Goal: Ask a question: Seek information or help from site administrators or community

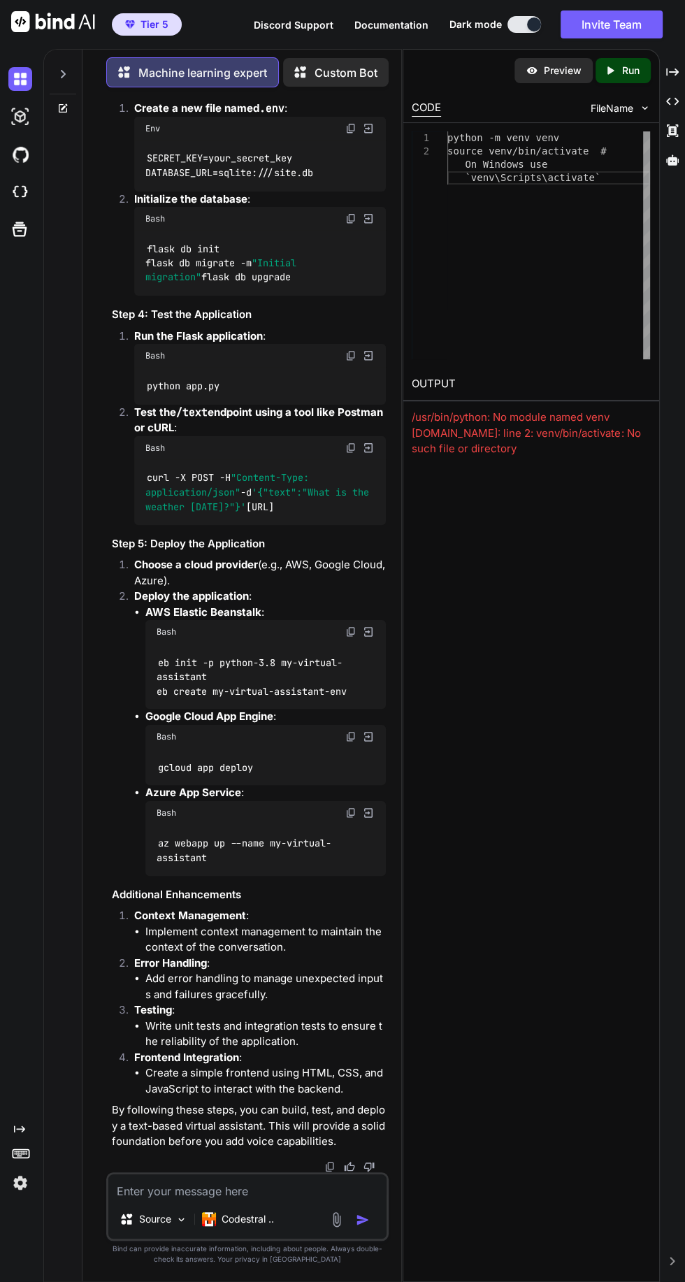
scroll to position [11058, 0]
click at [215, 1183] on textarea at bounding box center [246, 1186] width 277 height 25
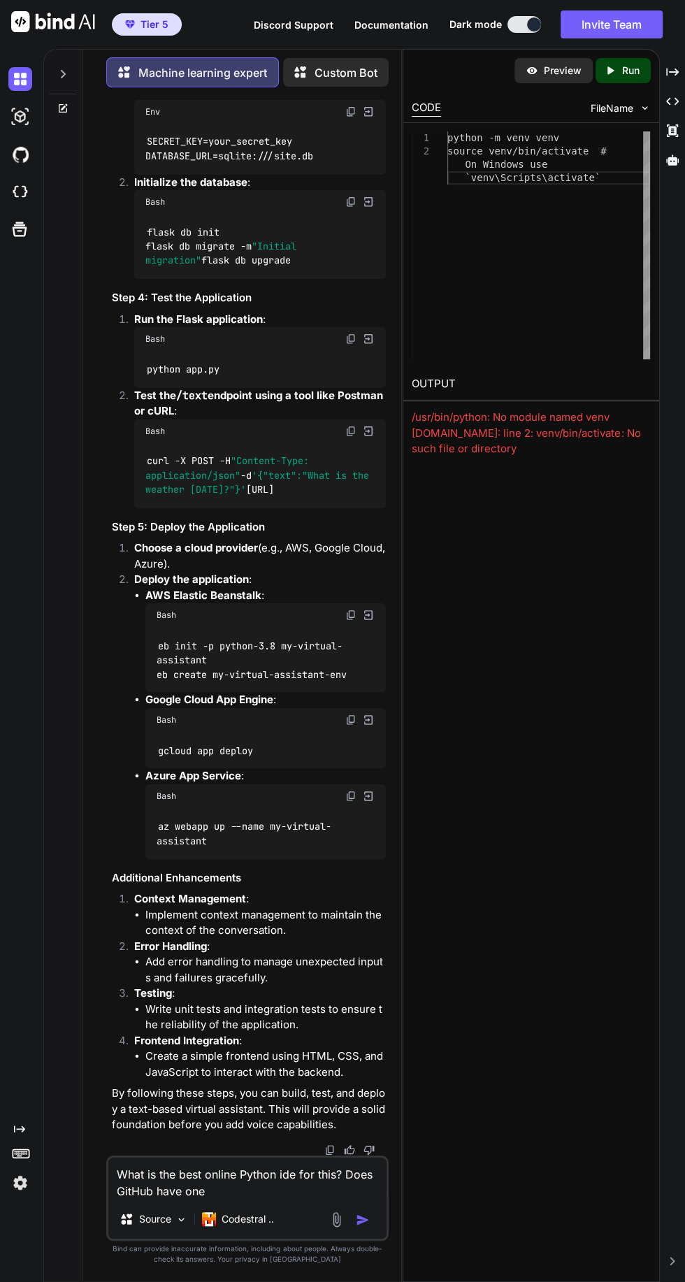
scroll to position [11074, 0]
type textarea "What is the best online Python ide for this? Does GitHub have one"
click at [362, 1227] on img "button" at bounding box center [363, 1220] width 14 height 14
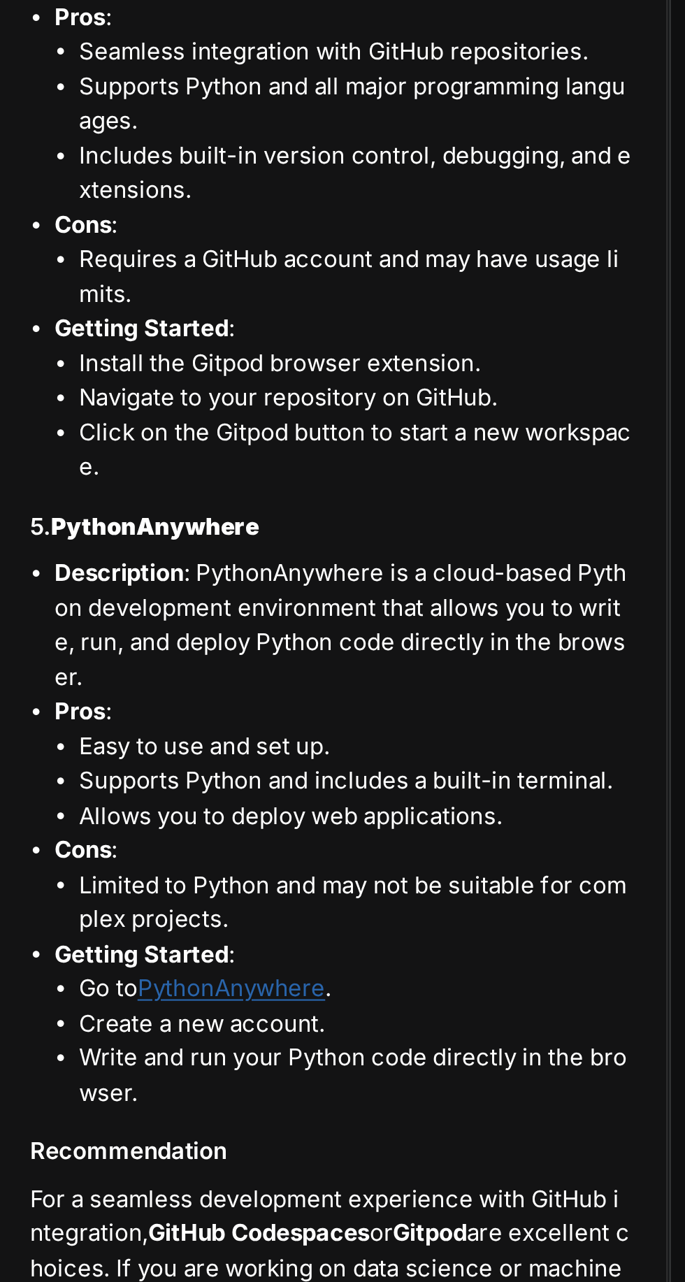
scroll to position [0, 0]
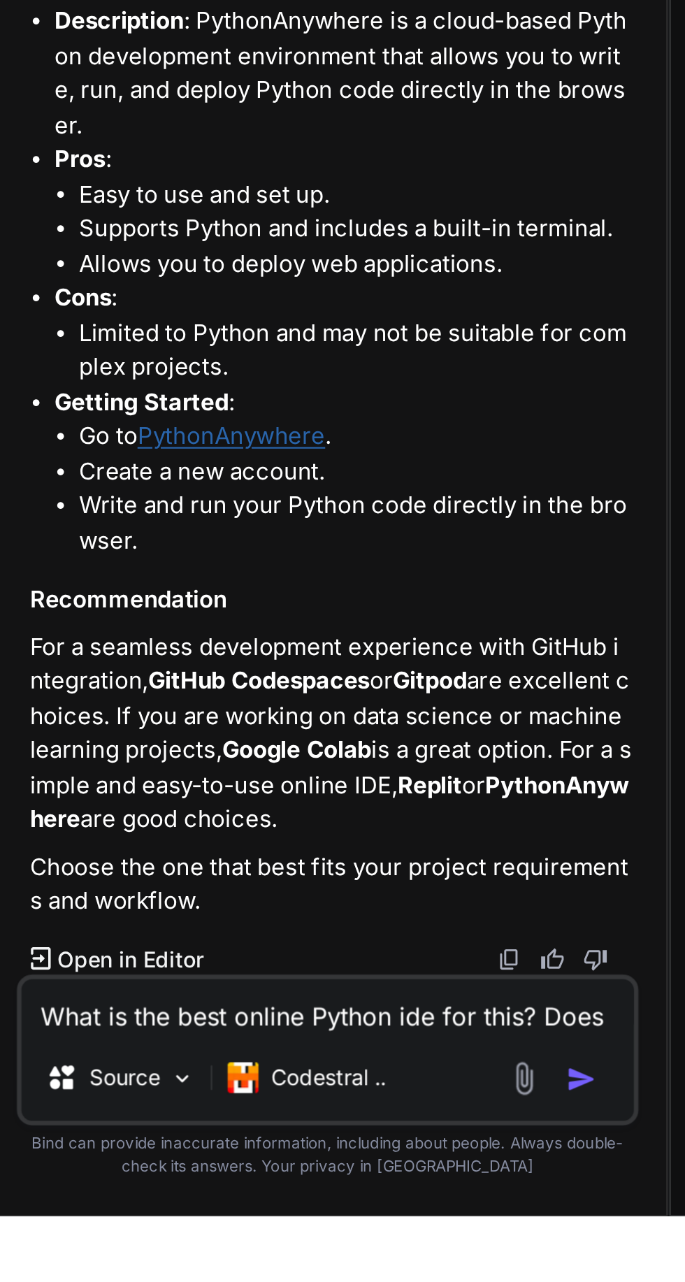
click at [263, 1199] on textarea "What is the best online Python ide for this? Does GitHub have one" at bounding box center [246, 1186] width 277 height 25
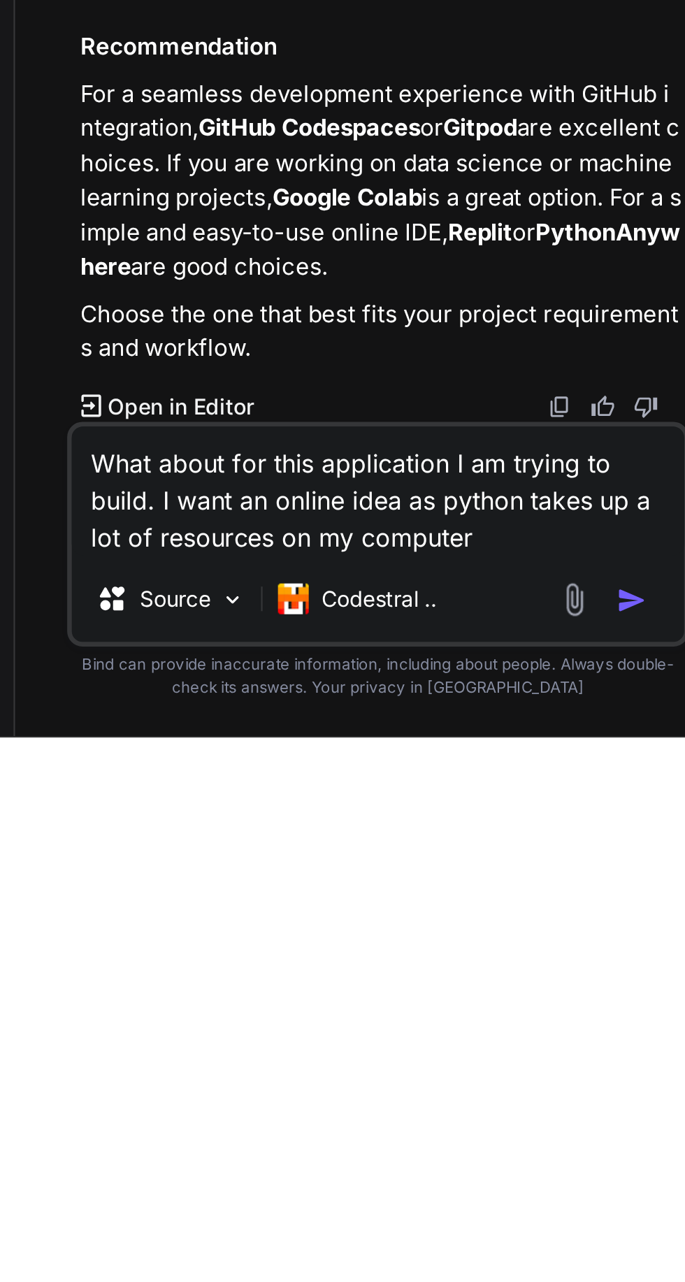
type textarea "What about for this application I am trying to build. I want an online idea as …"
click at [370, 1214] on button "button" at bounding box center [366, 1220] width 20 height 14
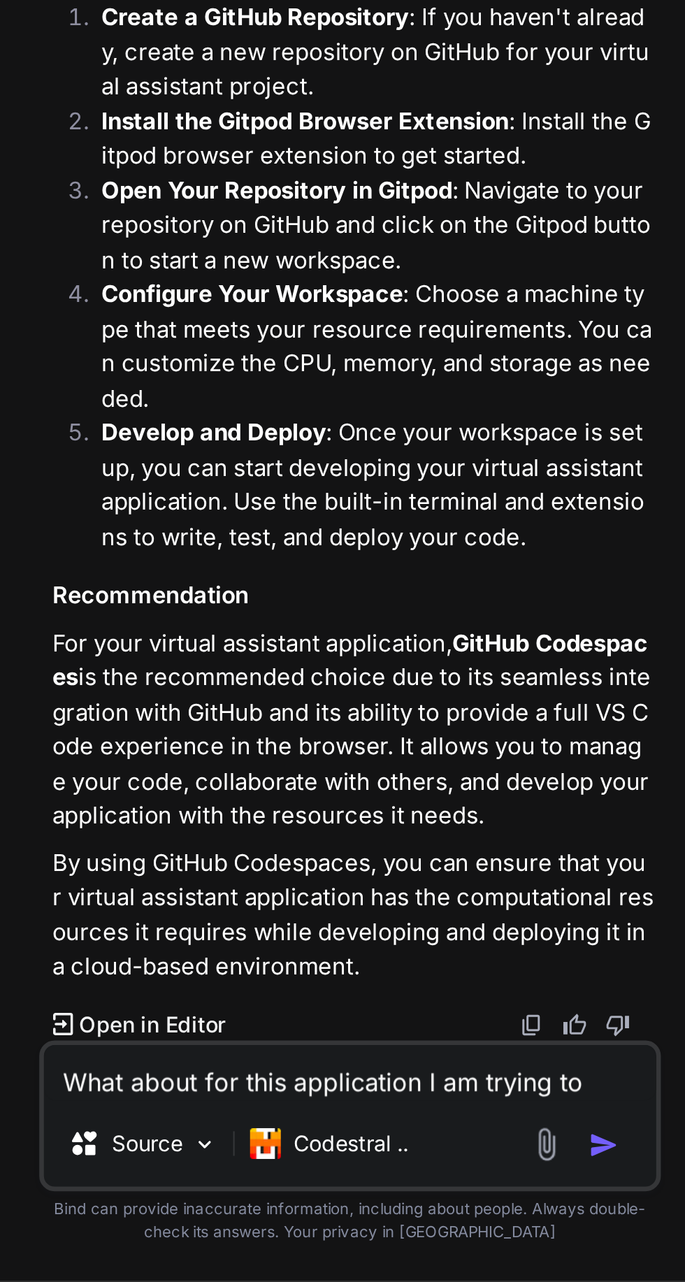
scroll to position [14367, 0]
click at [248, 1192] on textarea "What about for this application I am trying to build. I want an online idea as …" at bounding box center [246, 1186] width 277 height 25
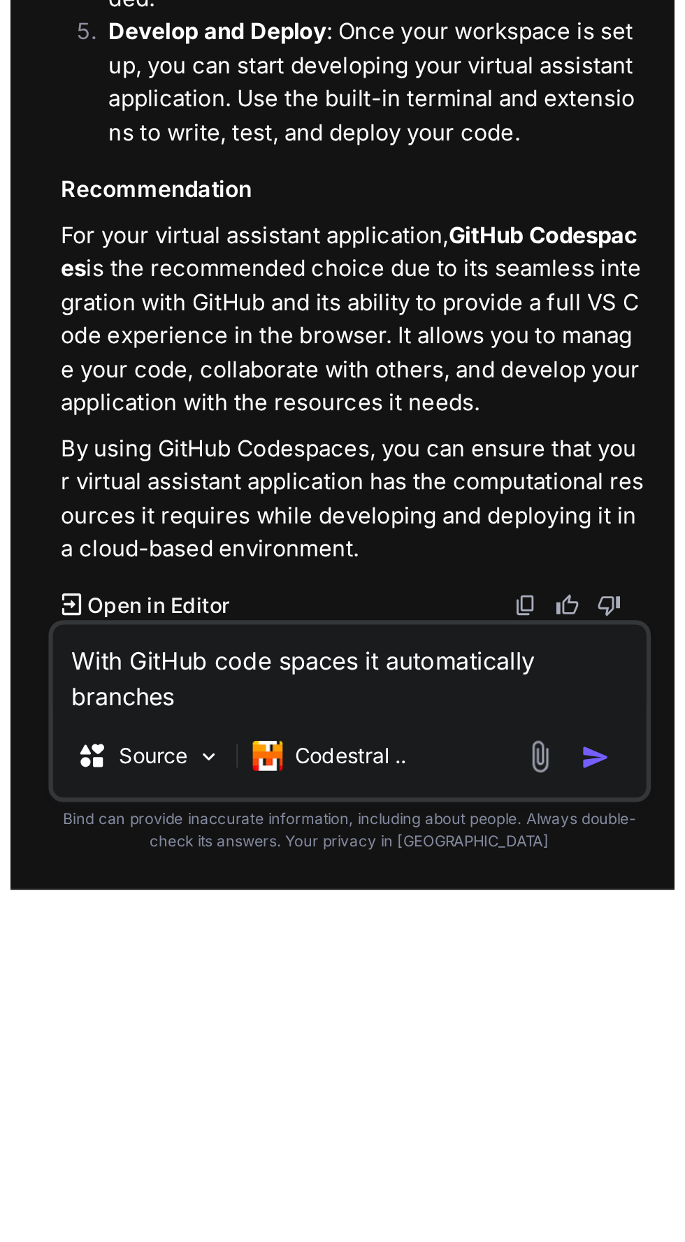
scroll to position [0, 0]
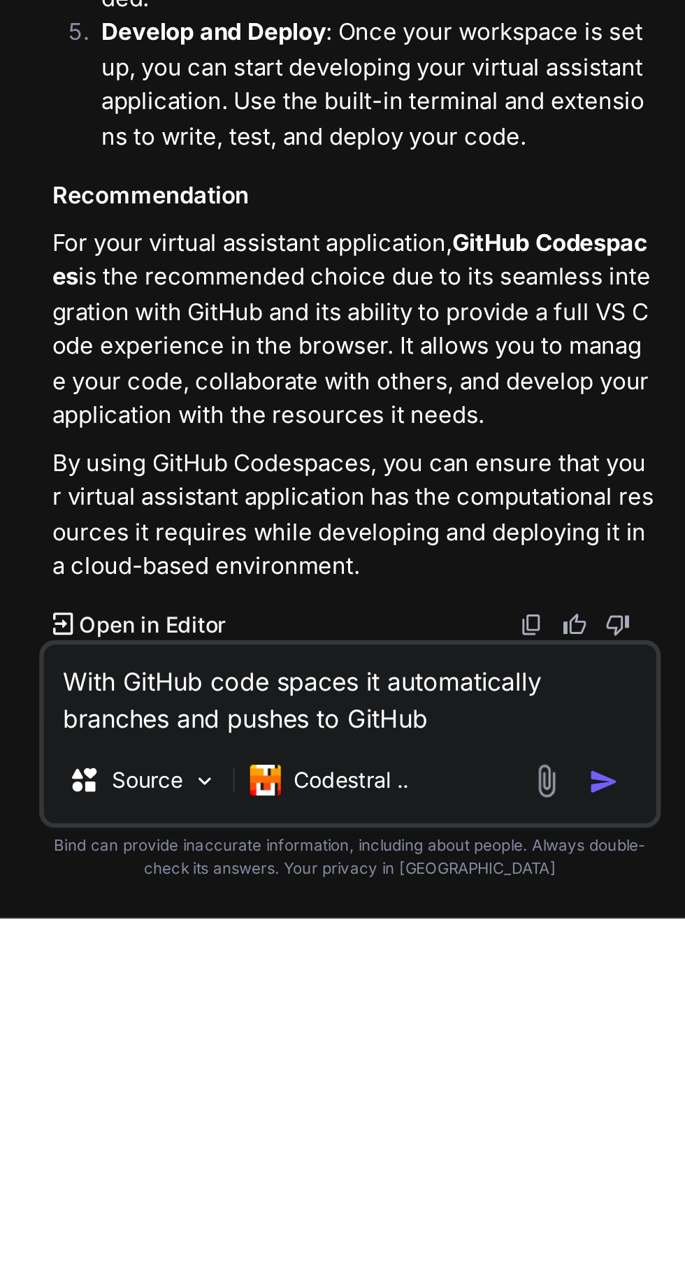
type textarea "With GitHub code spaces it automatically branches and pushes to GitHub"
click at [344, 1130] on p "By using GitHub Codespaces, you can ensure that your virtual assistant applicat…" at bounding box center [248, 1098] width 273 height 63
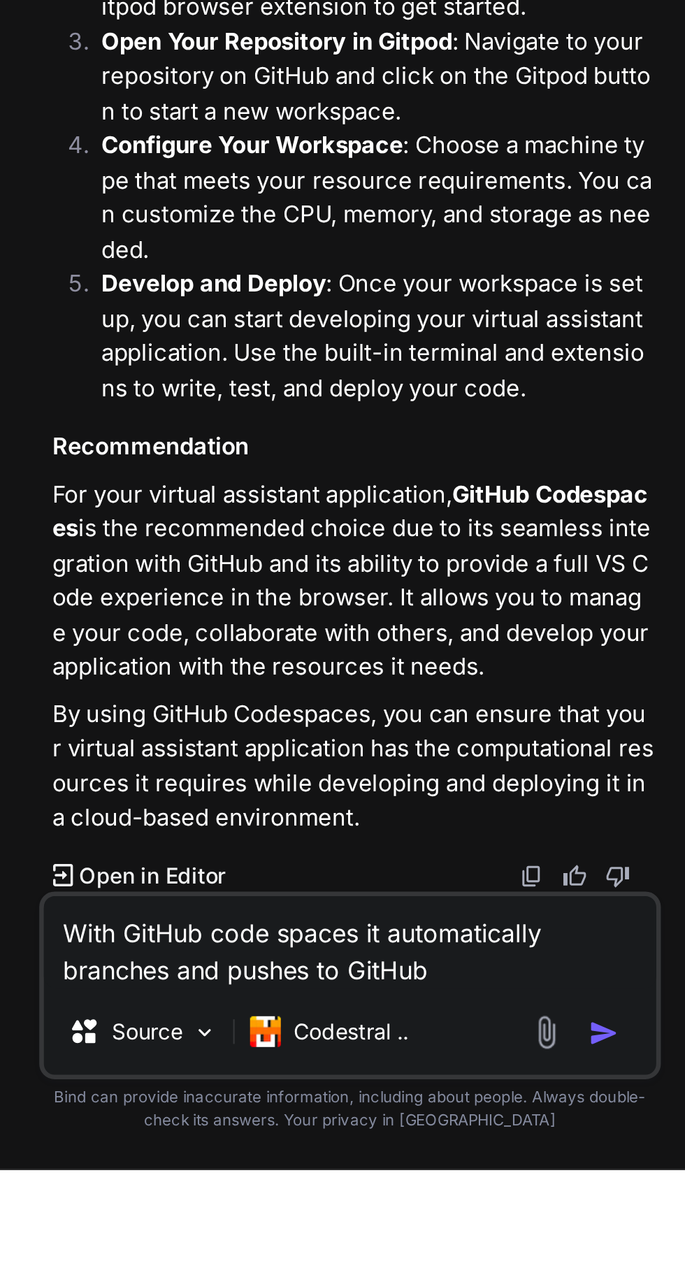
click at [363, 1227] on img "button" at bounding box center [363, 1220] width 14 height 14
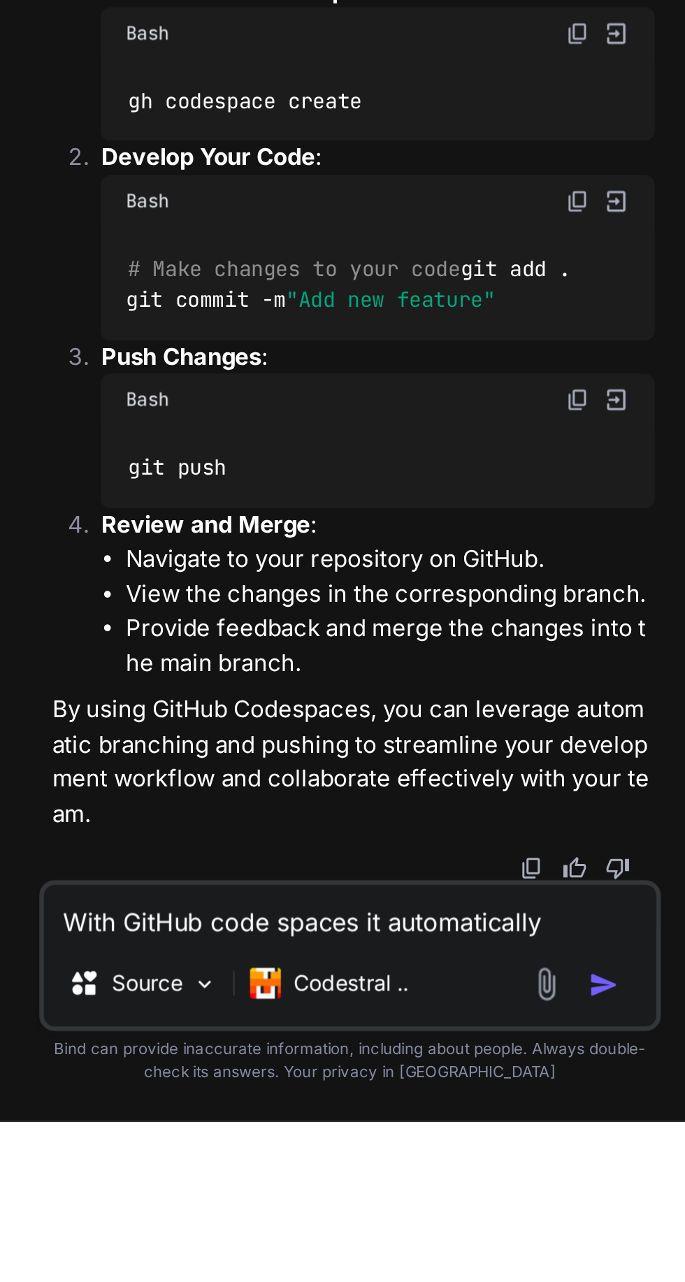
scroll to position [15749, 0]
click at [210, 1199] on textarea "With GitHub code spaces it automatically branches and pushes to GitHub" at bounding box center [246, 1186] width 277 height 25
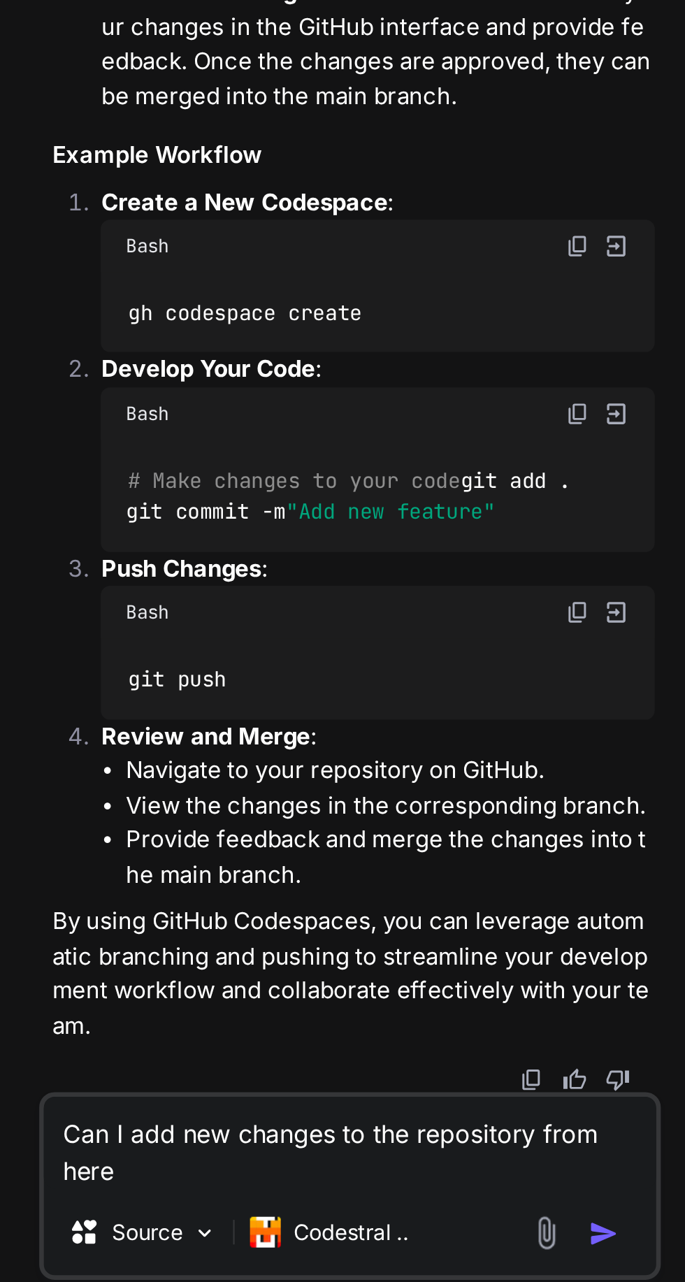
scroll to position [133, 0]
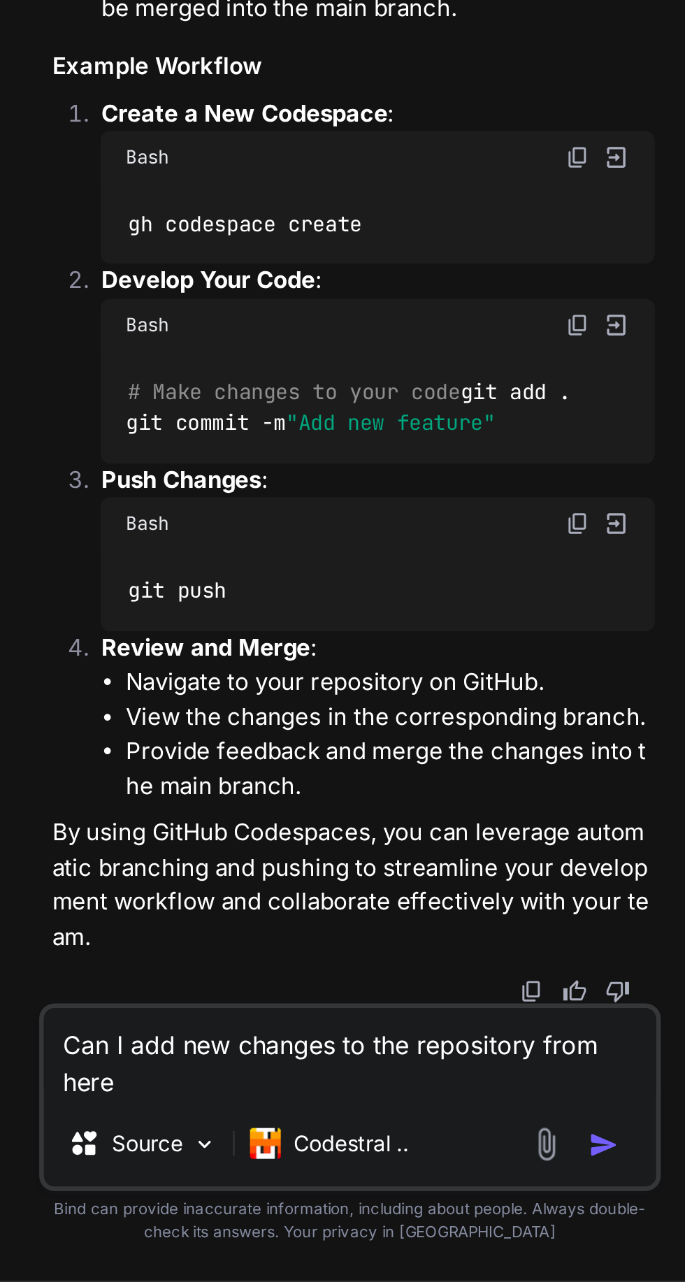
type textarea "Can I add new changes to the repository from here"
click at [362, 1221] on img "button" at bounding box center [363, 1220] width 14 height 14
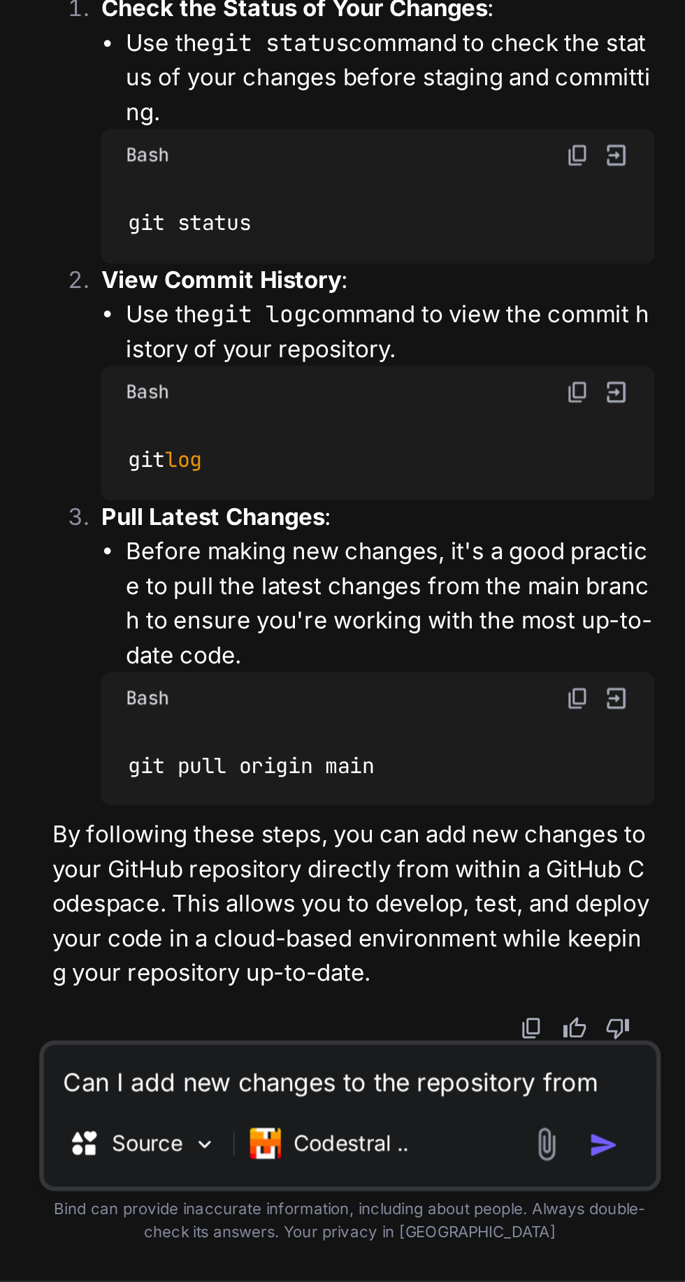
scroll to position [17237, 0]
click at [255, 1123] on p "By following these steps, you can add new changes to your GitHub repository dir…" at bounding box center [248, 1110] width 273 height 79
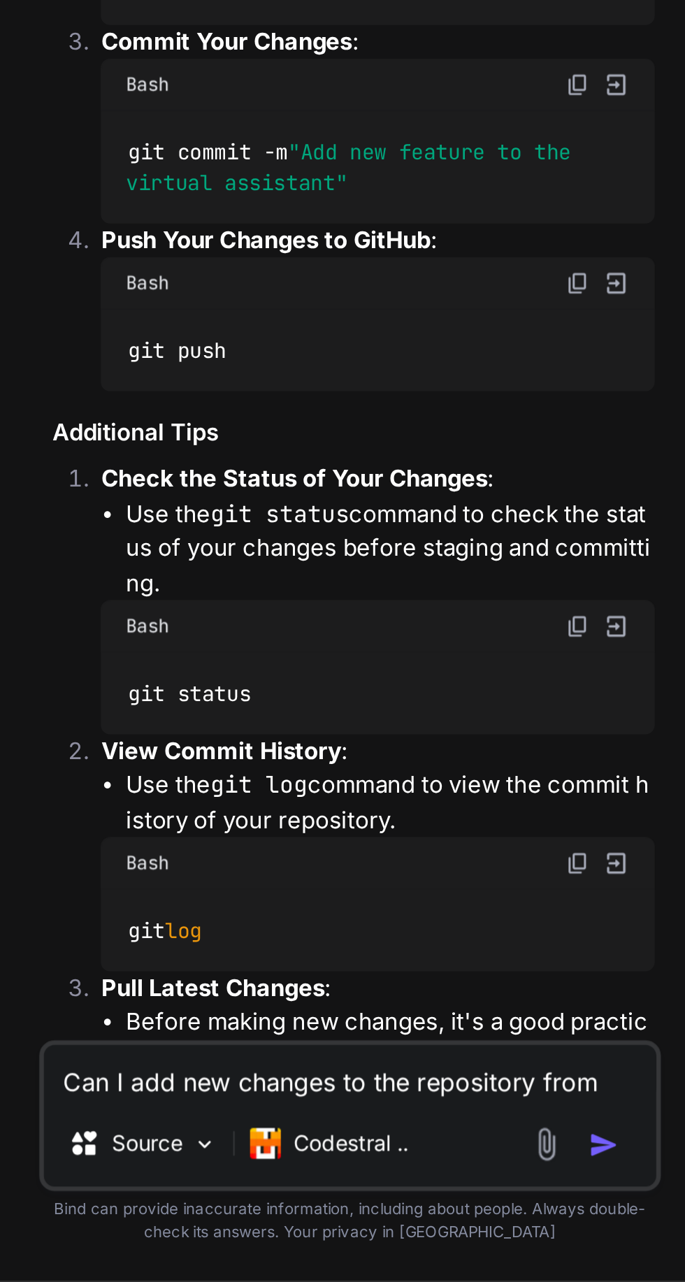
scroll to position [15723, 0]
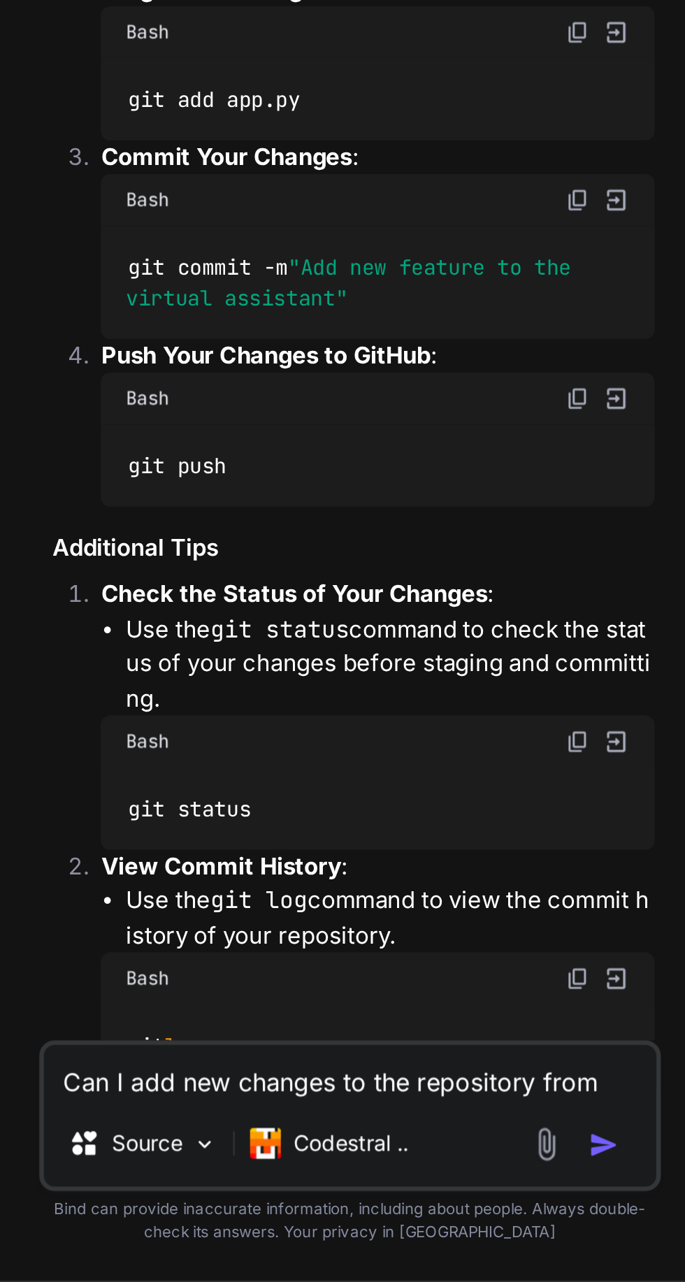
click at [196, 1185] on textarea "Can I add new changes to the repository from here" at bounding box center [246, 1186] width 277 height 25
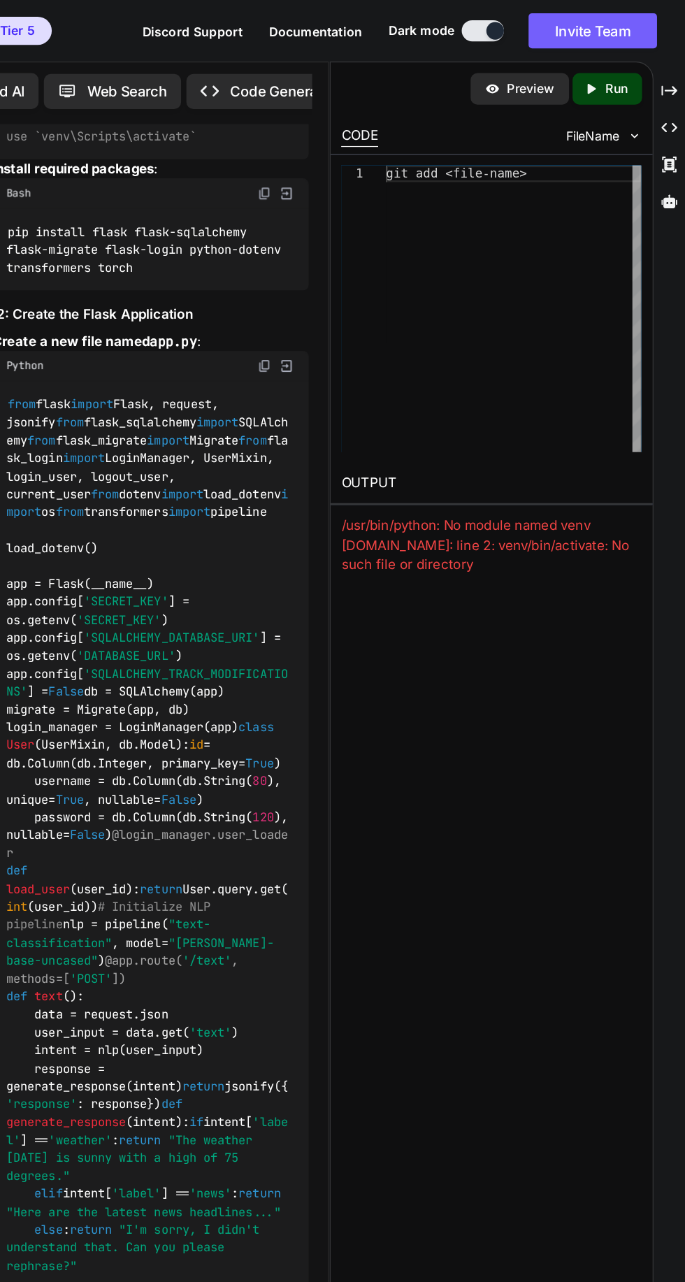
scroll to position [0, 333]
click at [326, 66] on p "Code Generator" at bounding box center [334, 72] width 85 height 17
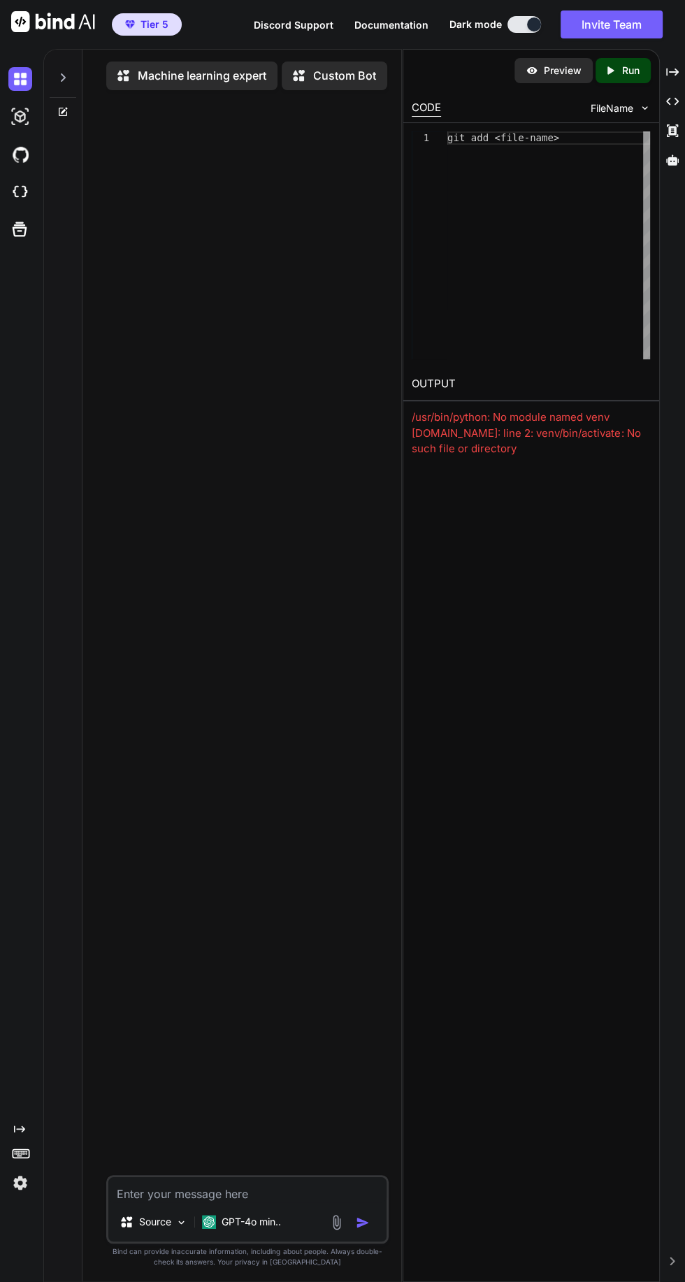
click at [17, 192] on img at bounding box center [20, 192] width 24 height 24
click at [152, 82] on p "Machine learning expert" at bounding box center [202, 75] width 129 height 17
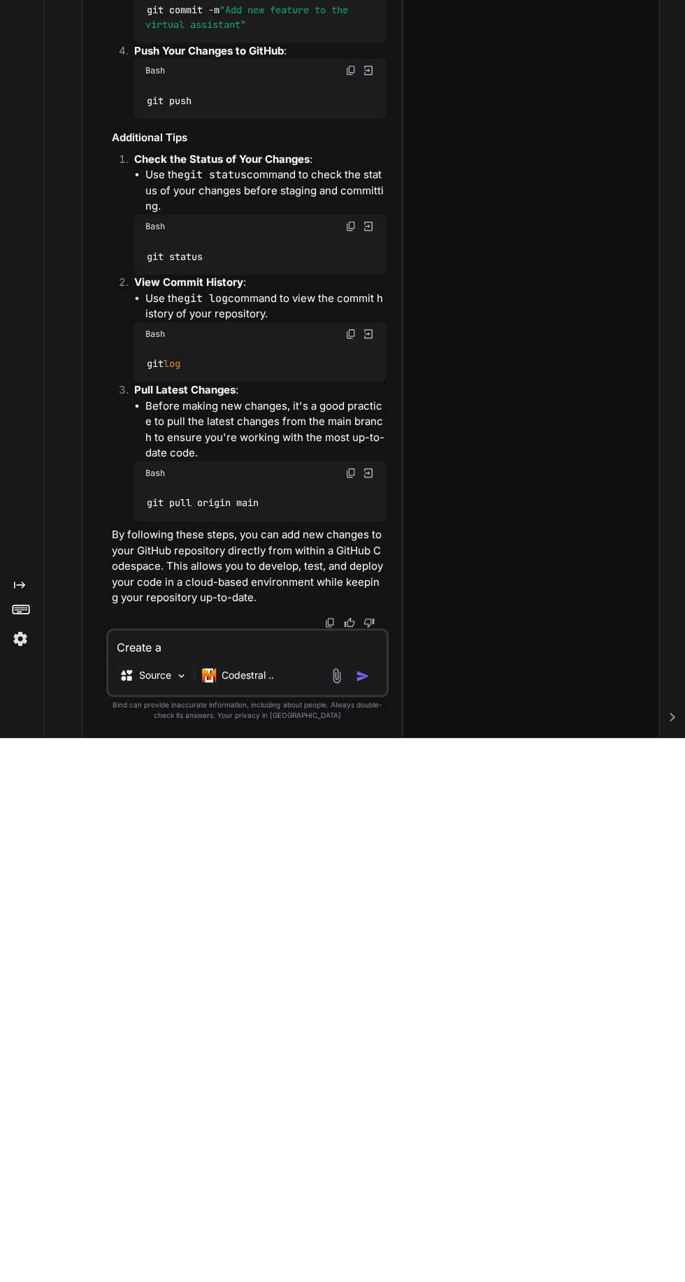
scroll to position [93, 0]
type textarea "C"
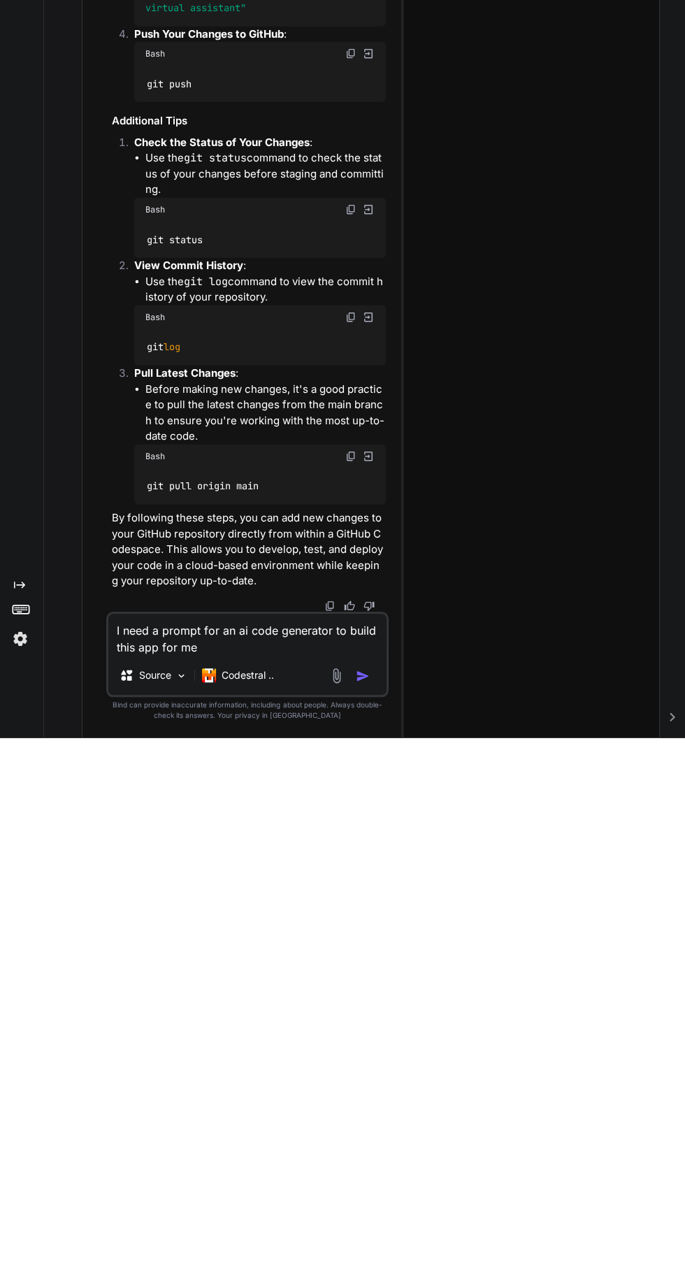
click at [154, 1178] on textarea "I need a prompt for an ai code generator to build this app for me" at bounding box center [246, 1178] width 277 height 42
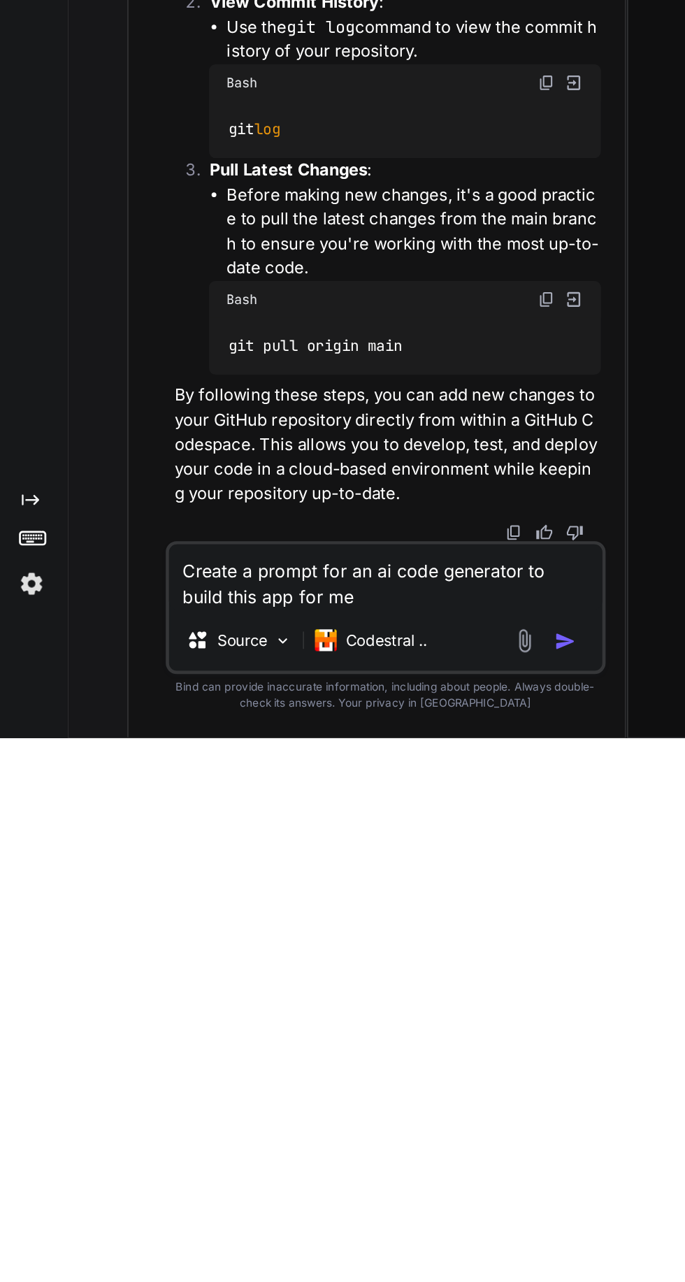
type textarea "Create a prompt for an ai code generator to build this app for me"
click at [362, 1220] on img "button" at bounding box center [363, 1220] width 14 height 14
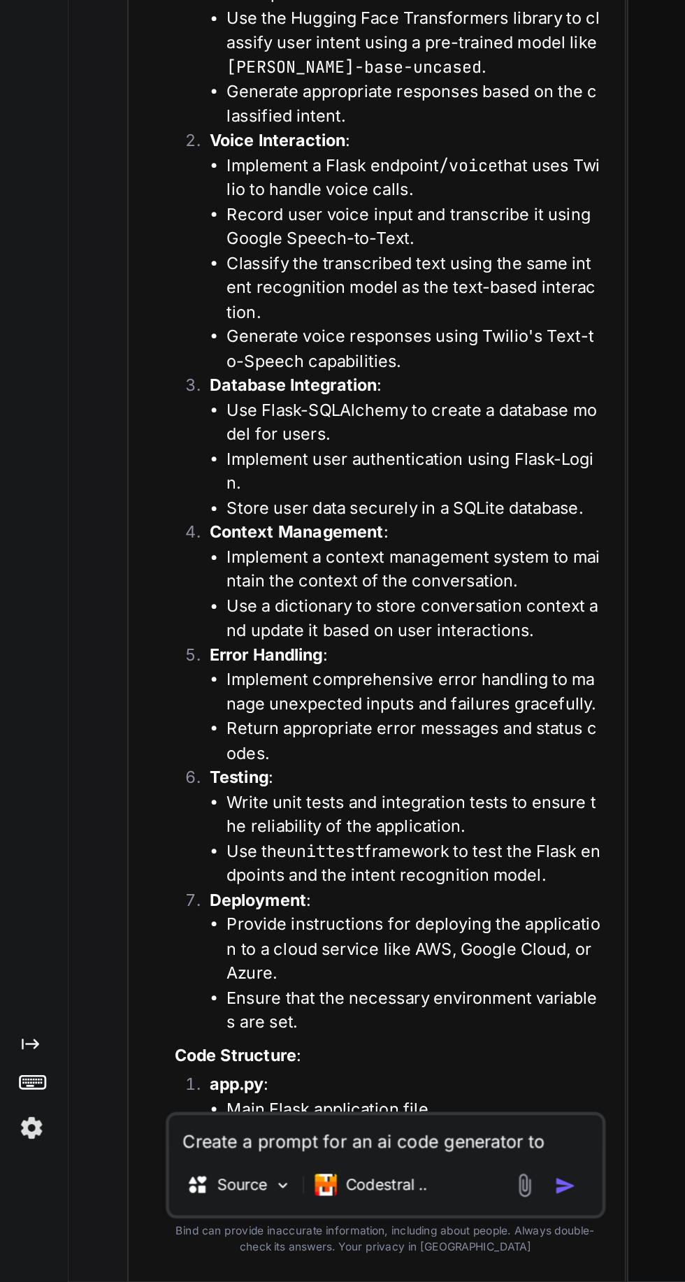
scroll to position [10076, 0]
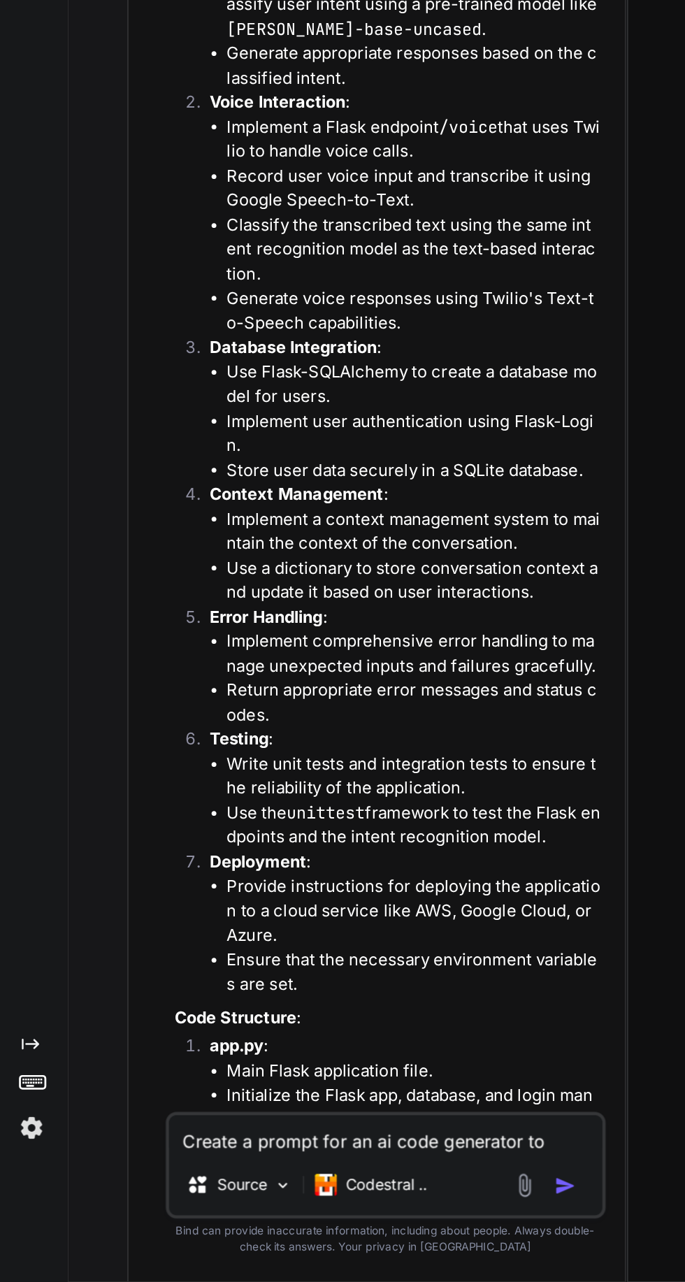
click at [119, 320] on p "Prompt:" at bounding box center [248, 312] width 273 height 16
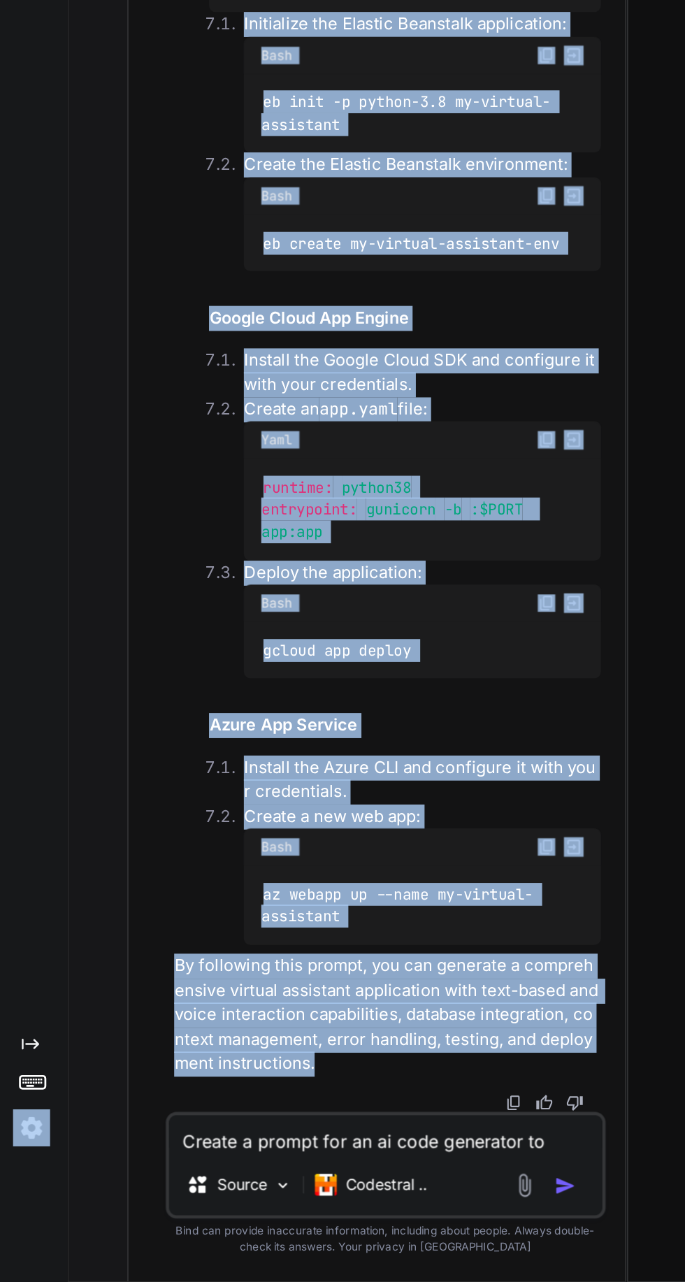
scroll to position [15218, 0]
copy div "Machine learning expert Custom Bot Bind AI Web Search Created with Pixso. Code …"
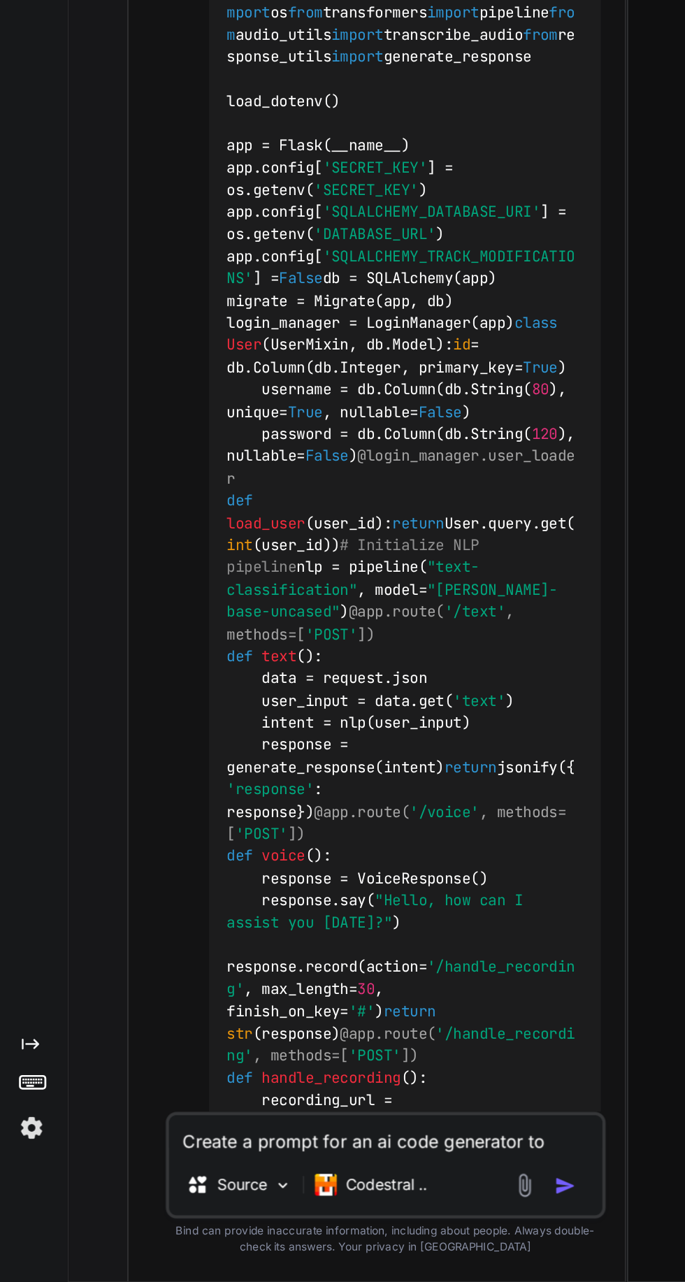
scroll to position [11858, 0]
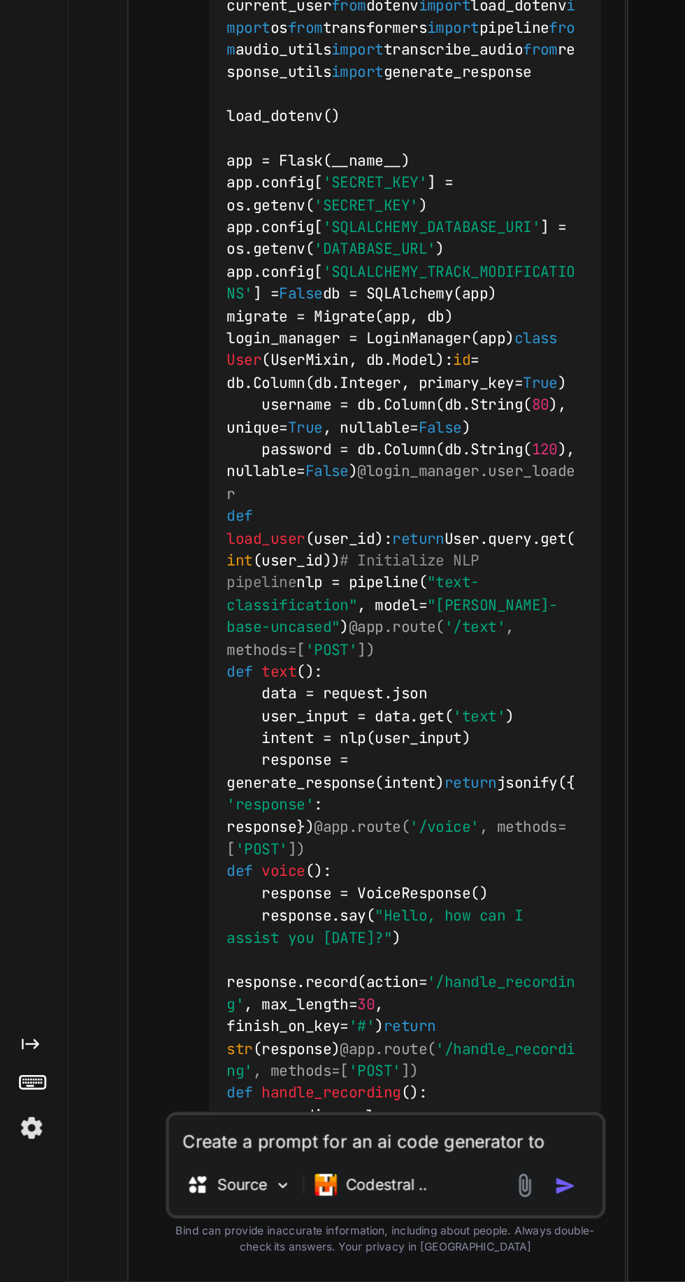
click at [368, 367] on img at bounding box center [368, 360] width 13 height 13
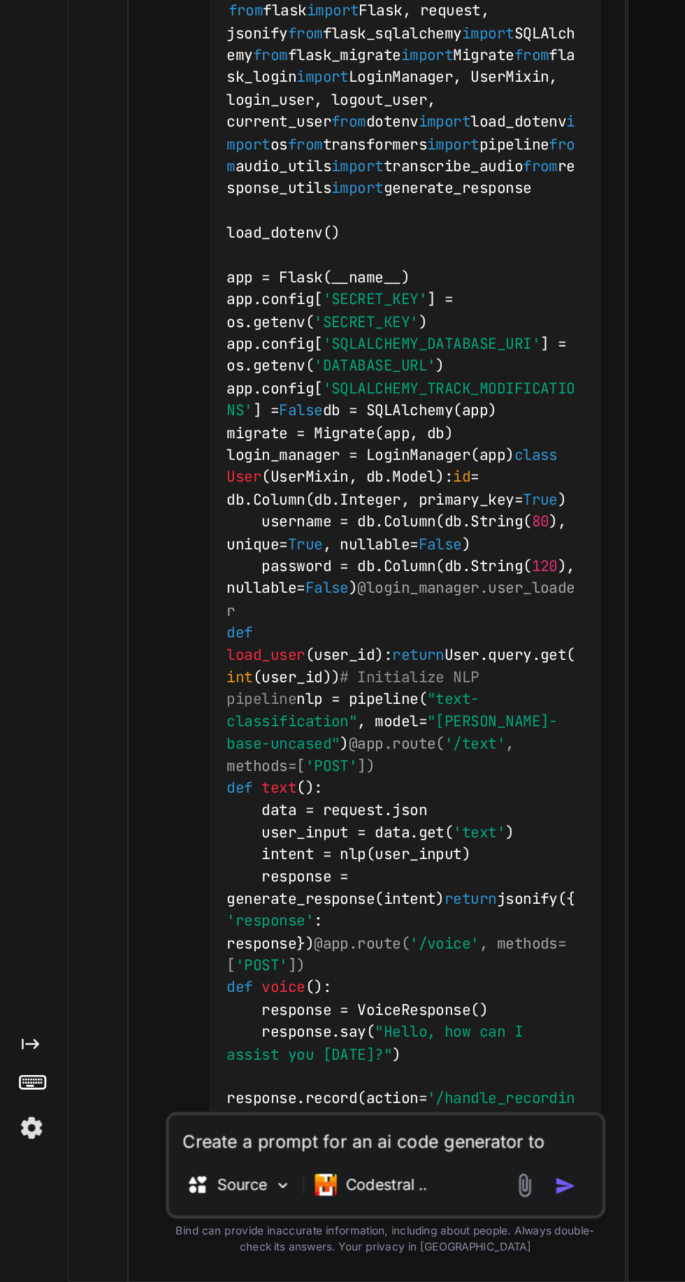
scroll to position [11790, 0]
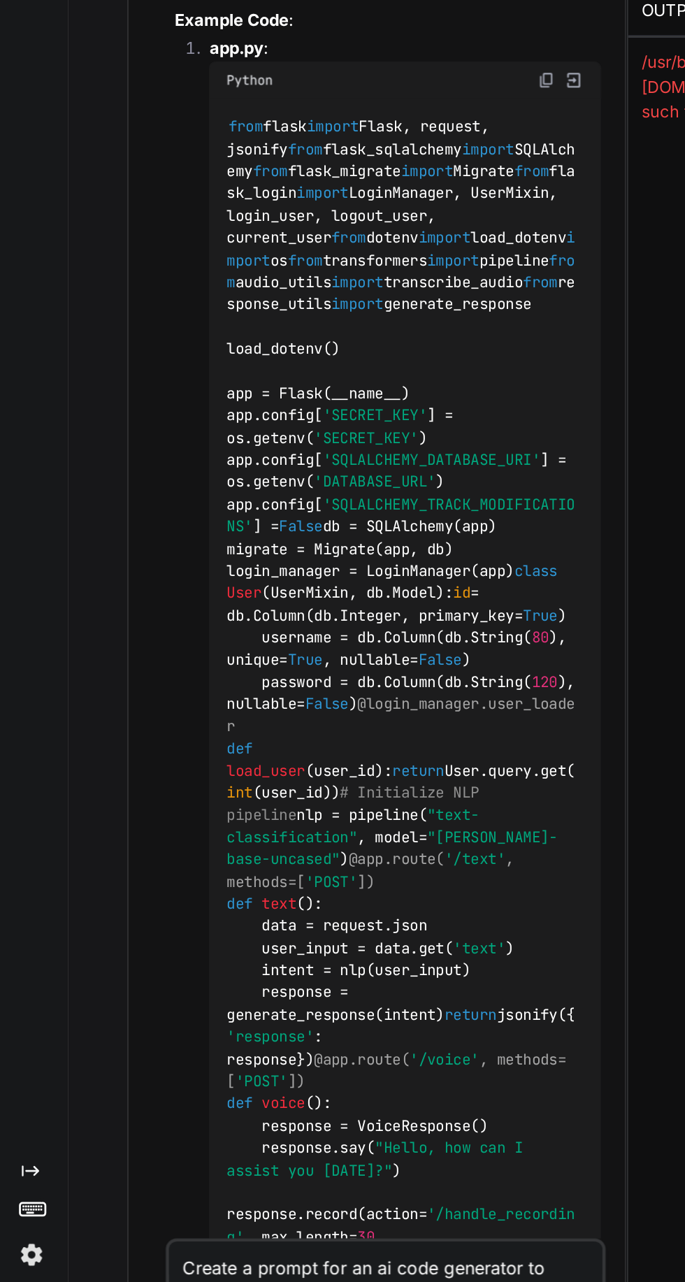
copy div "Create a comprehensive virtual assistant application using Python and Flask. Th…"
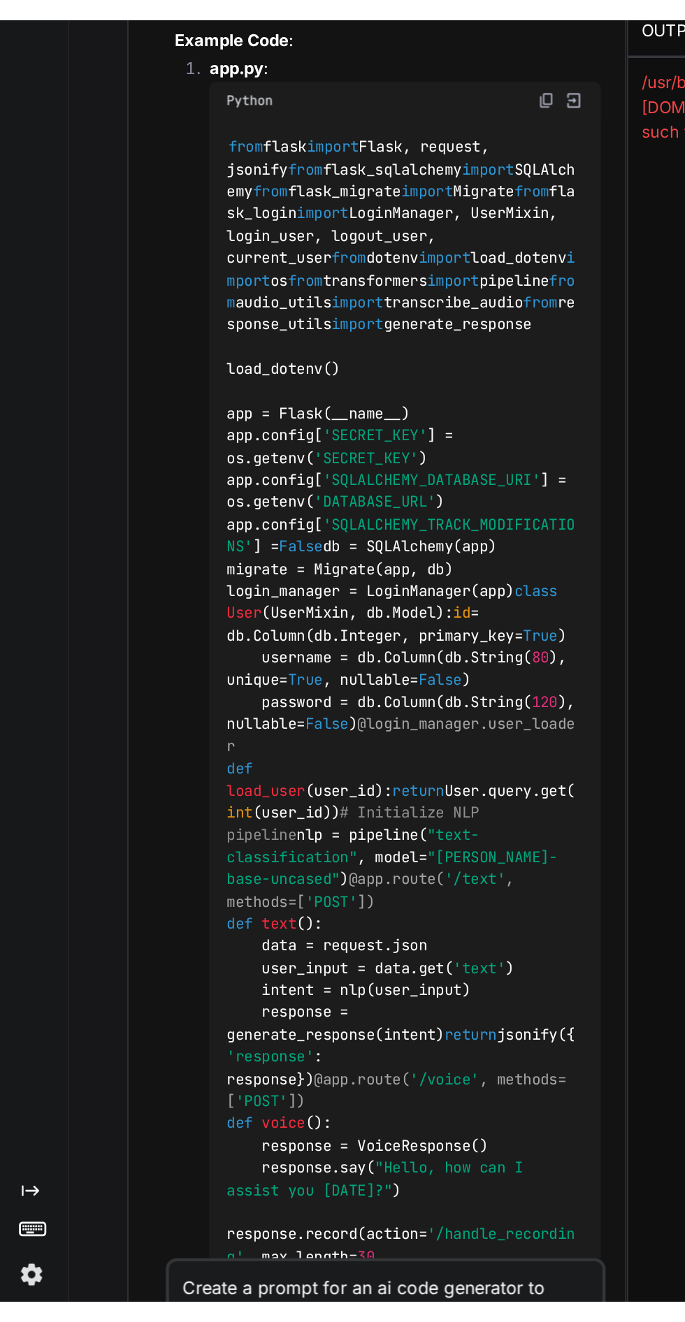
scroll to position [93, 0]
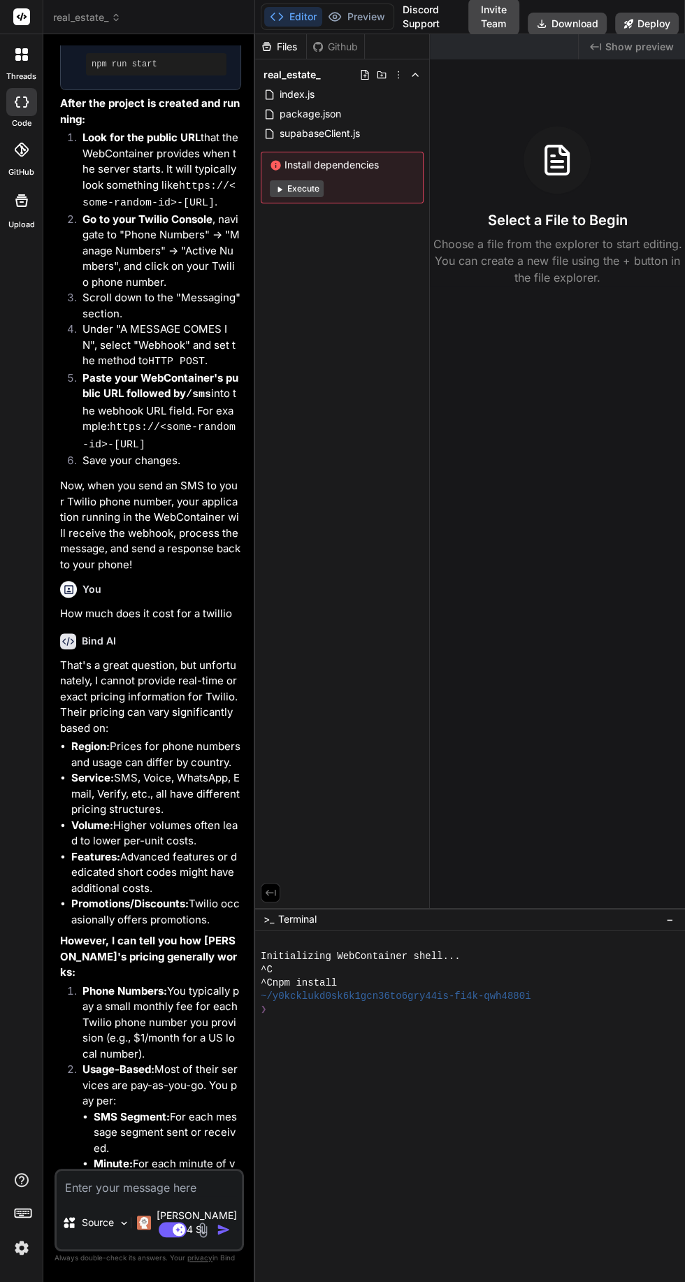
click at [87, 12] on span "real_estate_" at bounding box center [87, 17] width 68 height 14
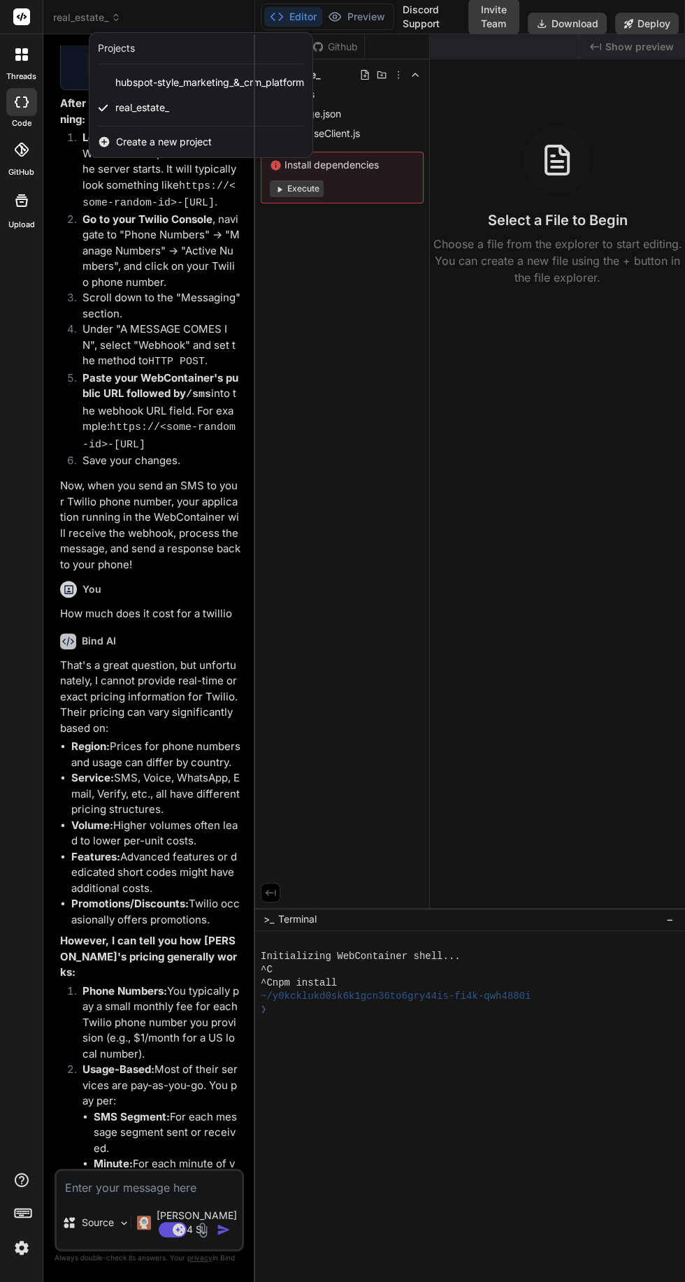
click at [173, 136] on span "Create a new project" at bounding box center [164, 142] width 96 height 14
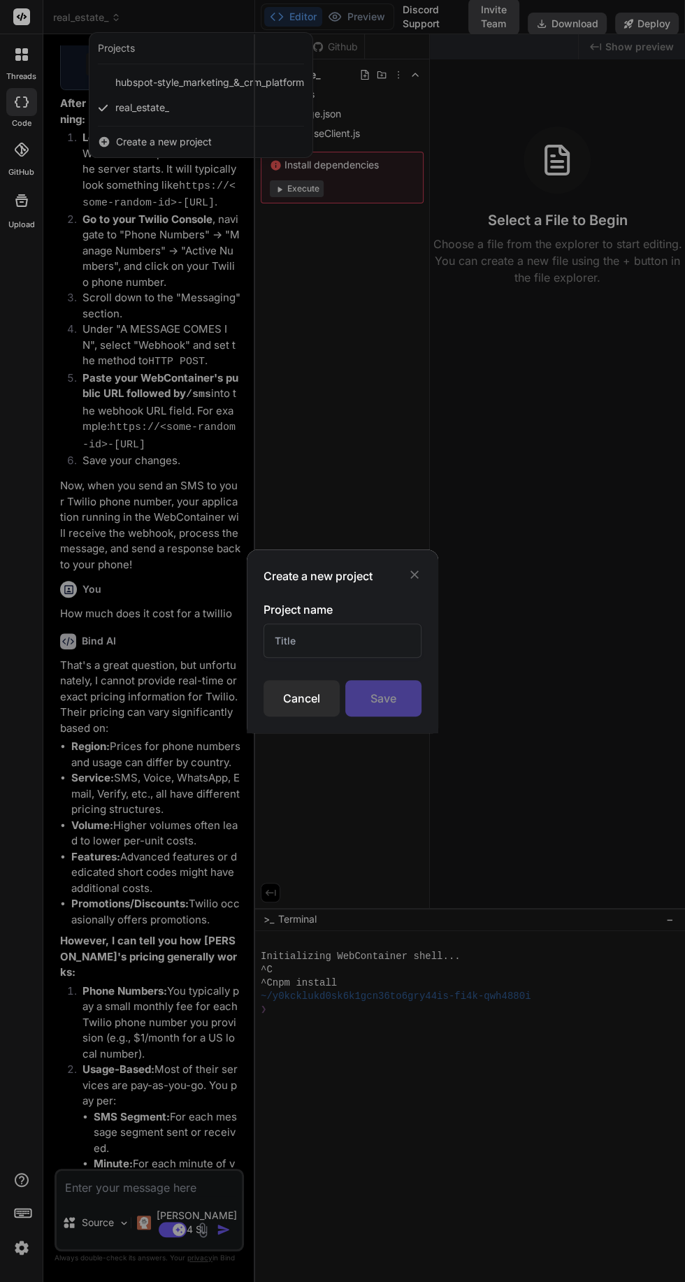
click at [343, 643] on input "text" at bounding box center [343, 640] width 158 height 34
type textarea "x"
type input "L"
type input "Text assistant"
click at [383, 698] on div "Save" at bounding box center [383, 698] width 76 height 36
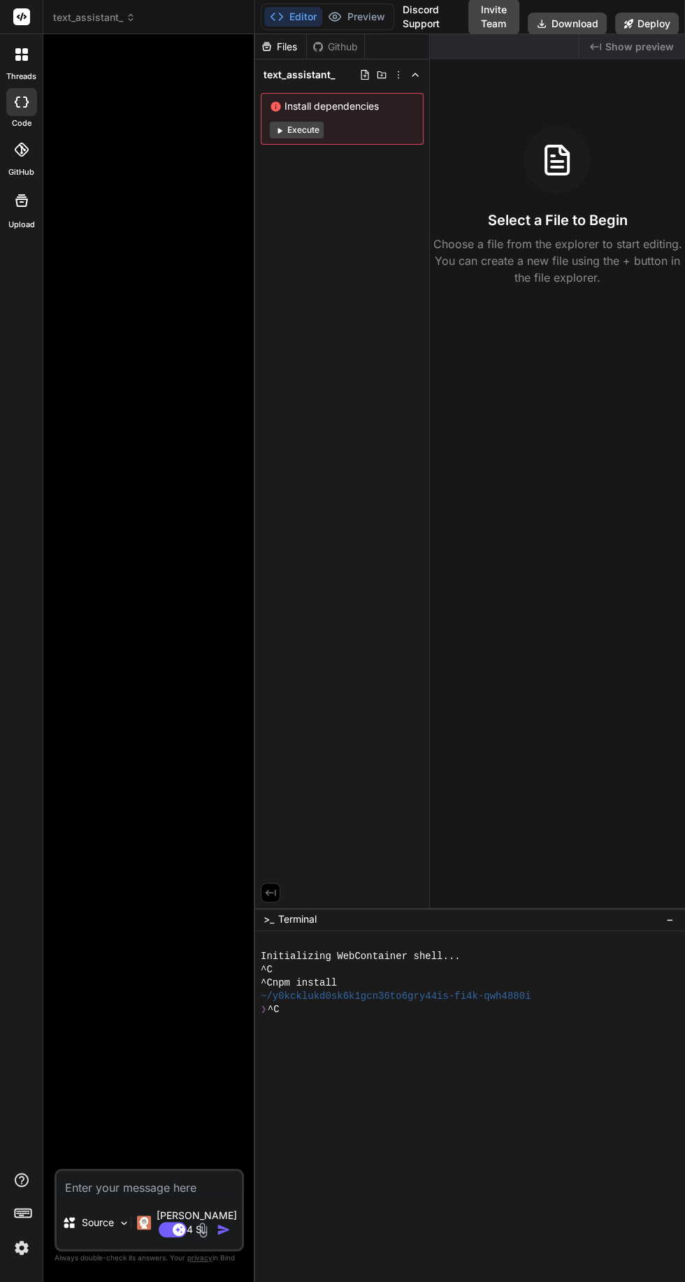
click at [143, 1196] on textarea at bounding box center [149, 1183] width 185 height 25
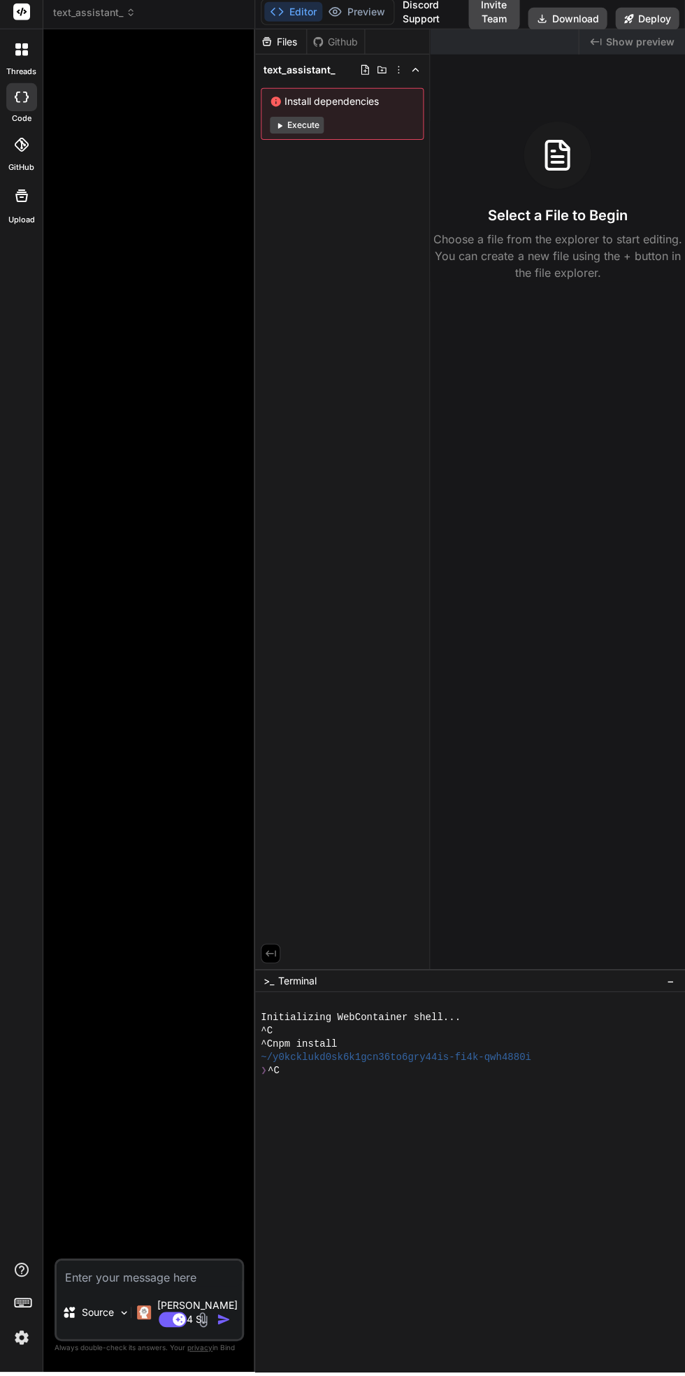
type textarea "x"
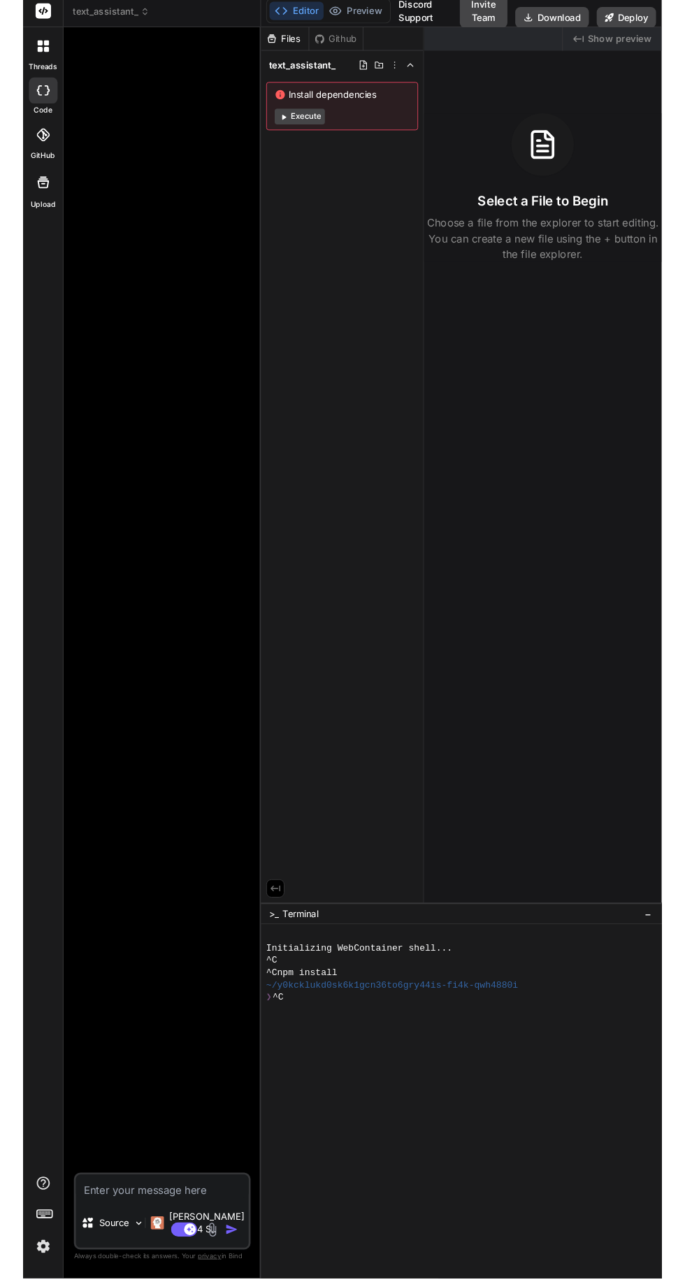
scroll to position [93, 0]
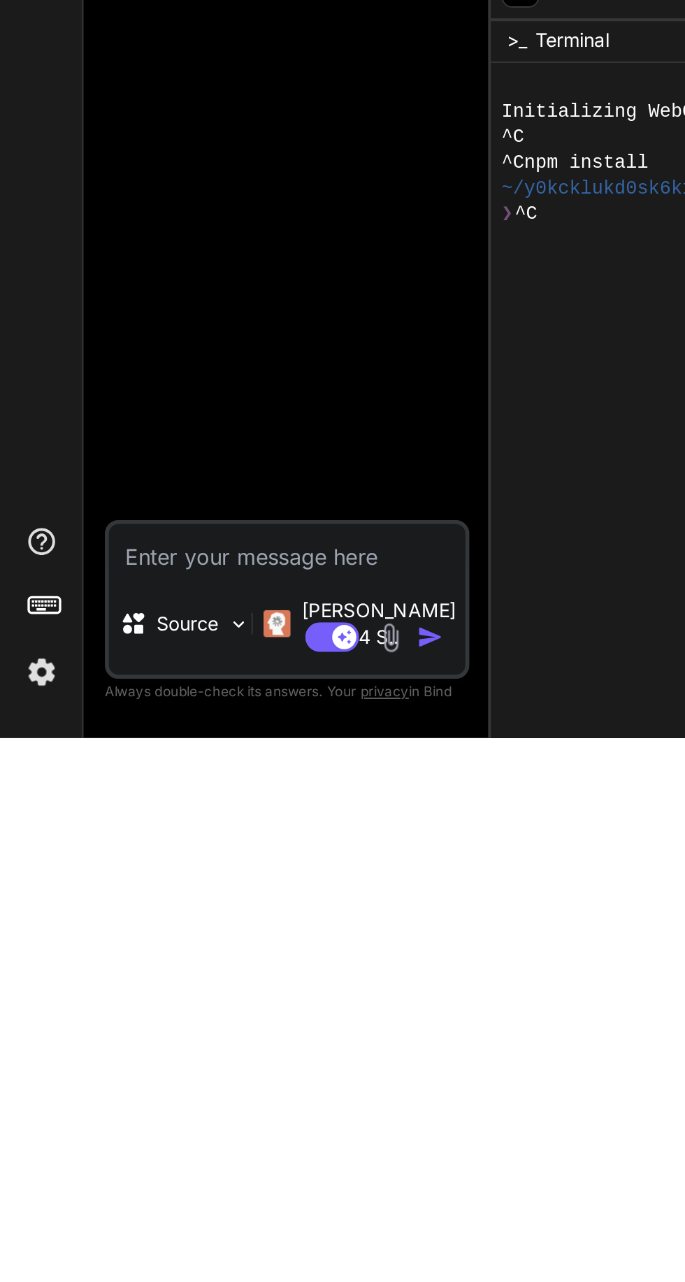
type textarea "C"
type textarea "x"
type textarea "Cr"
type textarea "x"
type textarea "Cre"
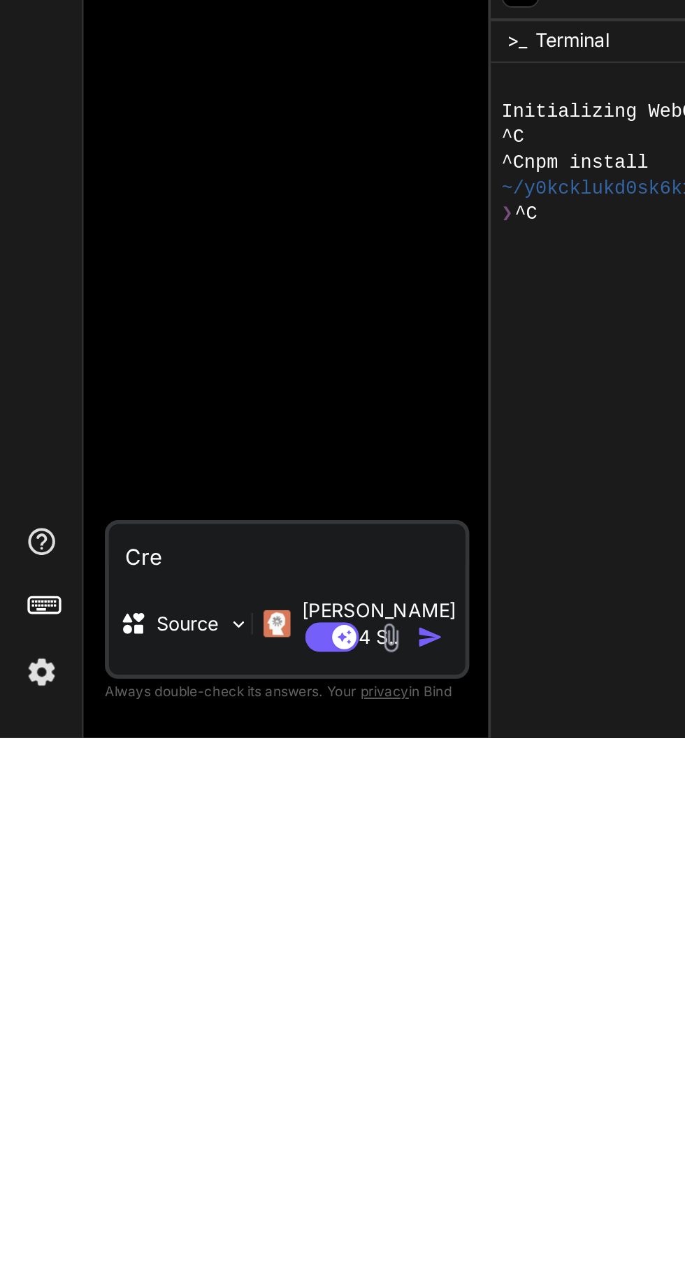
type textarea "x"
type textarea "Crea"
type textarea "x"
type textarea "Create"
type textarea "x"
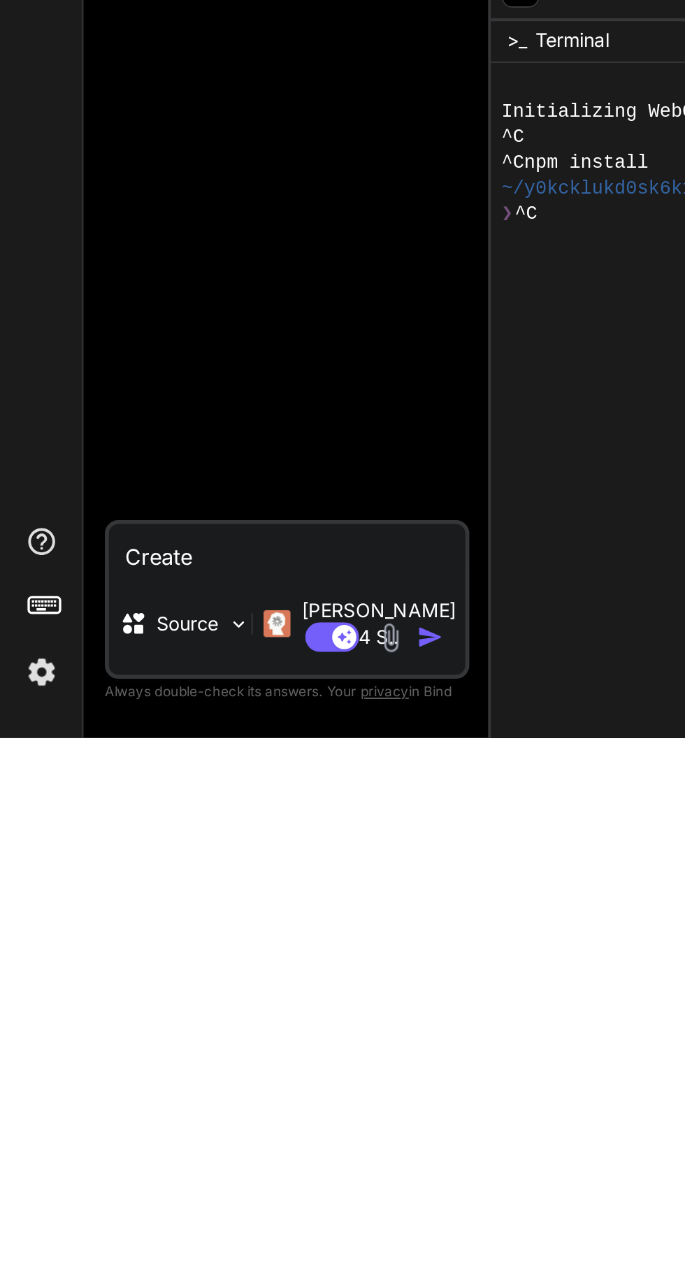
type textarea "Create a"
type textarea "x"
type textarea "Create a"
type textarea "x"
type textarea "Create"
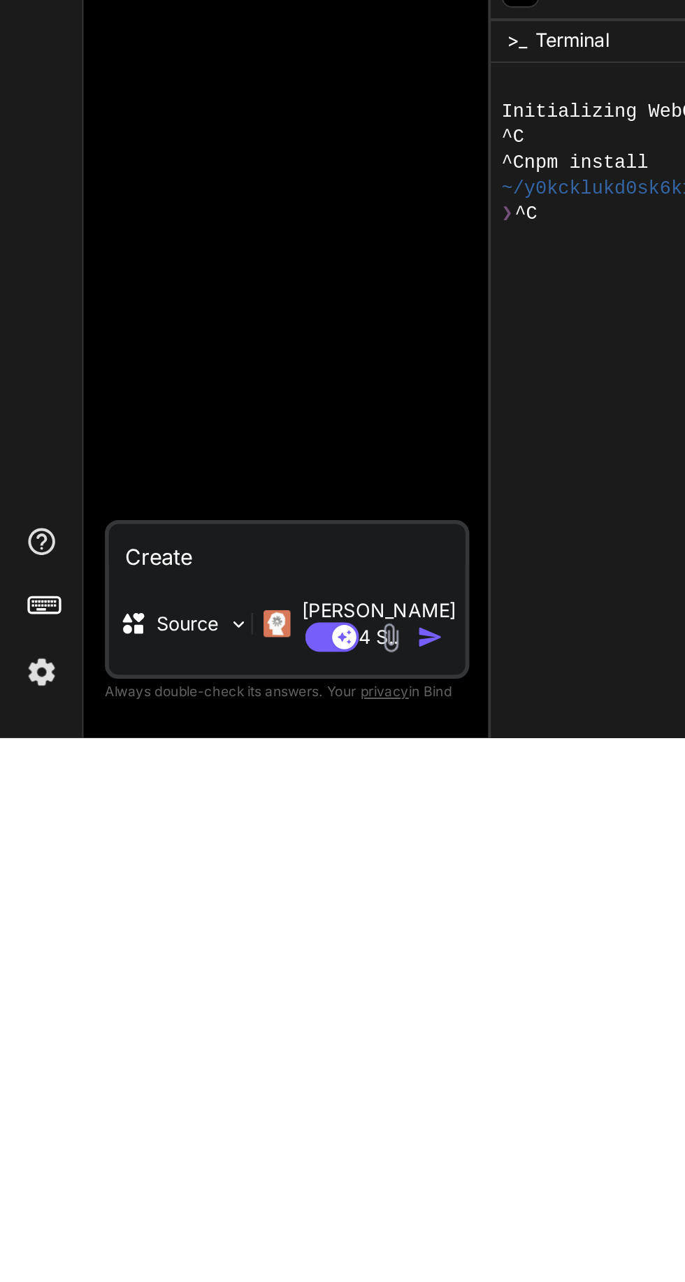
type textarea "x"
type textarea "Create"
type textarea "x"
type textarea "Creat"
type textarea "x"
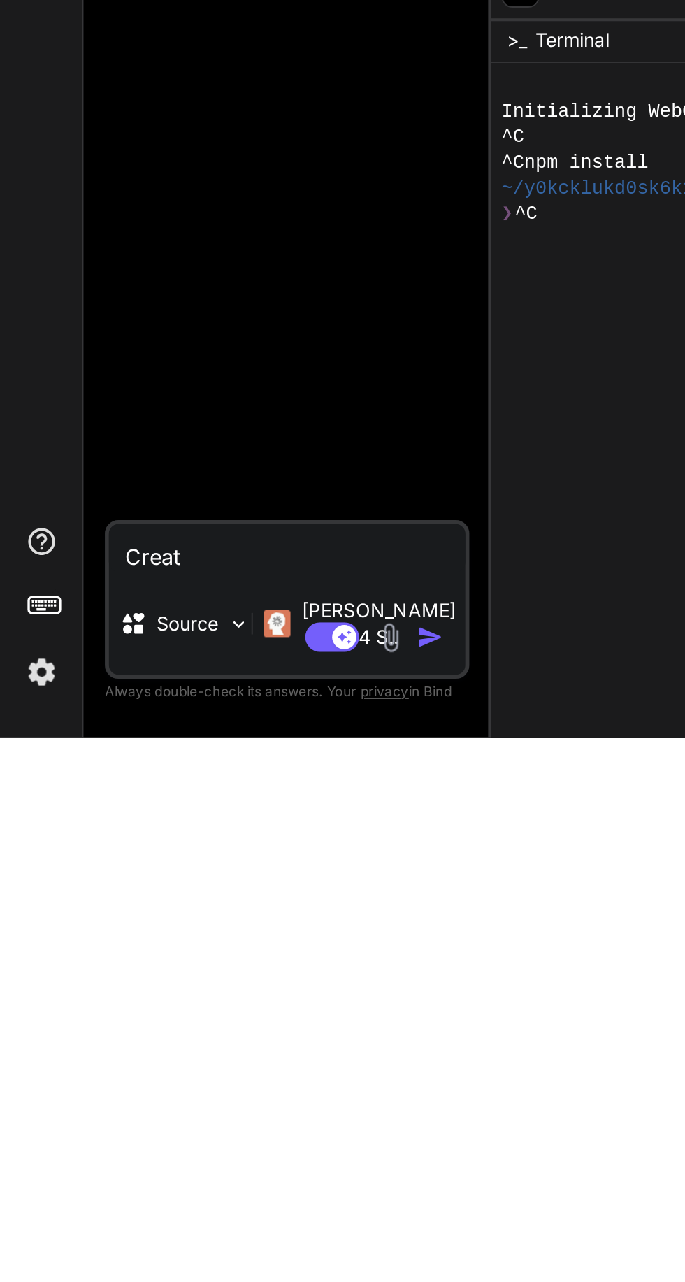
type textarea "Crea"
type textarea "x"
type textarea "Cre"
type textarea "x"
type textarea "Cr"
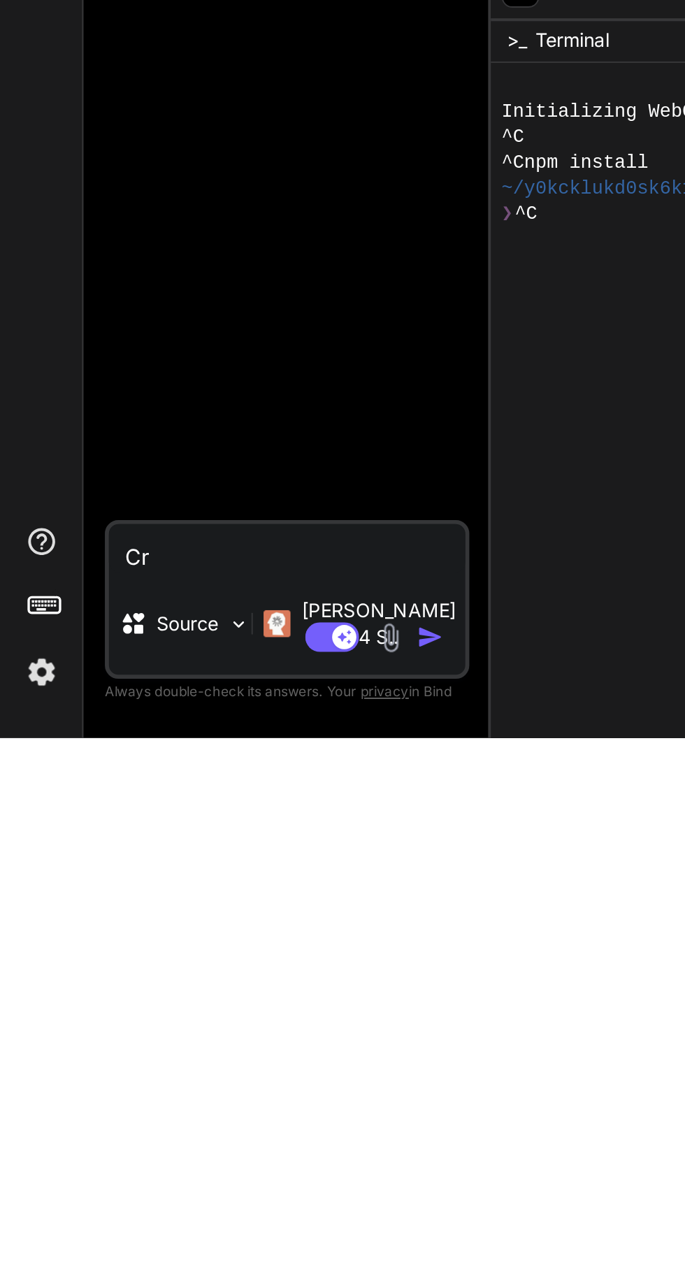
type textarea "x"
type textarea "C"
type textarea "x"
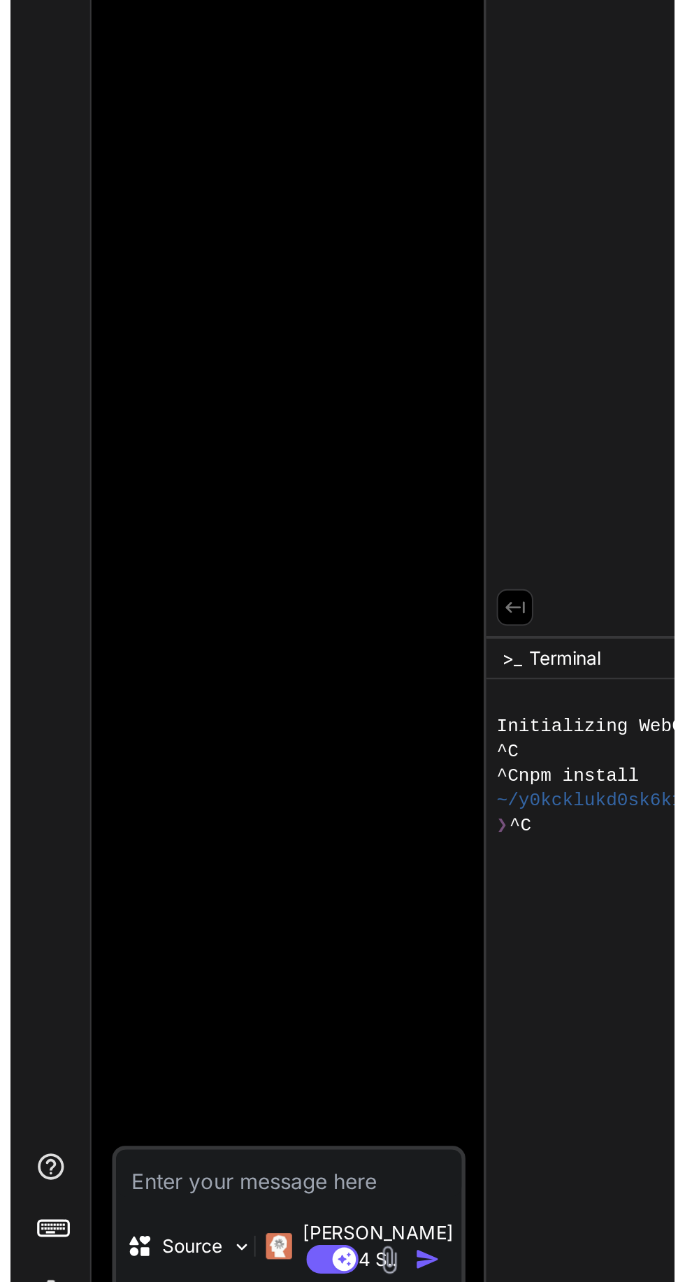
scroll to position [92, 0]
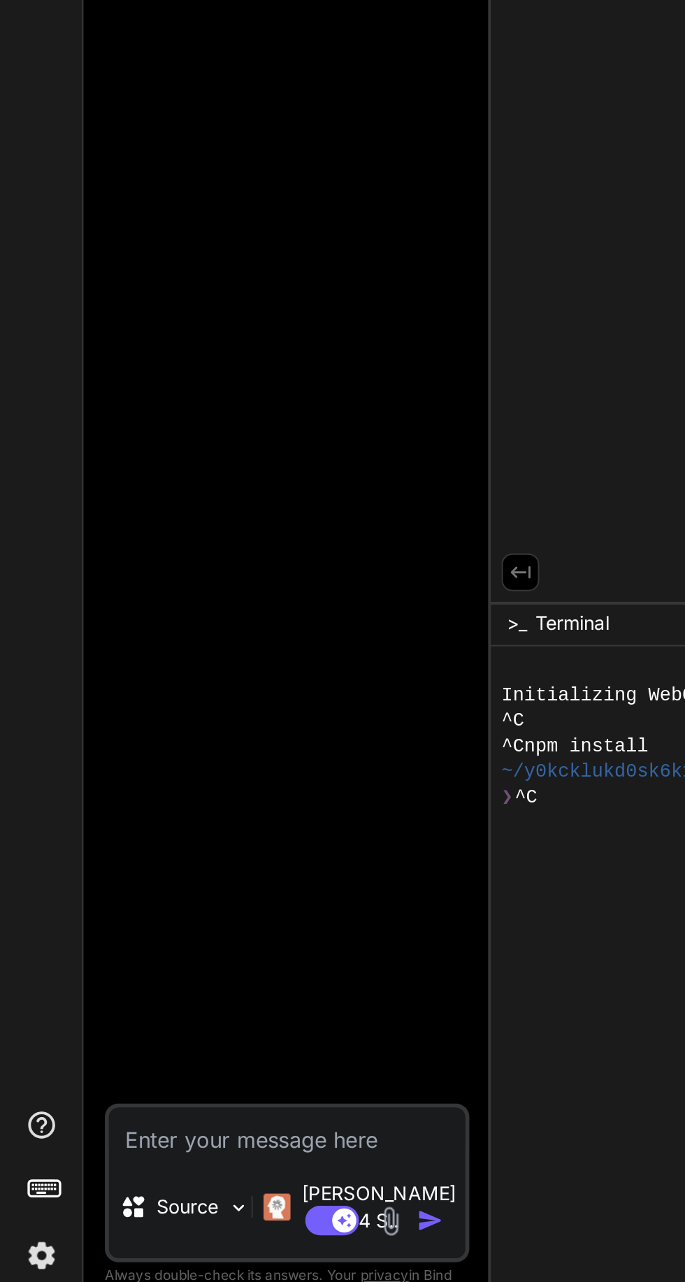
click at [137, 1196] on textarea at bounding box center [149, 1183] width 185 height 25
type textarea "x"
type textarea "Create a comprehensive virtual assistant application using Python and Flask. Th…"
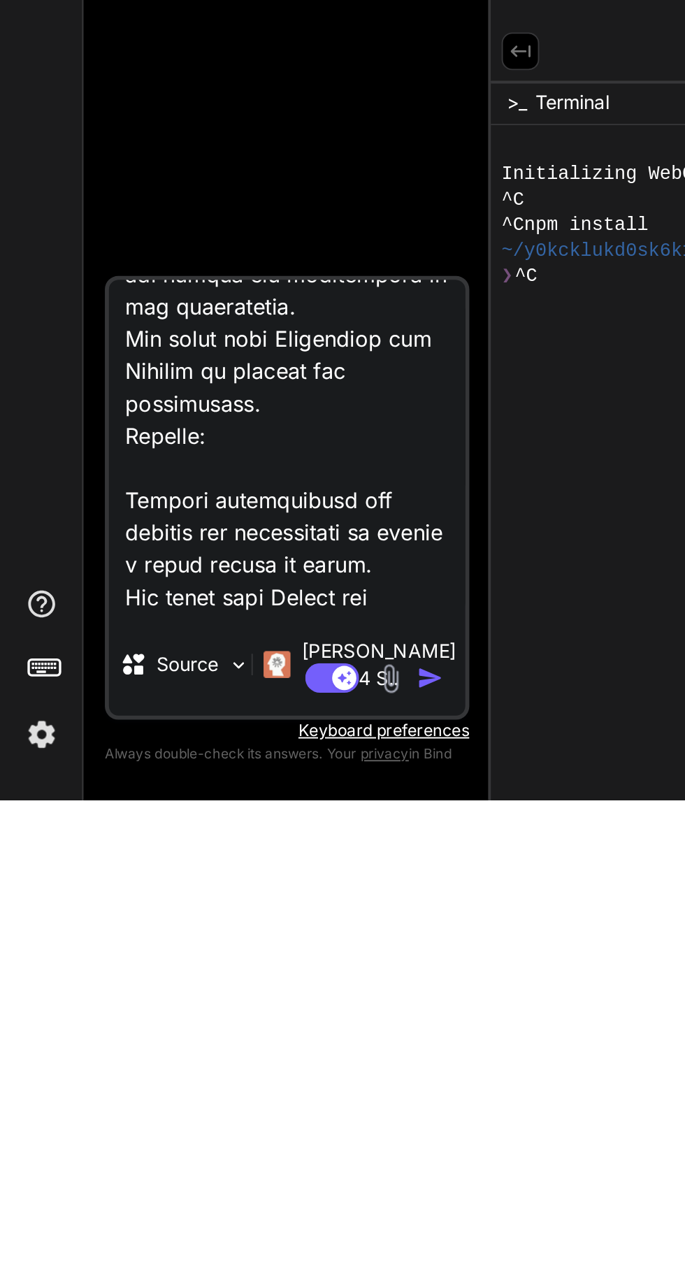
click at [122, 1102] on textarea at bounding box center [149, 1097] width 185 height 173
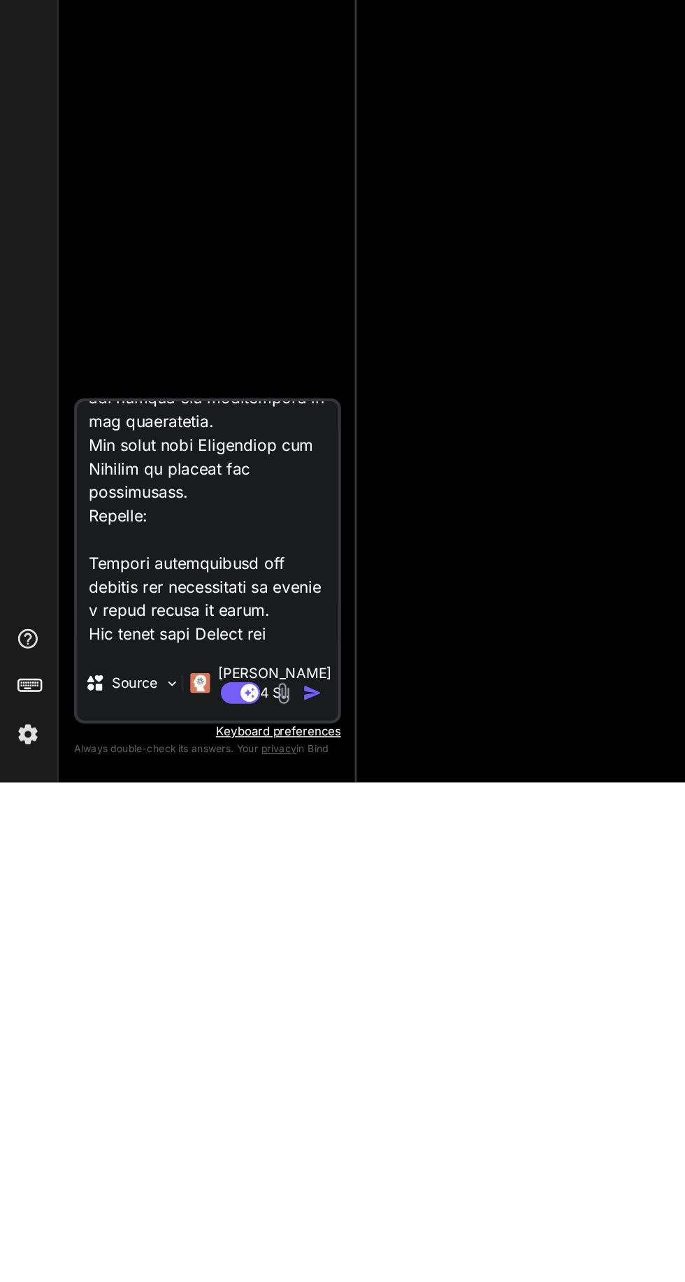
type textarea "x"
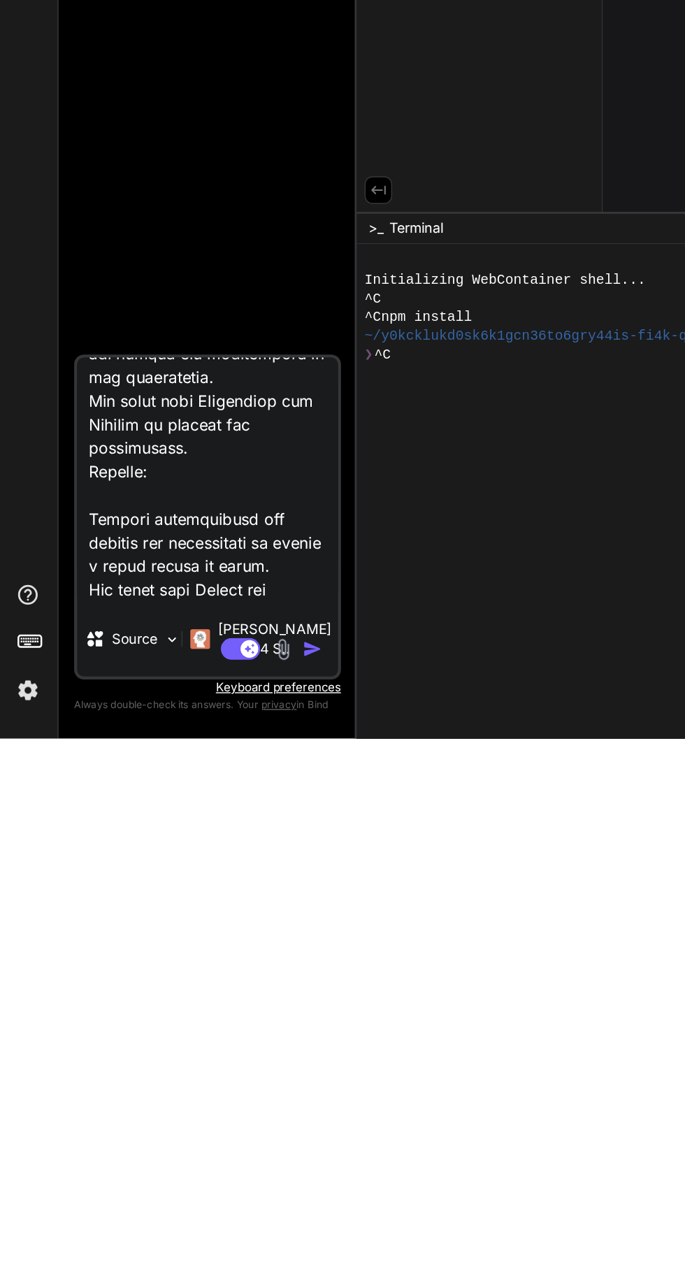
scroll to position [93, 0]
click at [194, 1185] on textarea at bounding box center [149, 1097] width 185 height 173
type textarea "Create a comprehensive virtual assistant application using Python and Flask. Th…"
type textarea "x"
type textarea "Create a comprehensive virtual assistant application using Python and Flask. Th…"
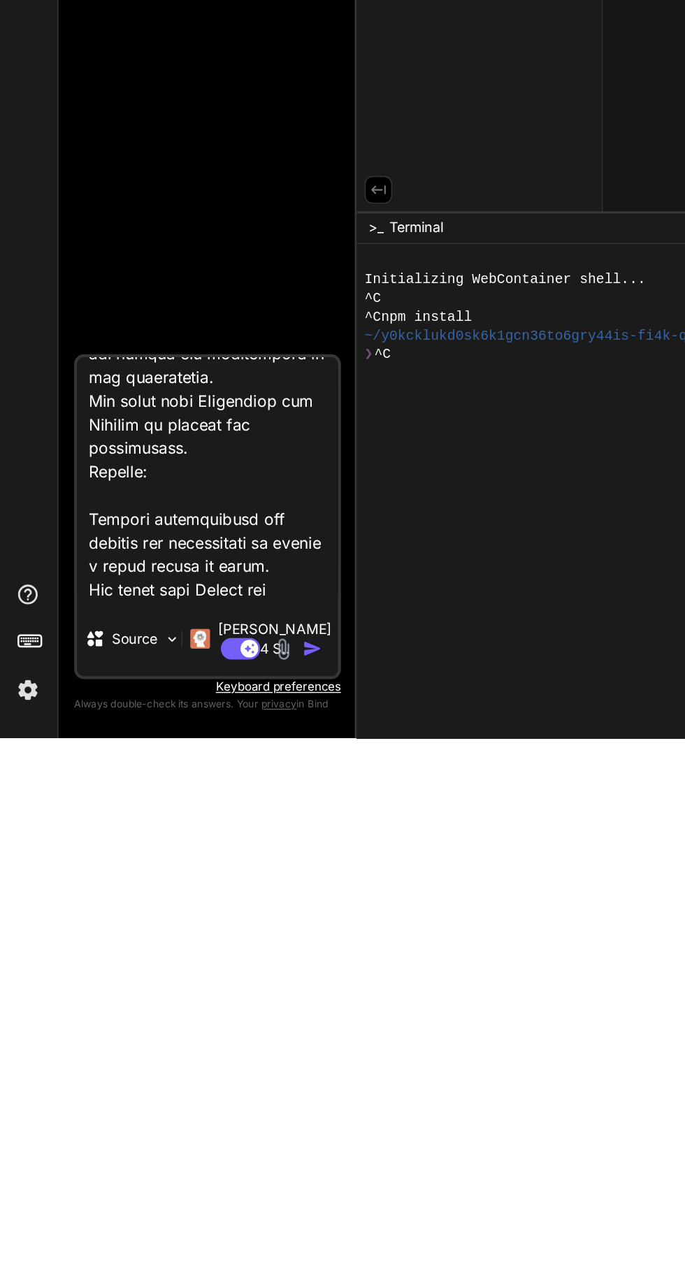
type textarea "x"
type textarea "Create a comprehensive virtual assistant application using Python and Flask. Th…"
type textarea "x"
type textarea "Create a comprehensive virtual assistant application using Python and Flask. Th…"
type textarea "x"
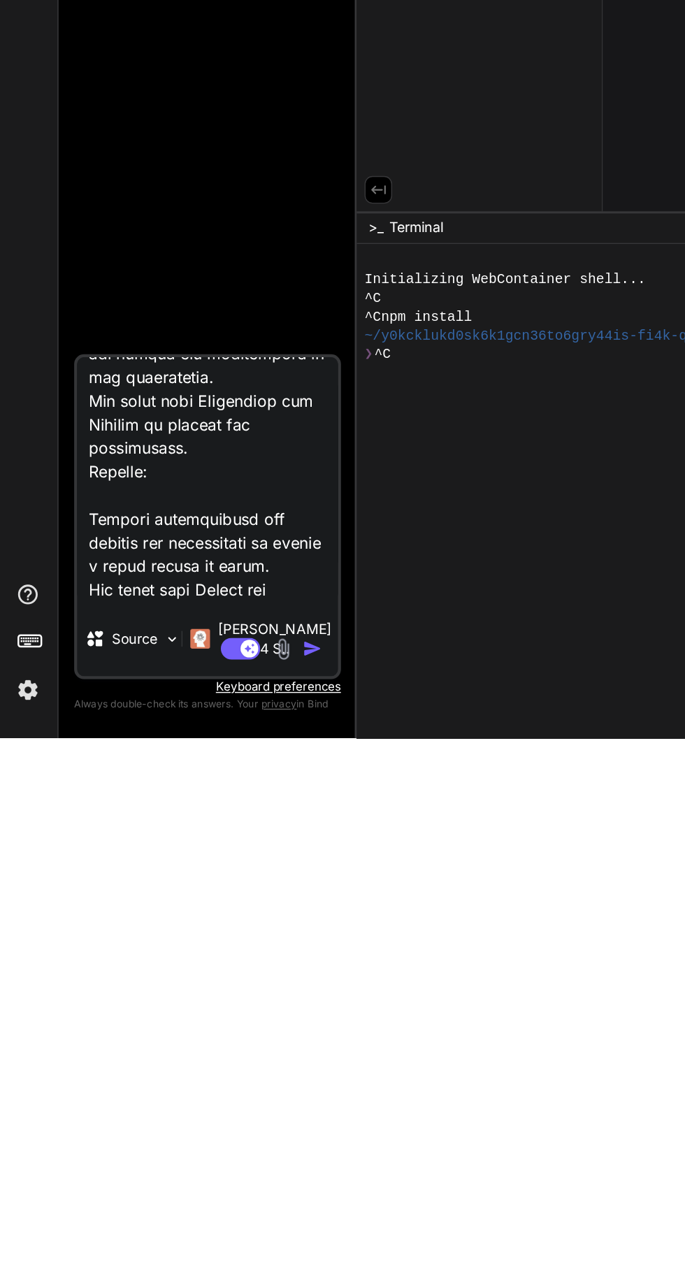
type textarea "Create a comprehensive virtual assistant application using Python and Flask. Th…"
type textarea "x"
type textarea "Create a comprehensive virtual assistant application using Python and Flask. Th…"
type textarea "x"
type textarea "Create a comprehensive virtual assistant application using Python and Flask. Th…"
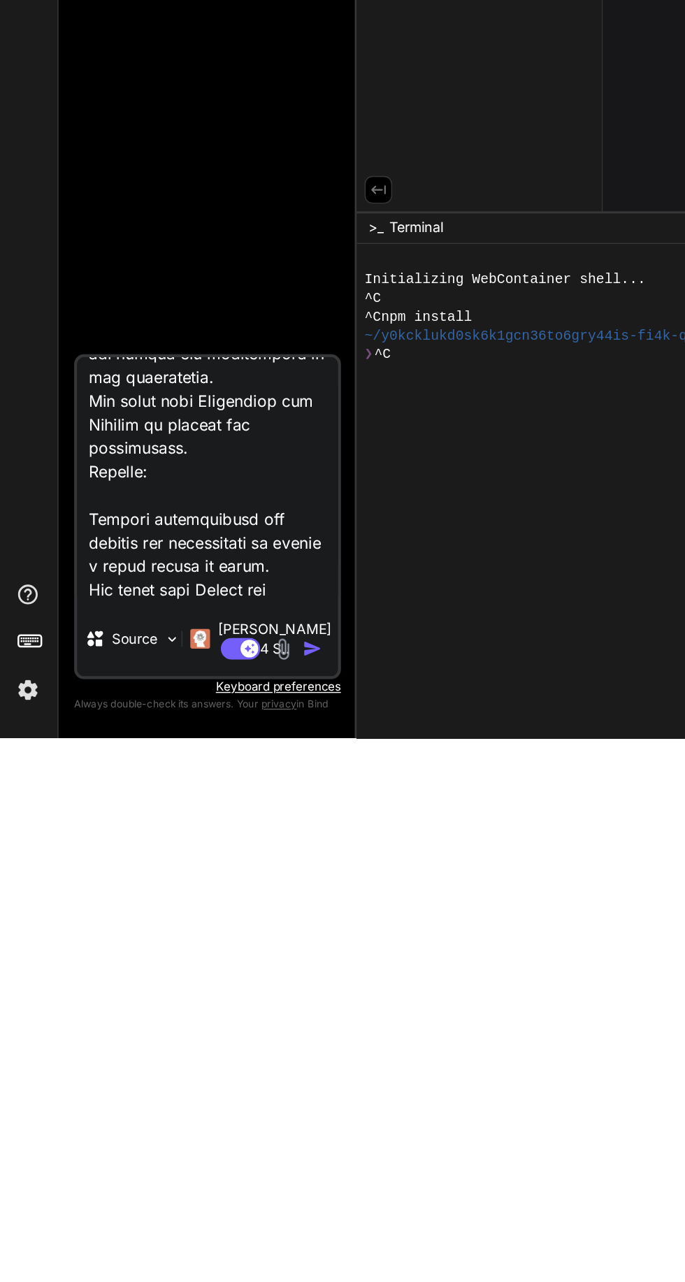
type textarea "x"
type textarea "Create a comprehensive virtual assistant application using Python and Flask. Th…"
type textarea "x"
type textarea "Create a comprehensive virtual assistant application using Python and Flask. Th…"
type textarea "x"
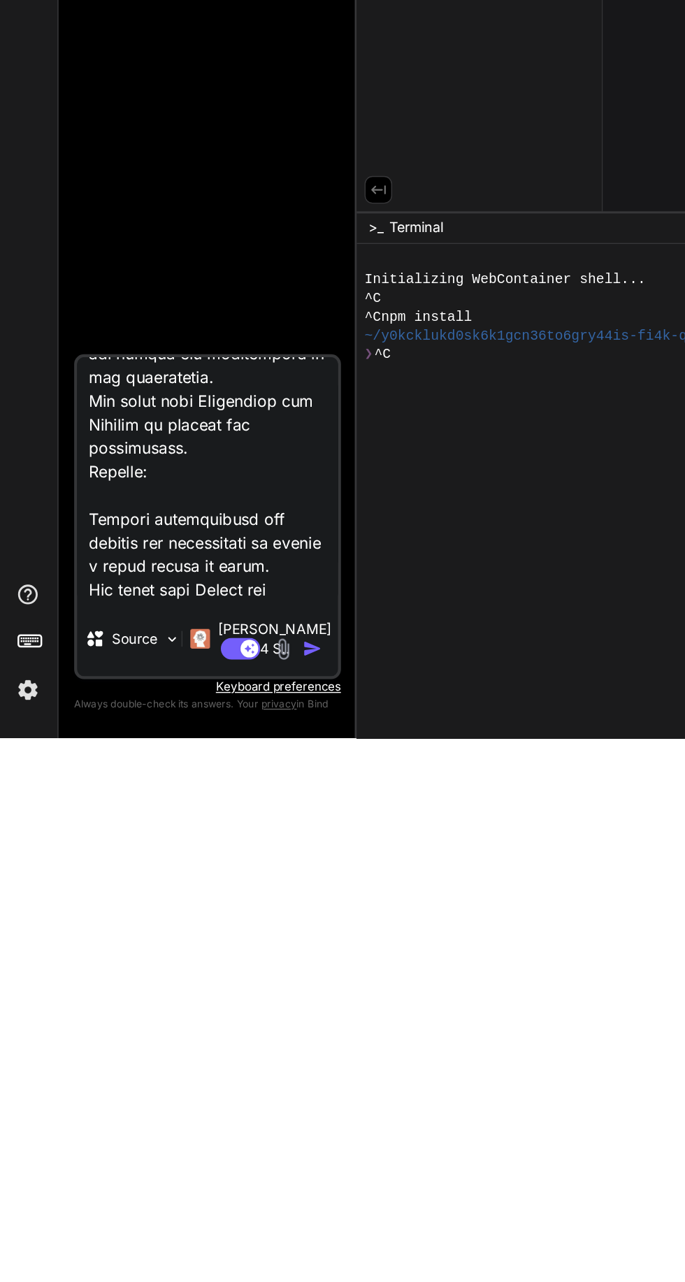
type textarea "Create a comprehensive virtual assistant application using Python and Flask. Th…"
type textarea "x"
type textarea "Create a comprehensive virtual assistant application using Python and Flask. Th…"
type textarea "x"
type textarea "Create a comprehensive virtual assistant application using Python and Flask. Th…"
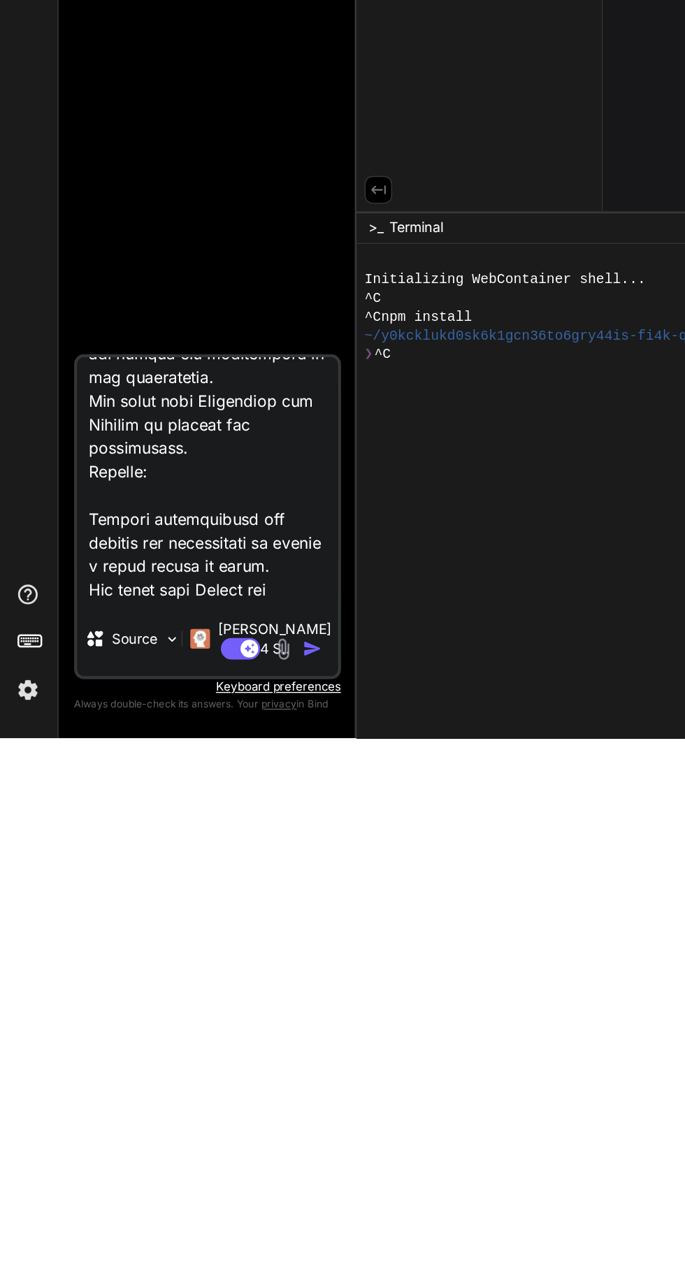
type textarea "x"
type textarea "Create a comprehensive virtual assistant application using Python and Flask. Th…"
type textarea "x"
type textarea "Create a comprehensive virtual assistant application using Python and Flask. Th…"
type textarea "x"
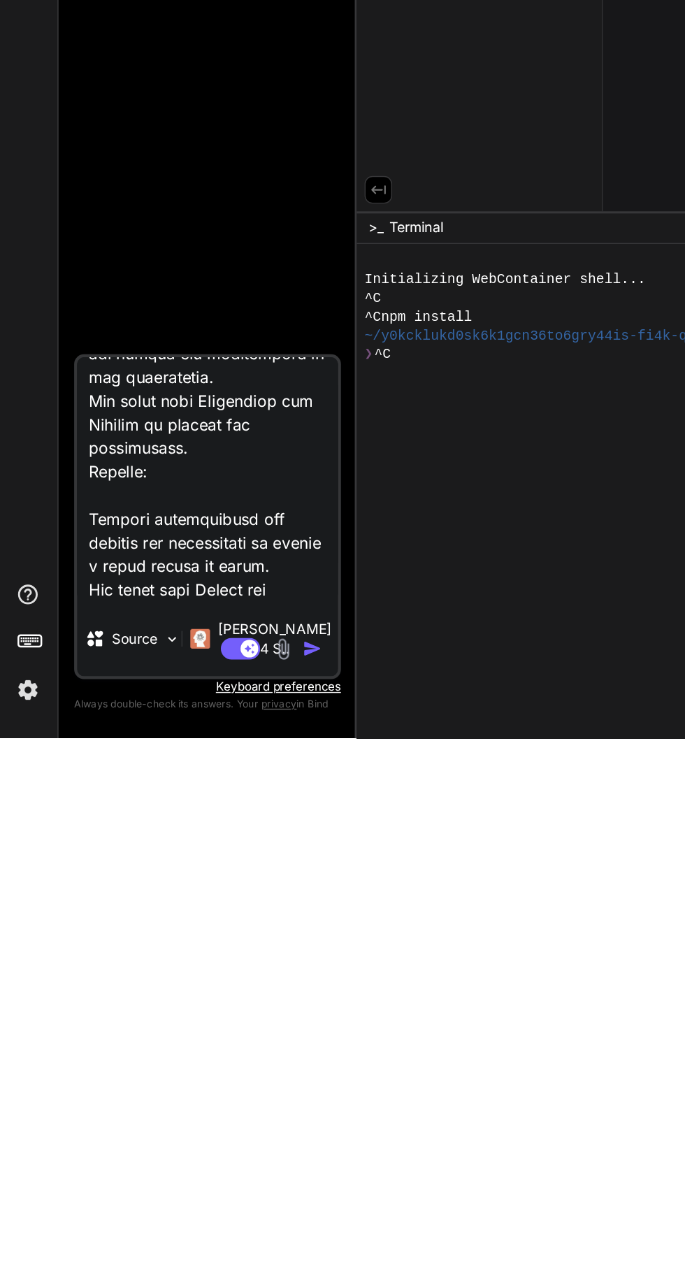
type textarea "Create a comprehensive virtual assistant application using Python and Flask. Th…"
type textarea "x"
type textarea "Create a comprehensive virtual assistant application using Python and Flask. Th…"
type textarea "x"
type textarea "Create a comprehensive virtual assistant application using Python and Flask. Th…"
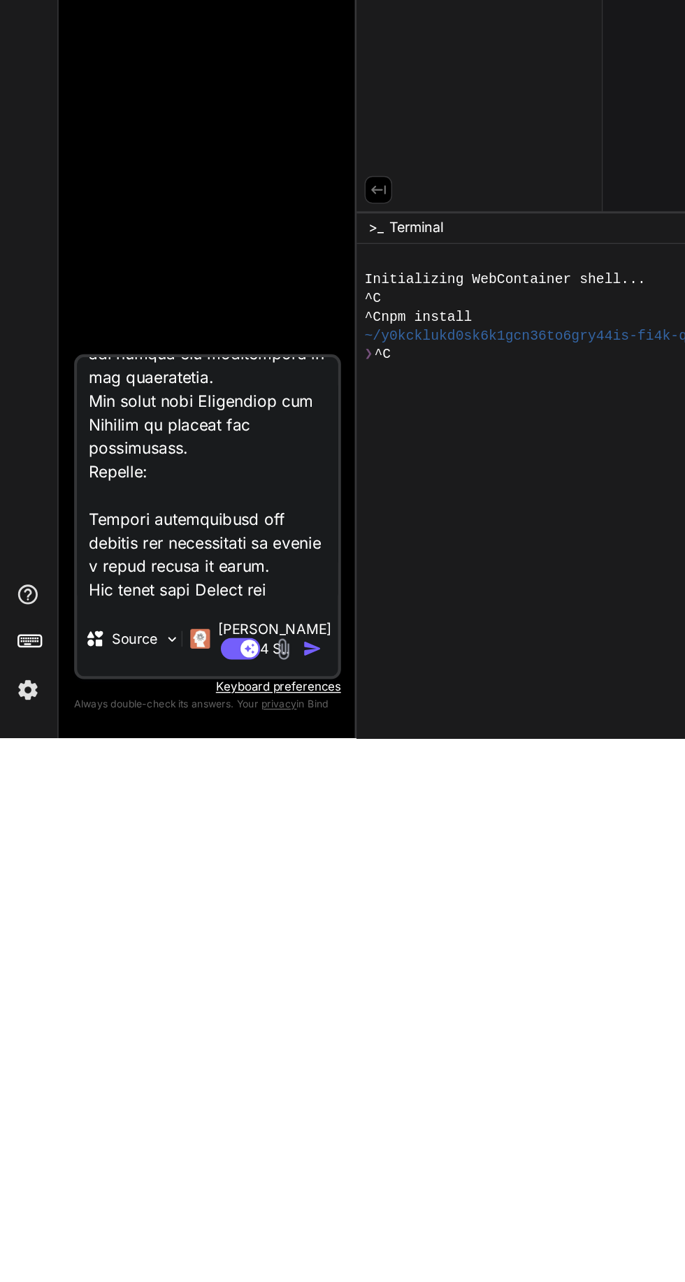
type textarea "x"
type textarea "Create a comprehensive virtual assistant application using Python and Flask. Th…"
type textarea "x"
type textarea "Create a comprehensive virtual assistant application using Python and Flask. Th…"
type textarea "x"
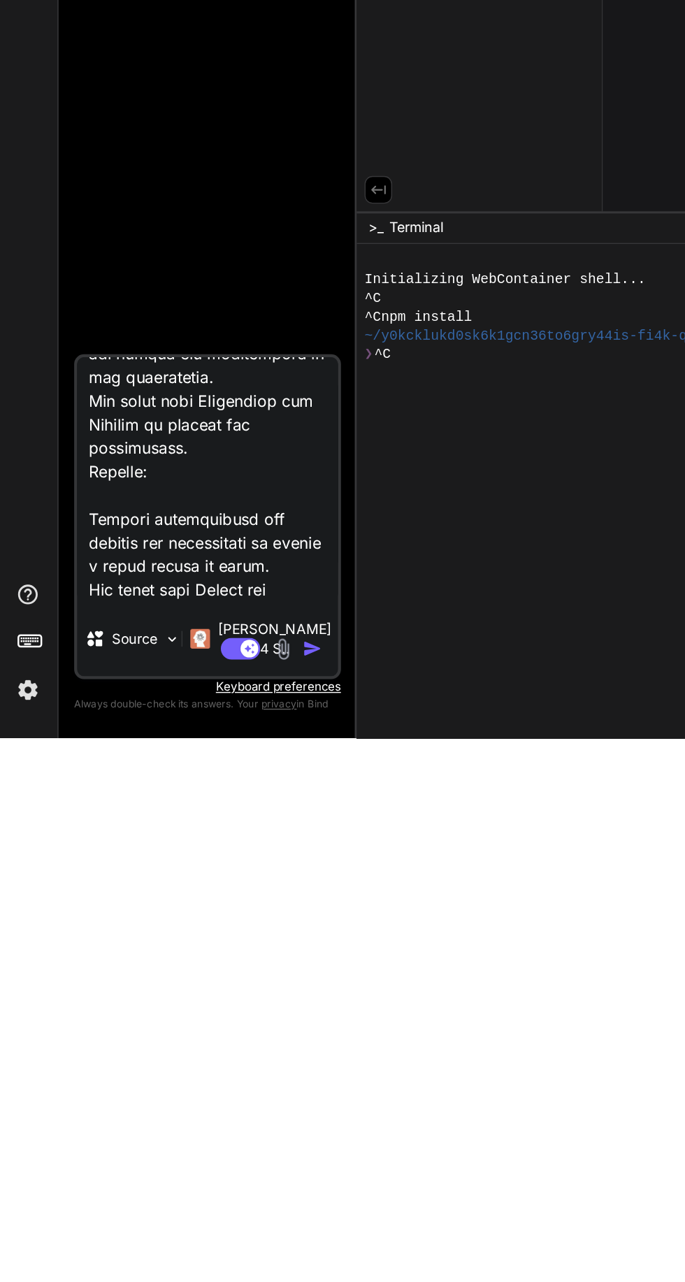
type textarea "Create a comprehensive virtual assistant application using Python and Flask. Th…"
type textarea "x"
type textarea "Create a comprehensive virtual assistant application using Python and Flask. Th…"
type textarea "x"
type textarea "Create a comprehensive virtual assistant application using Python and Flask. Th…"
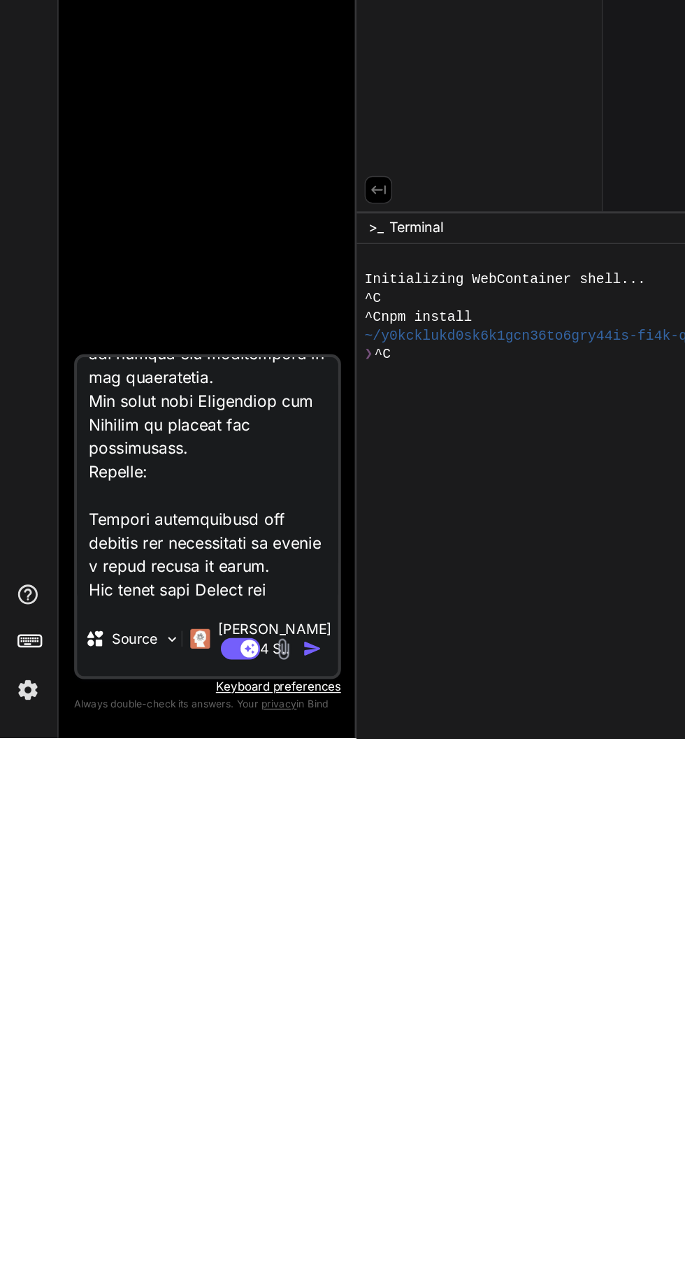
type textarea "x"
type textarea "Create a comprehensive virtual assistant application using Python and Flask. Th…"
type textarea "x"
type textarea "Create a comprehensive virtual assistant application using Python and Flask. Th…"
type textarea "x"
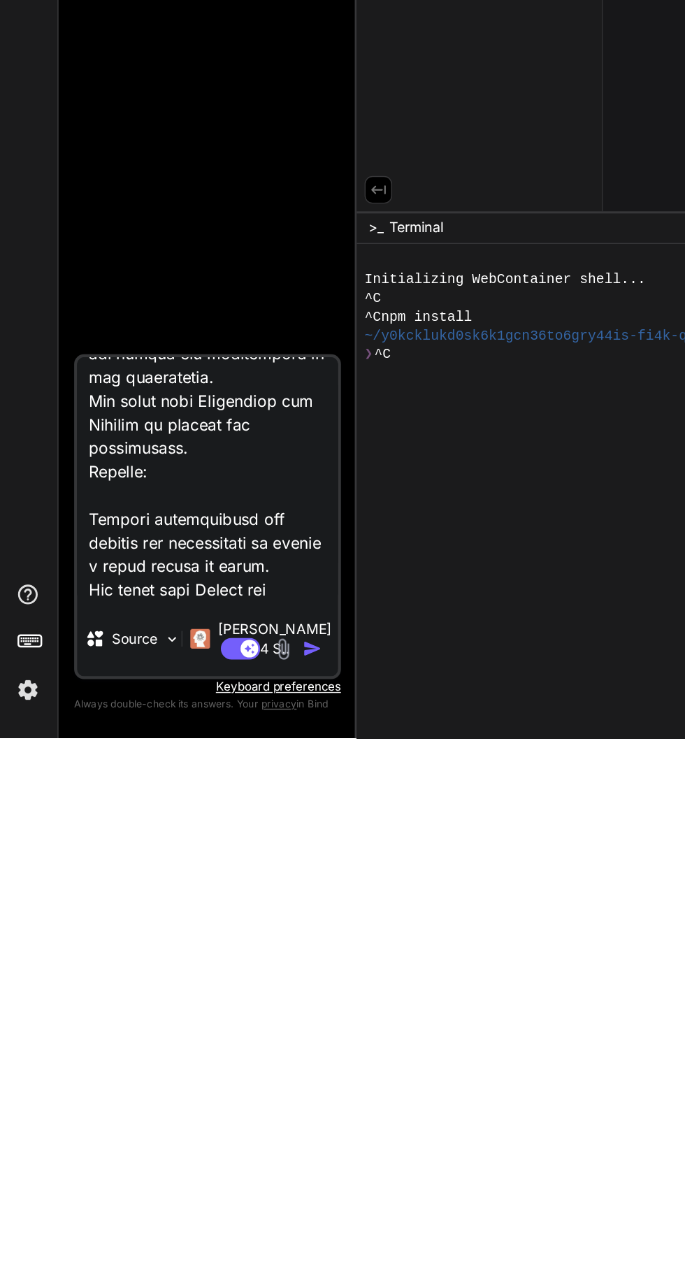
scroll to position [2737, 0]
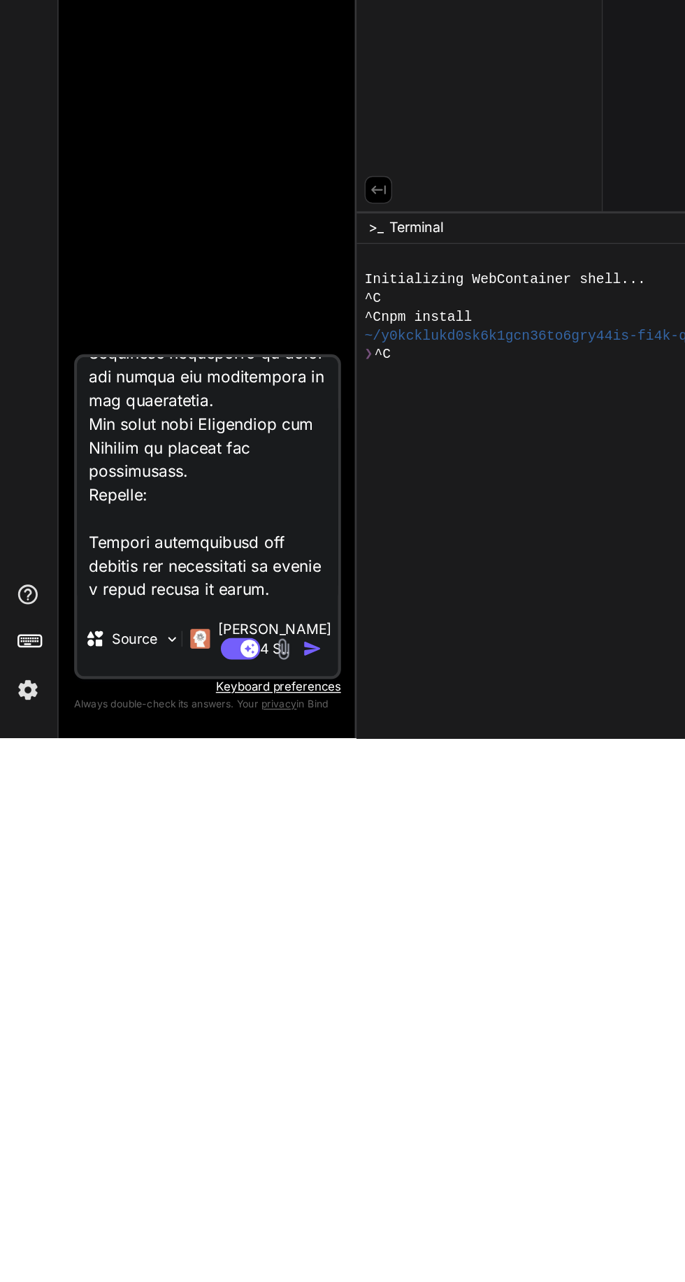
type textarea "Create a comprehensive virtual assistant application using Python and Flask. Th…"
type textarea "x"
type textarea "Create a comprehensive virtual assistant application using Python and Flask. Th…"
type textarea "x"
type textarea "Create a comprehensive virtual assistant application using Python and Flask. Th…"
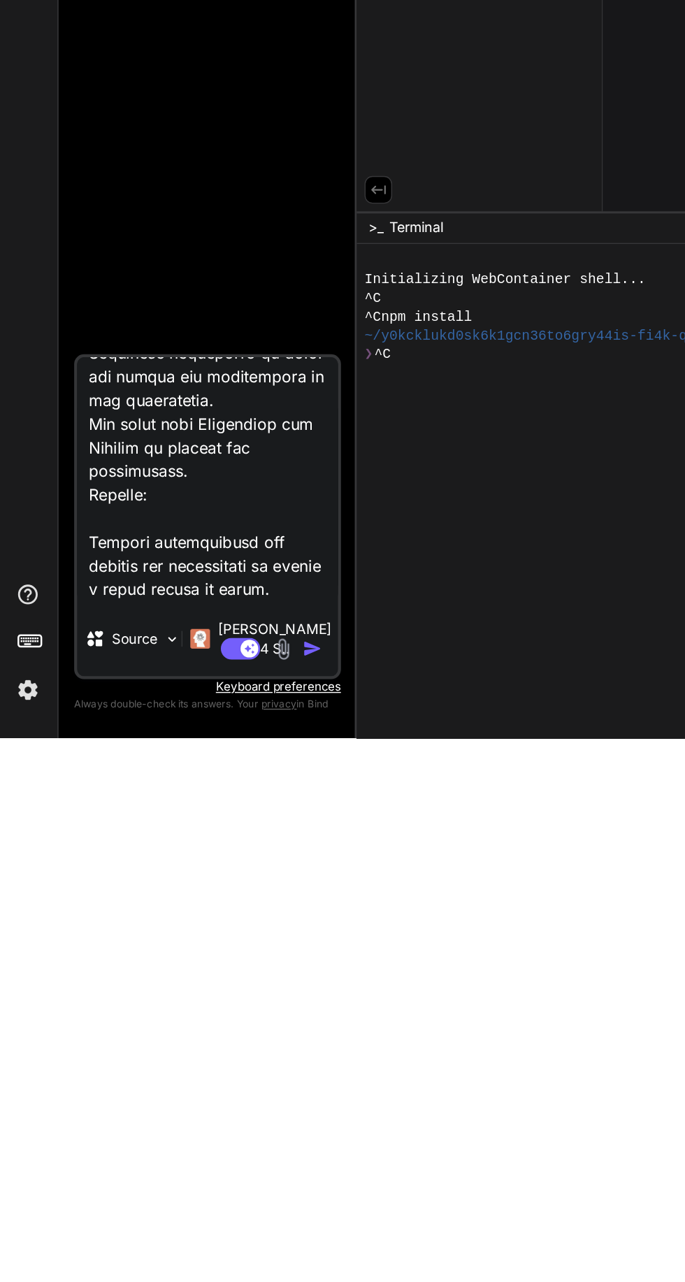
type textarea "x"
type textarea "Create a comprehensive virtual assistant application using Python and Flask. Th…"
type textarea "x"
type textarea "Create a comprehensive virtual assistant application using Python and Flask. Th…"
type textarea "x"
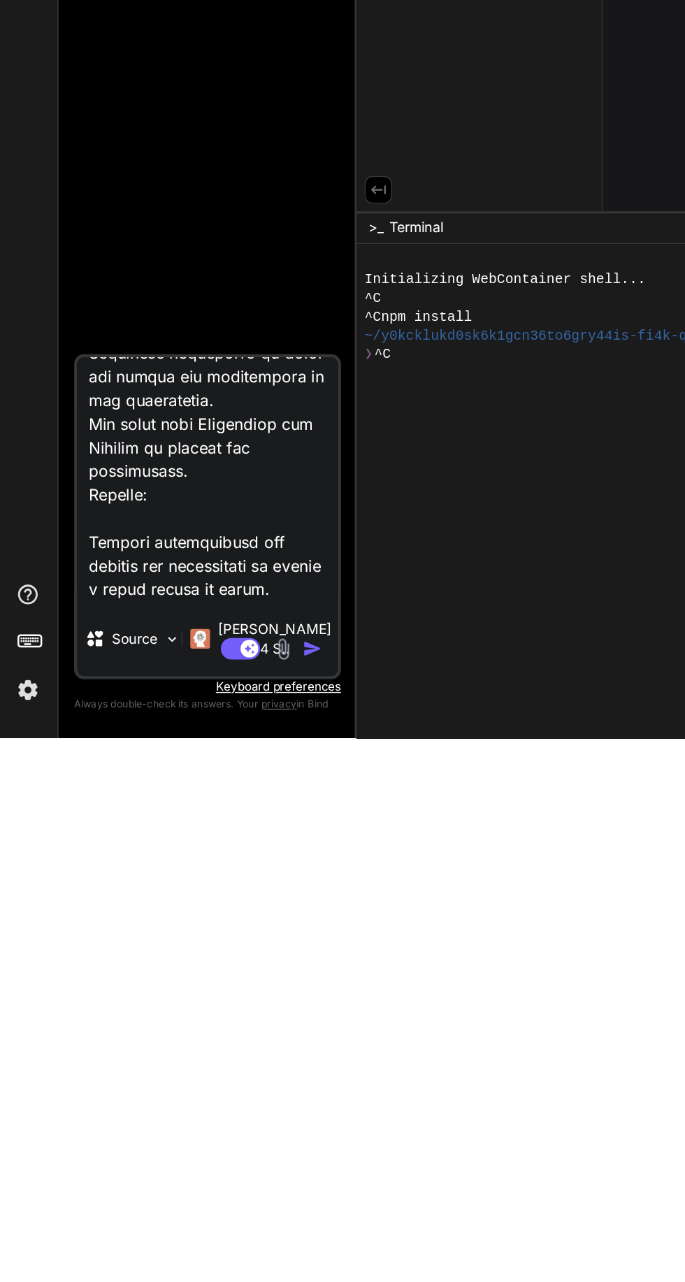
type textarea "Create a comprehensive virtual assistant application using Python and Flask. Th…"
type textarea "x"
type textarea "Create a comprehensive virtual assistant application using Python and Flask. Th…"
type textarea "x"
type textarea "Create a comprehensive virtual assistant application using Python and Flask. Th…"
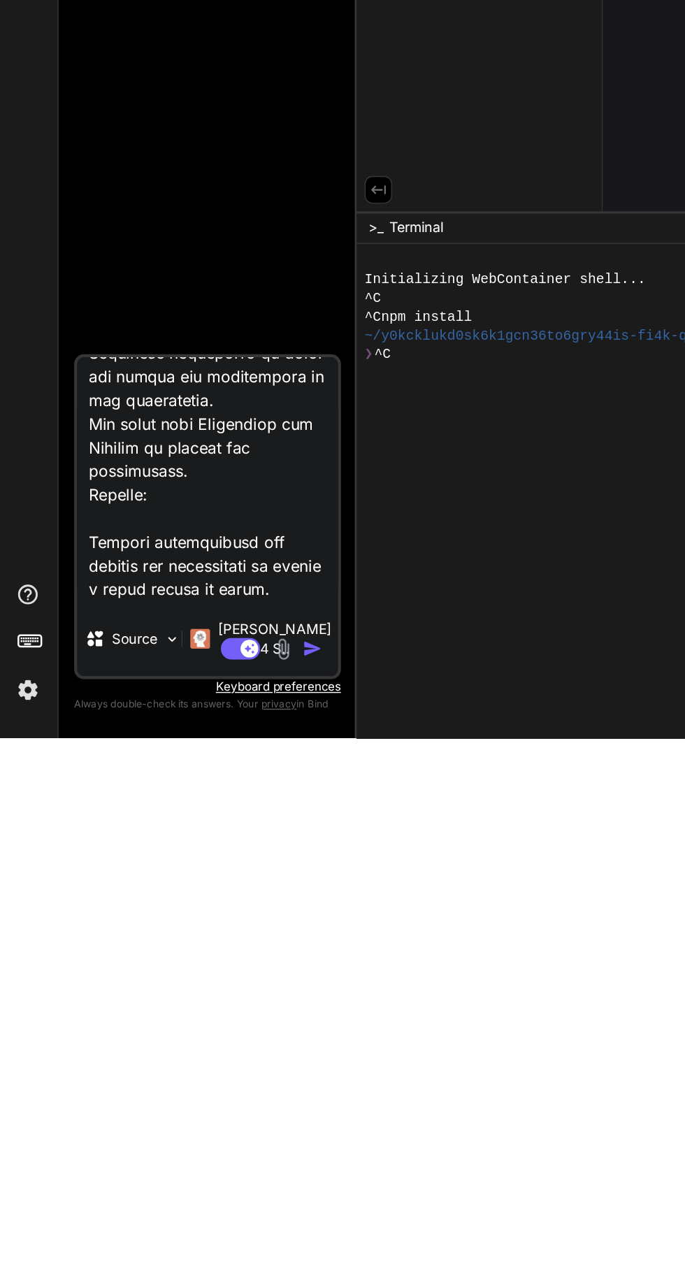
type textarea "x"
type textarea "Create a comprehensive virtual assistant application using Python and Flask. Th…"
type textarea "x"
type textarea "Create a comprehensive virtual assistant application using Python and Flask. Th…"
type textarea "x"
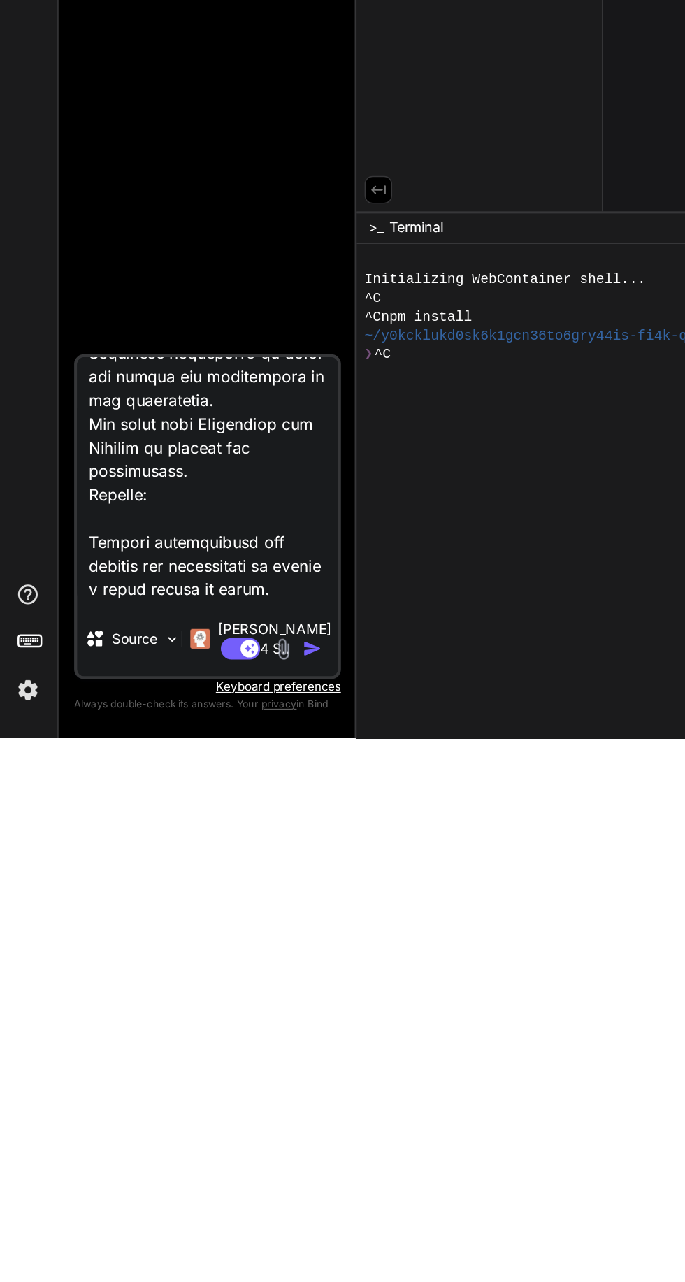
type textarea "Create a comprehensive virtual assistant application using Python and Flask. Th…"
type textarea "x"
type textarea "Create a comprehensive virtual assistant application using Python and Flask. Th…"
type textarea "x"
type textarea "Create a comprehensive virtual assistant application using Python and Flask. Th…"
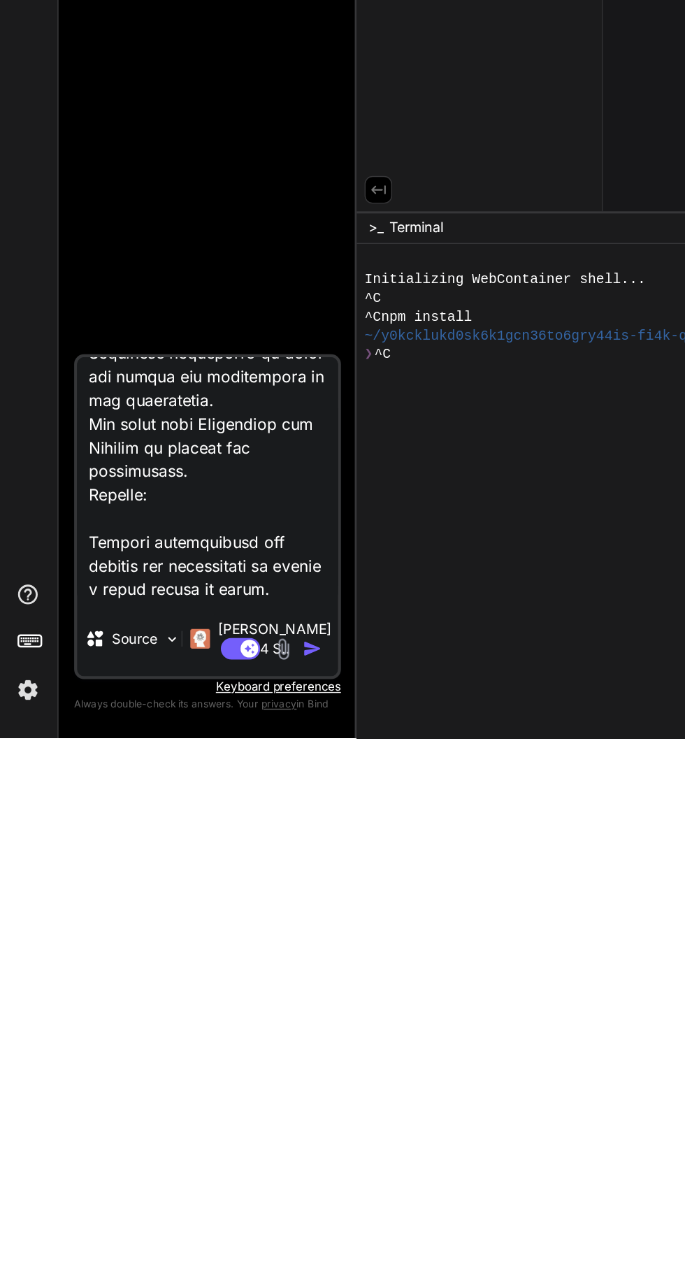
type textarea "x"
type textarea "Create a comprehensive virtual assistant application using Python and Flask. Th…"
type textarea "x"
type textarea "Create a comprehensive virtual assistant application using Python and Flask. Th…"
type textarea "x"
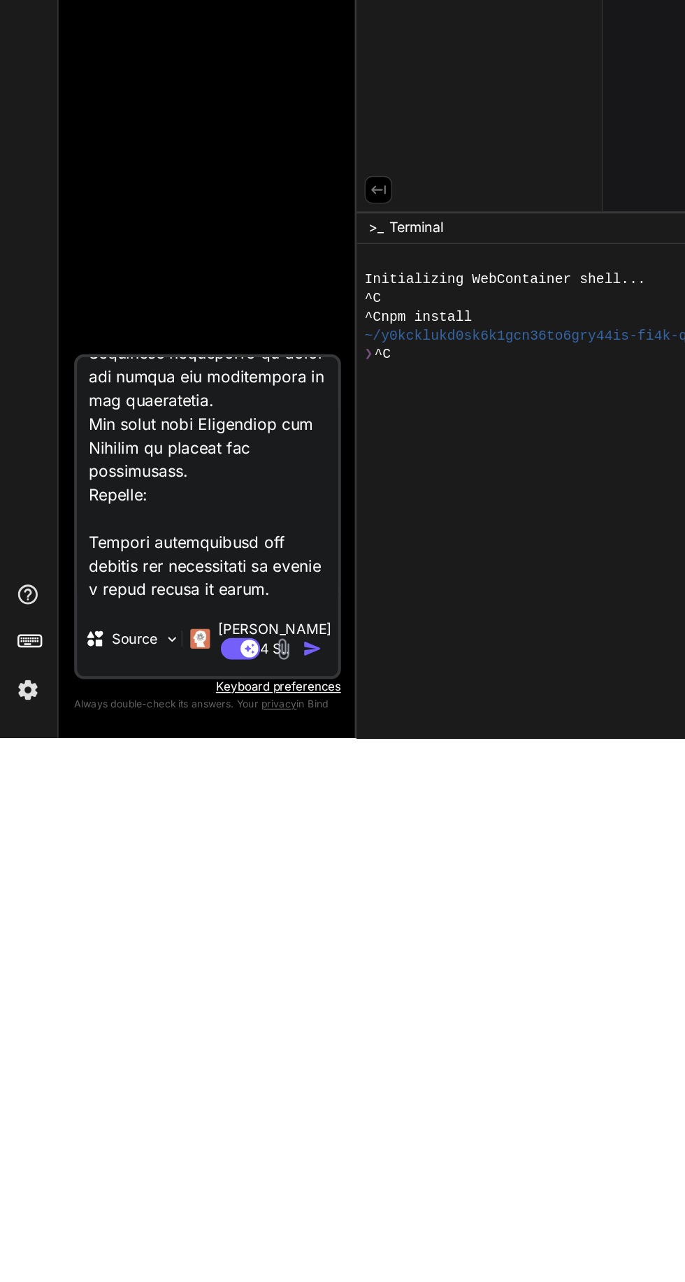
type textarea "Create a comprehensive virtual assistant application using Python and Flask. Th…"
type textarea "x"
type textarea "Create a comprehensive virtual assistant application using Python and Flask. Th…"
type textarea "x"
type textarea "Create a comprehensive virtual assistant application using Python and Flask. Th…"
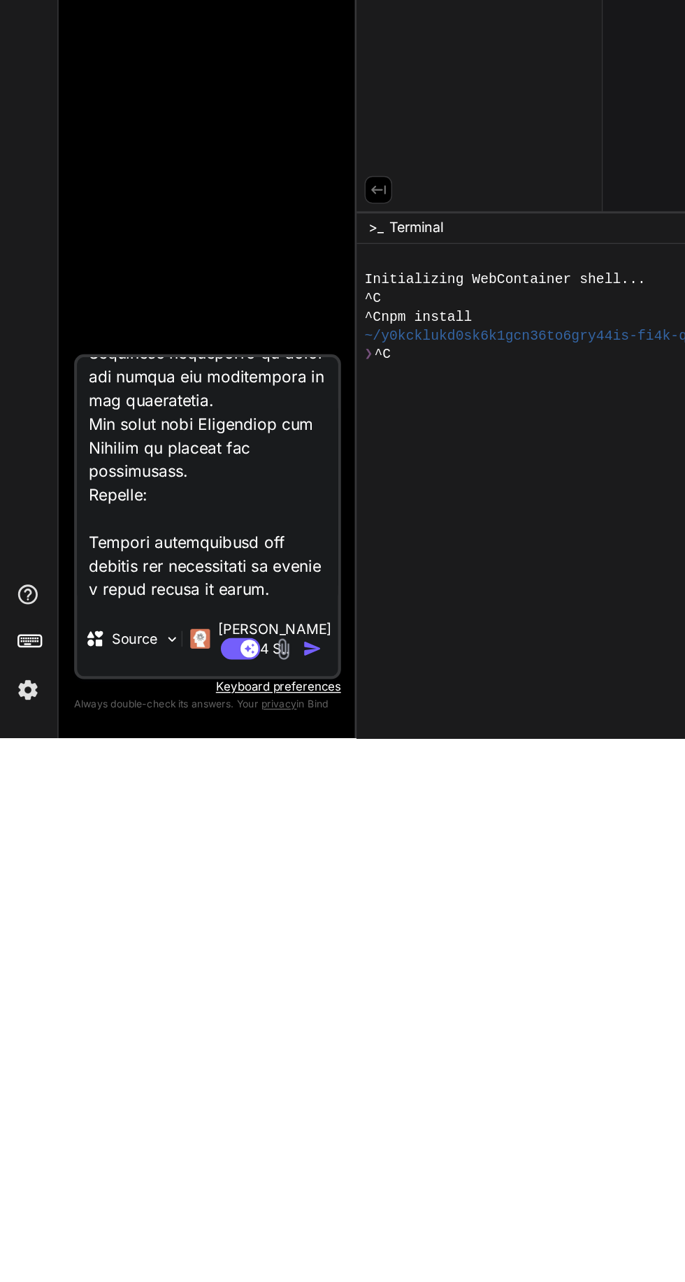
type textarea "x"
type textarea "Create a comprehensive virtual assistant application using Python and Flask. Th…"
type textarea "x"
type textarea "Create a comprehensive virtual assistant application using Python and Flask. Th…"
type textarea "x"
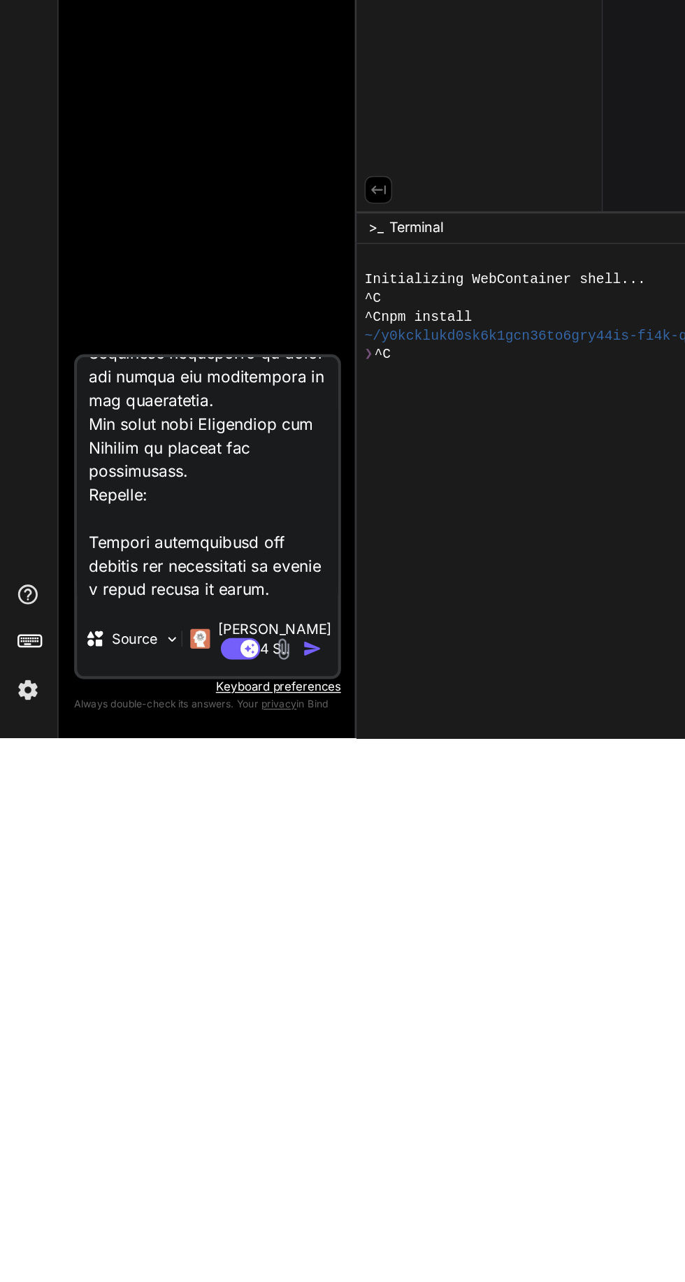
type textarea "Create a comprehensive virtual assistant application using Python and Flask. Th…"
type textarea "x"
type textarea "Create a comprehensive virtual assistant application using Python and Flask. Th…"
type textarea "x"
type textarea "Create a comprehensive virtual assistant application using Python and Flask. Th…"
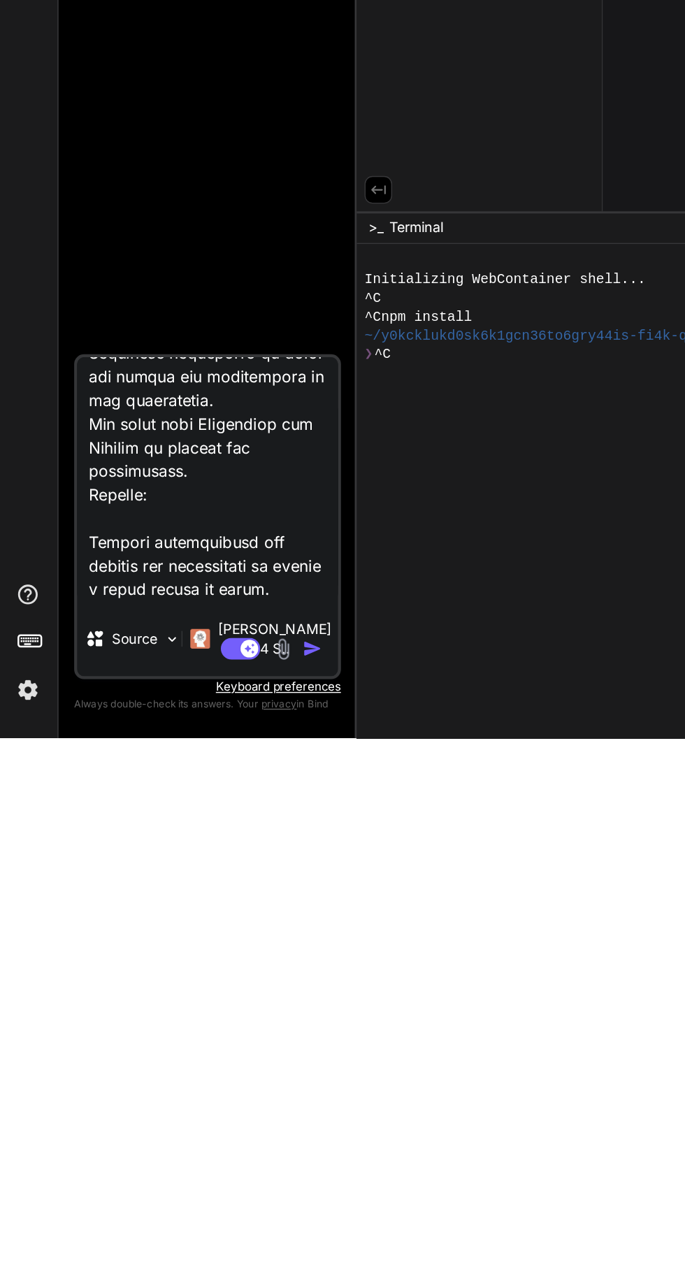
type textarea "x"
type textarea "Create a comprehensive virtual assistant application using Python and Flask. Th…"
type textarea "x"
type textarea "Create a comprehensive virtual assistant application using Python and Flask. Th…"
type textarea "x"
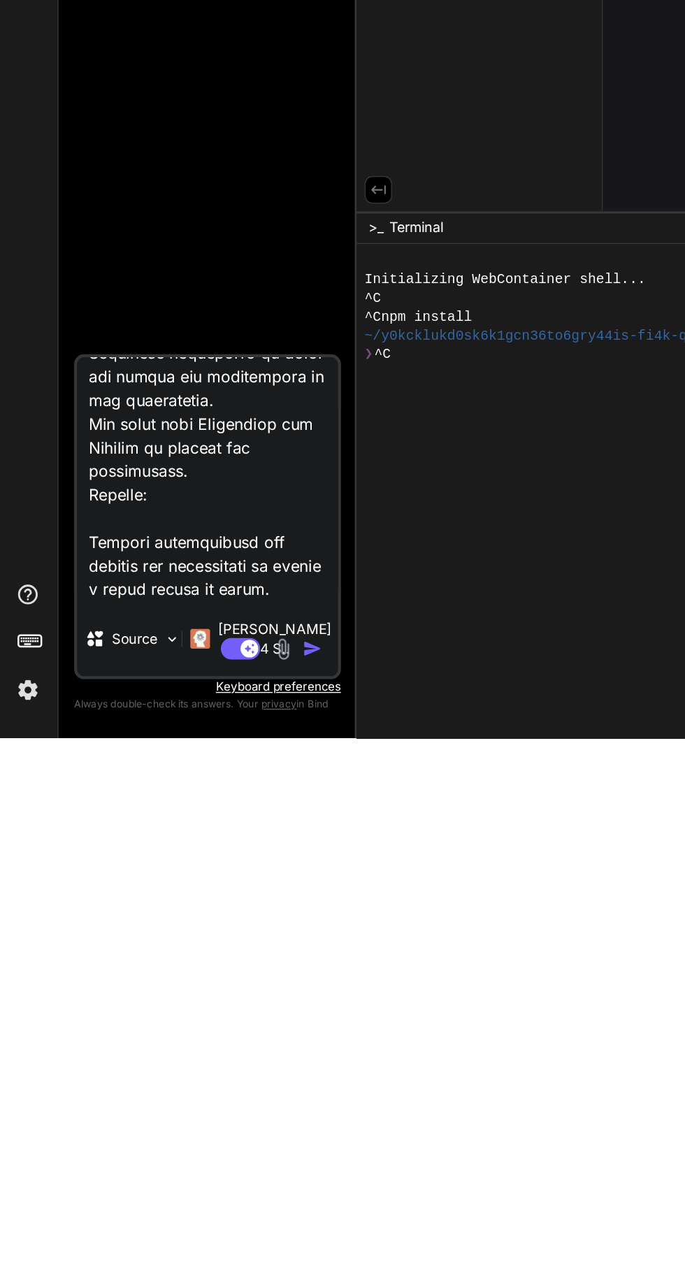
type textarea "Create a comprehensive virtual assistant application using Python and Flask. Th…"
type textarea "x"
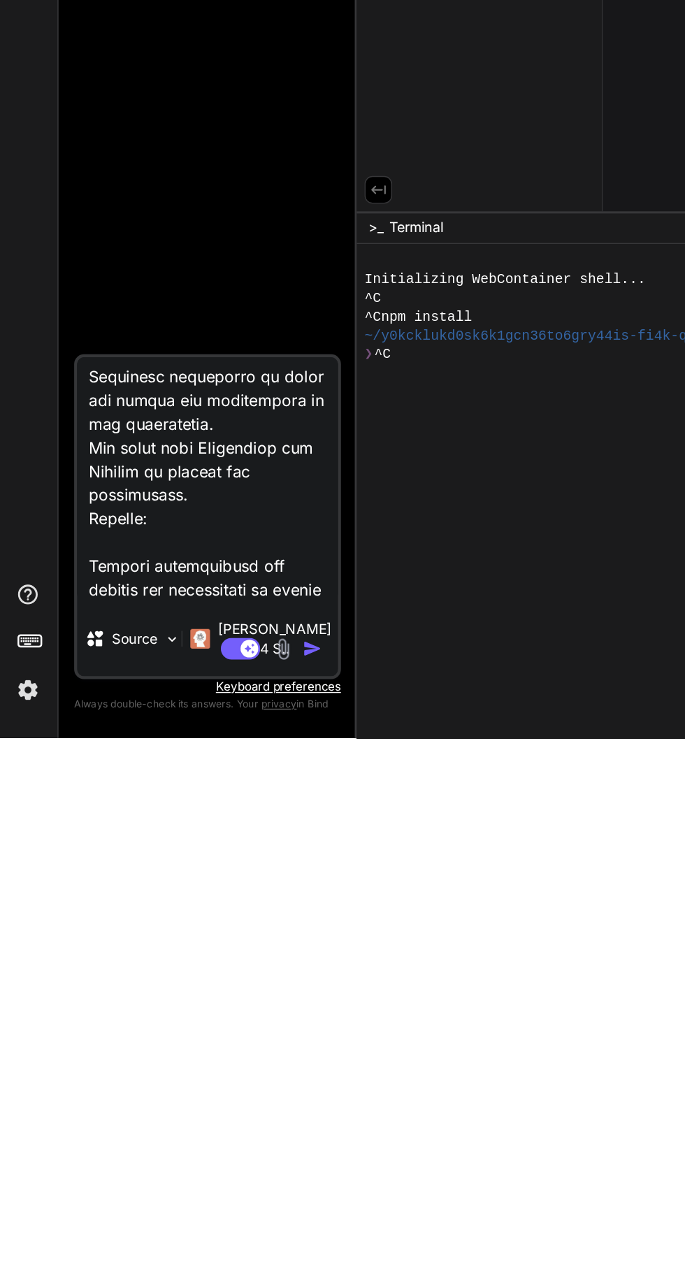
type textarea "Create a comprehensive virtual assistant application using Python and Flask. Th…"
type textarea "x"
type textarea "Create a comprehensive virtual assistant application using Python and Flask. Th…"
type textarea "x"
type textarea "Create a comprehensive virtual assistant application using Python and Flask. Th…"
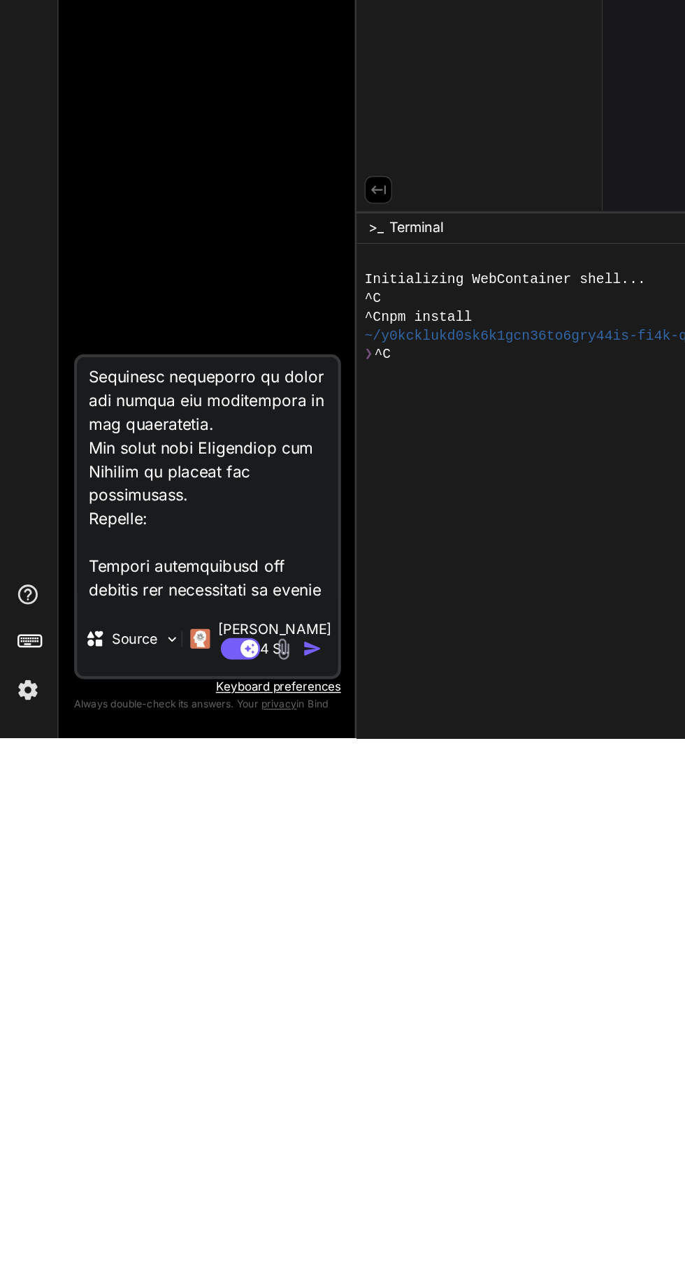
type textarea "x"
type textarea "Create a comprehensive virtual assistant application using Python and Flask. Th…"
type textarea "x"
type textarea "Create a comprehensive virtual assistant application using Python and Flask. Th…"
type textarea "x"
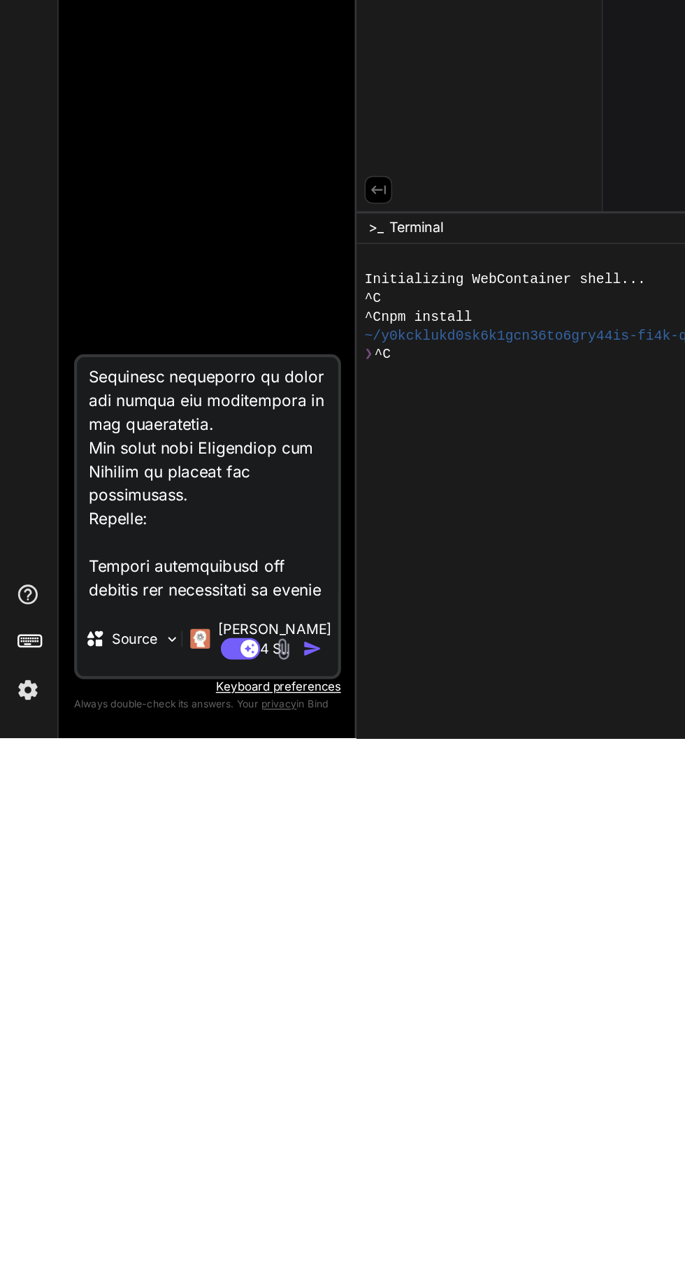
type textarea "Create a comprehensive virtual assistant application using Python and Flask. Th…"
type textarea "x"
type textarea "Create a comprehensive virtual assistant application using Python and Flask. Th…"
type textarea "x"
type textarea "Create a comprehensive virtual assistant application using Python and Flask. Th…"
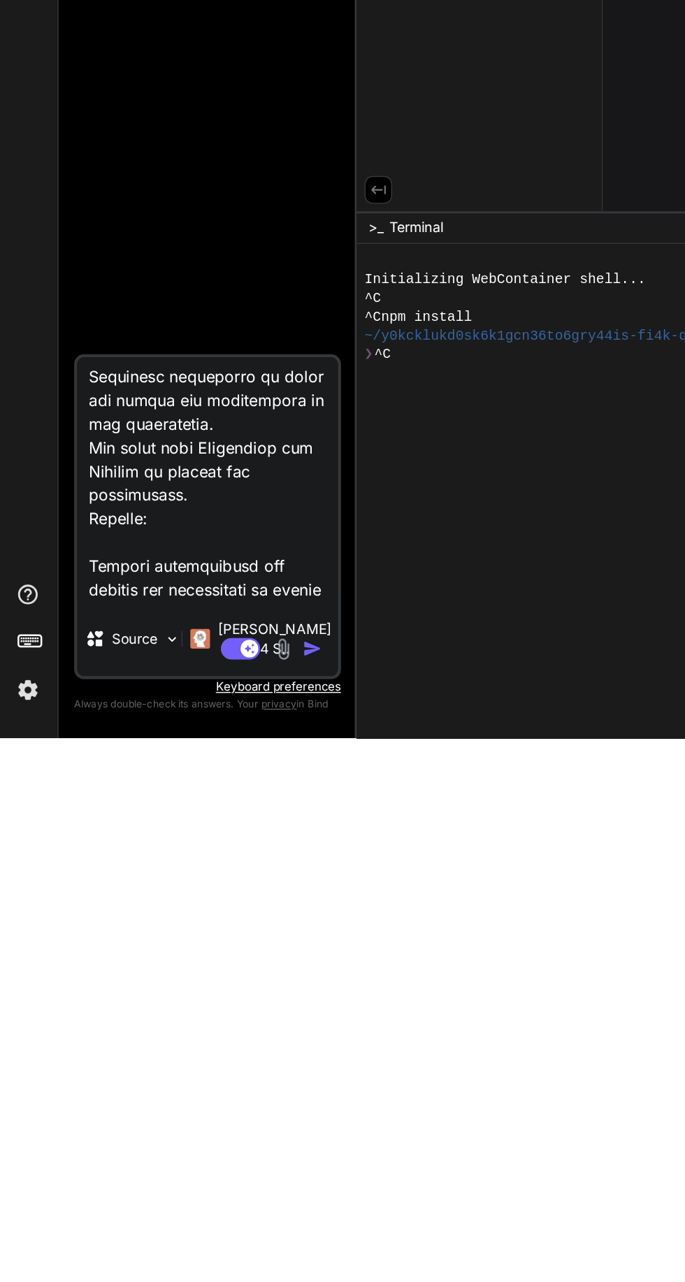
type textarea "x"
type textarea "Create a comprehensive virtual assistant application using Python and Flask. Th…"
type textarea "x"
type textarea "Create a comprehensive virtual assistant application using Python and Flask. Th…"
type textarea "x"
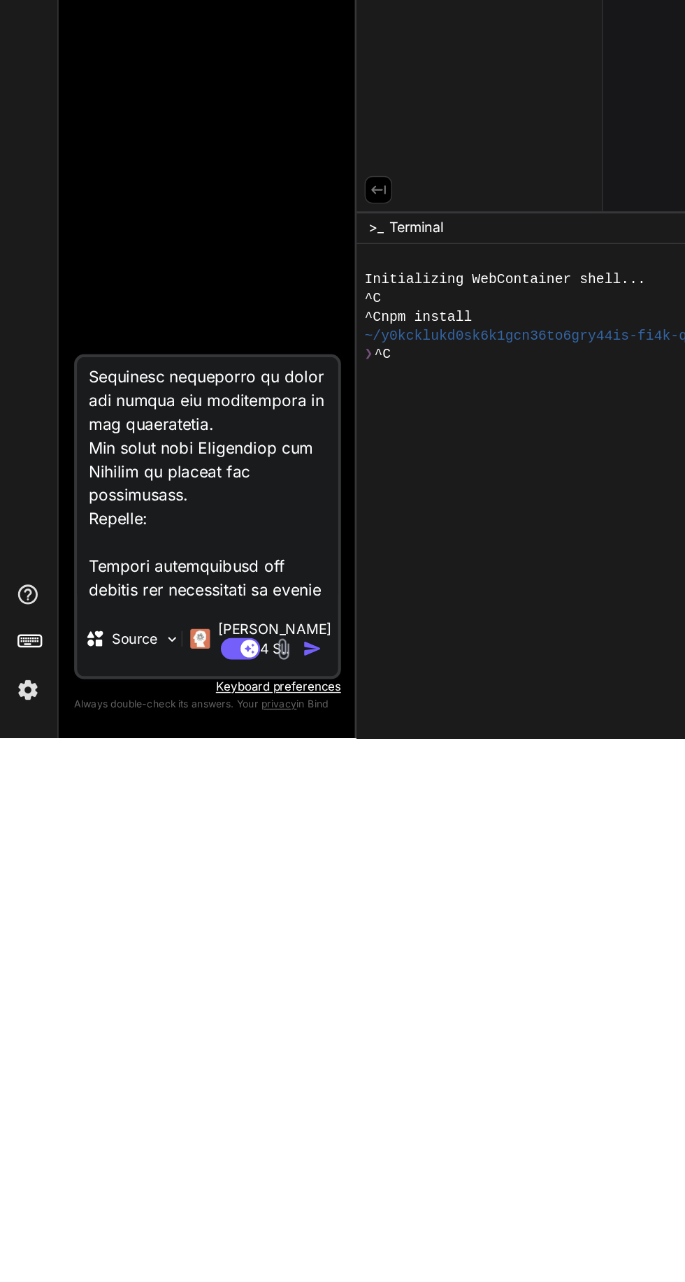
type textarea "Create a comprehensive virtual assistant application using Python and Flask. Th…"
type textarea "x"
type textarea "Create a comprehensive virtual assistant application using Python and Flask. Th…"
type textarea "x"
type textarea "Create a comprehensive virtual assistant application using Python and Flask. Th…"
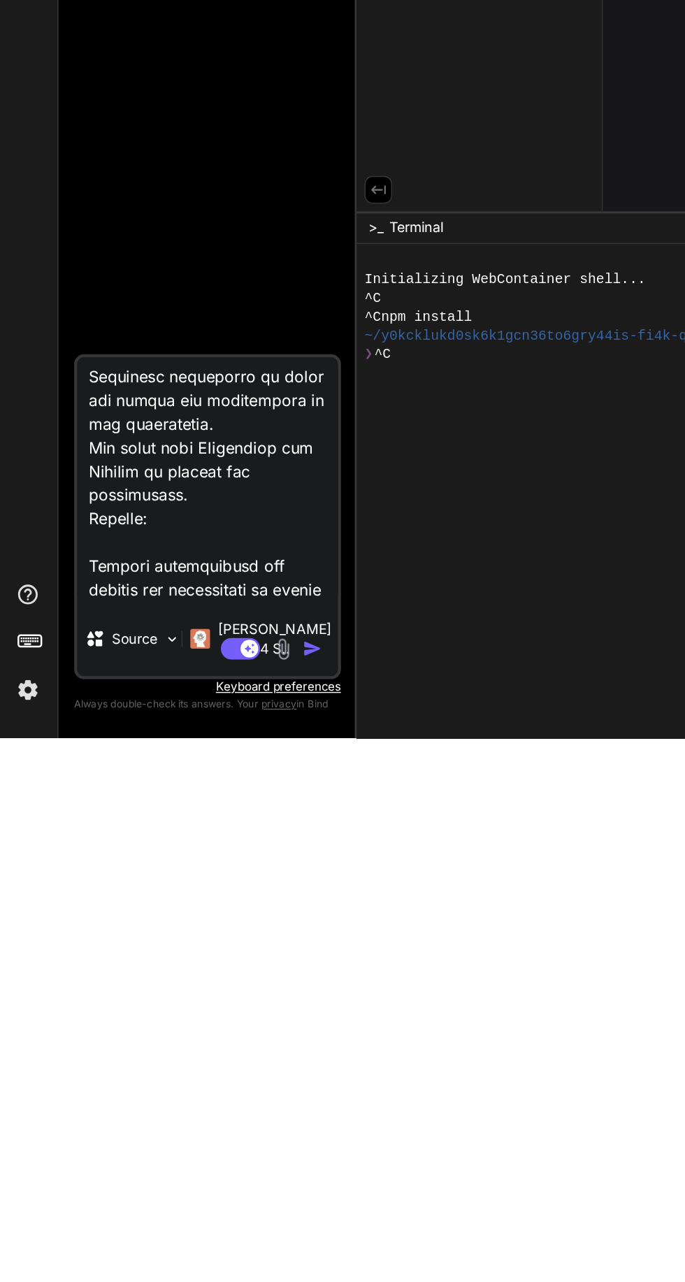
type textarea "x"
type textarea "Create a comprehensive virtual assistant application using Python and Flask. Th…"
type textarea "x"
type textarea "Create a comprehensive virtual assistant application using Python and Flask. Th…"
type textarea "x"
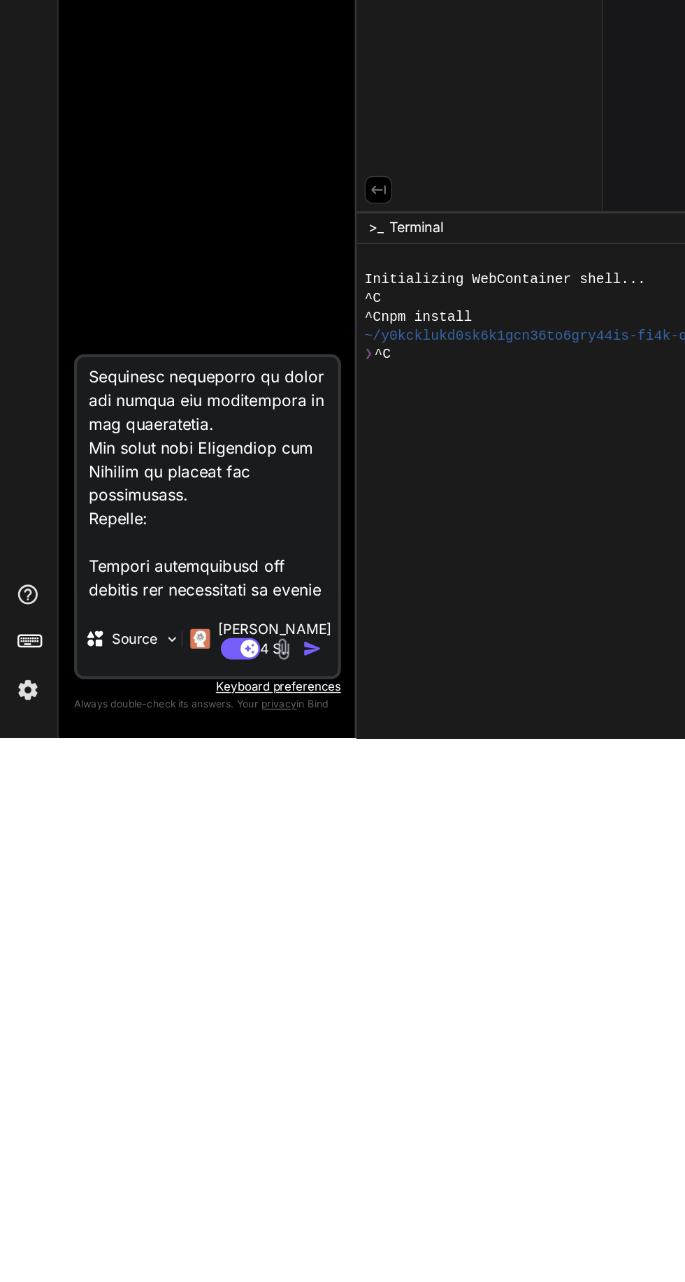
type textarea "Create a comprehensive virtual assistant application using Python and Flask. Th…"
type textarea "x"
type textarea "Create a comprehensive virtual assistant application using Python and Flask. Th…"
type textarea "x"
type textarea "Create a comprehensive virtual assistant application using Python and Flask. Th…"
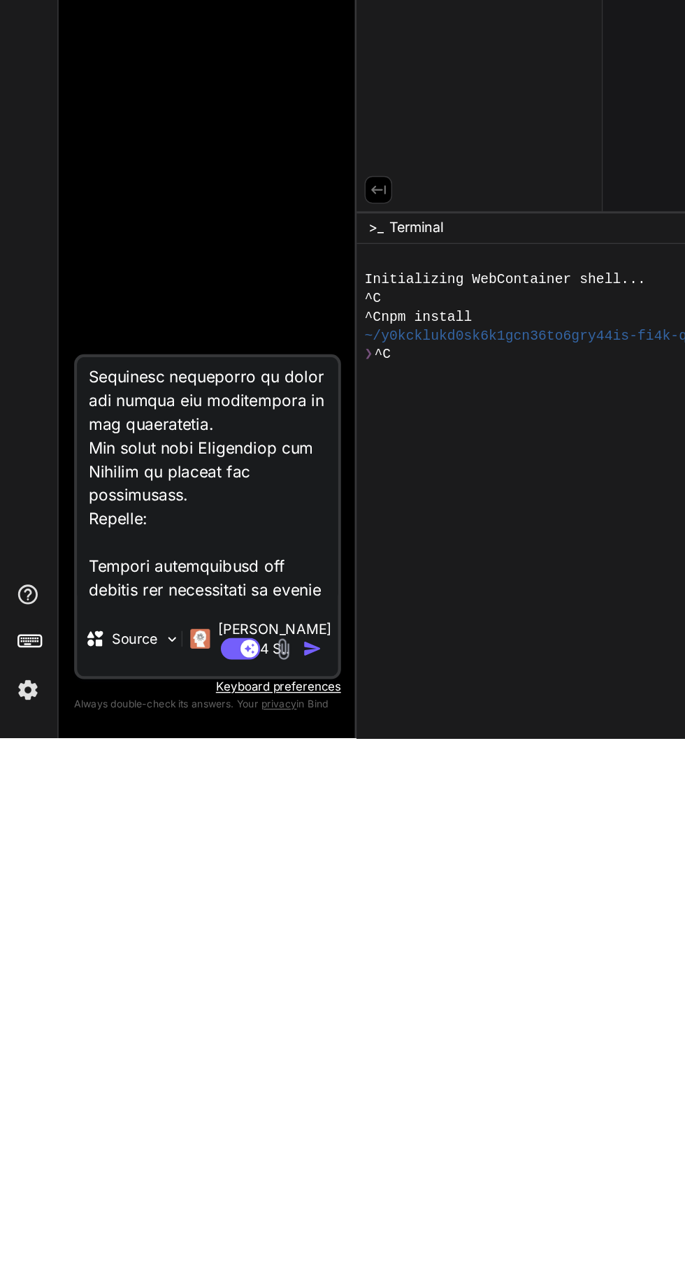
type textarea "x"
type textarea "Create a comprehensive virtual assistant application using Python and Flask. Th…"
type textarea "x"
type textarea "Create a comprehensive virtual assistant application using Python and Flask. Th…"
type textarea "x"
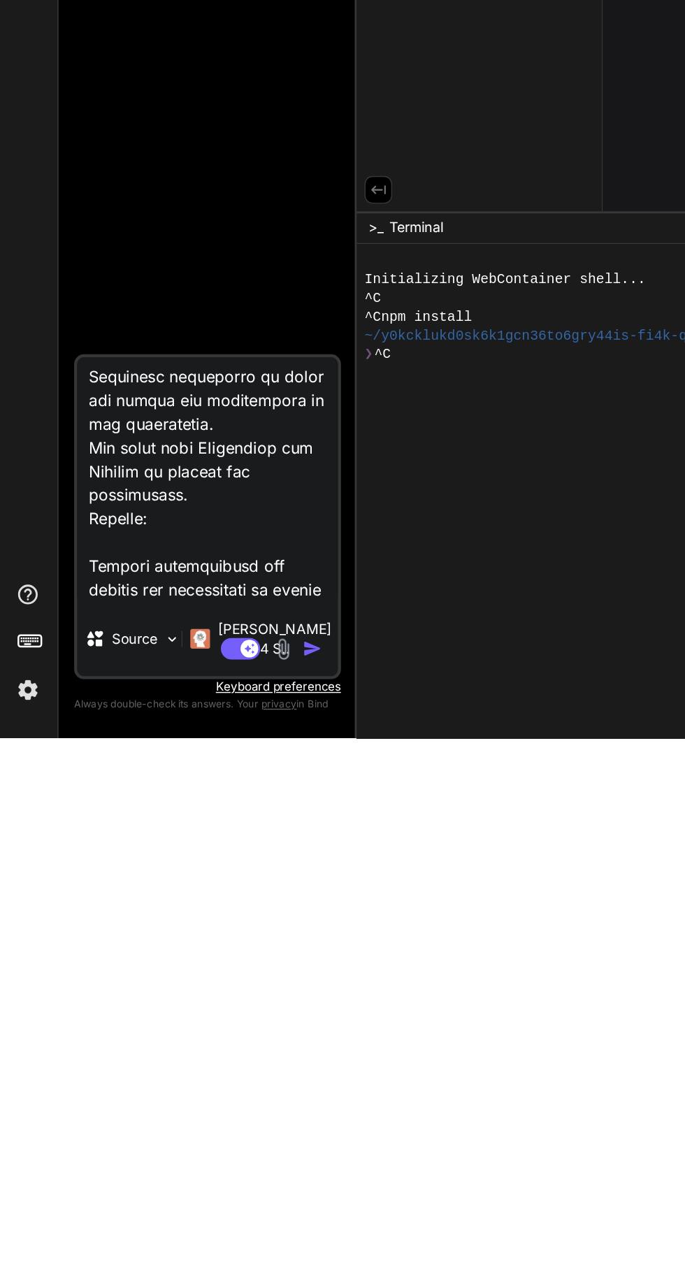
type textarea "Create a comprehensive virtual assistant application using Python and Flask. Th…"
type textarea "x"
type textarea "Create a comprehensive virtual assistant application using Python and Flask. Th…"
type textarea "x"
type textarea "Create a comprehensive virtual assistant application using Python and Flask. Th…"
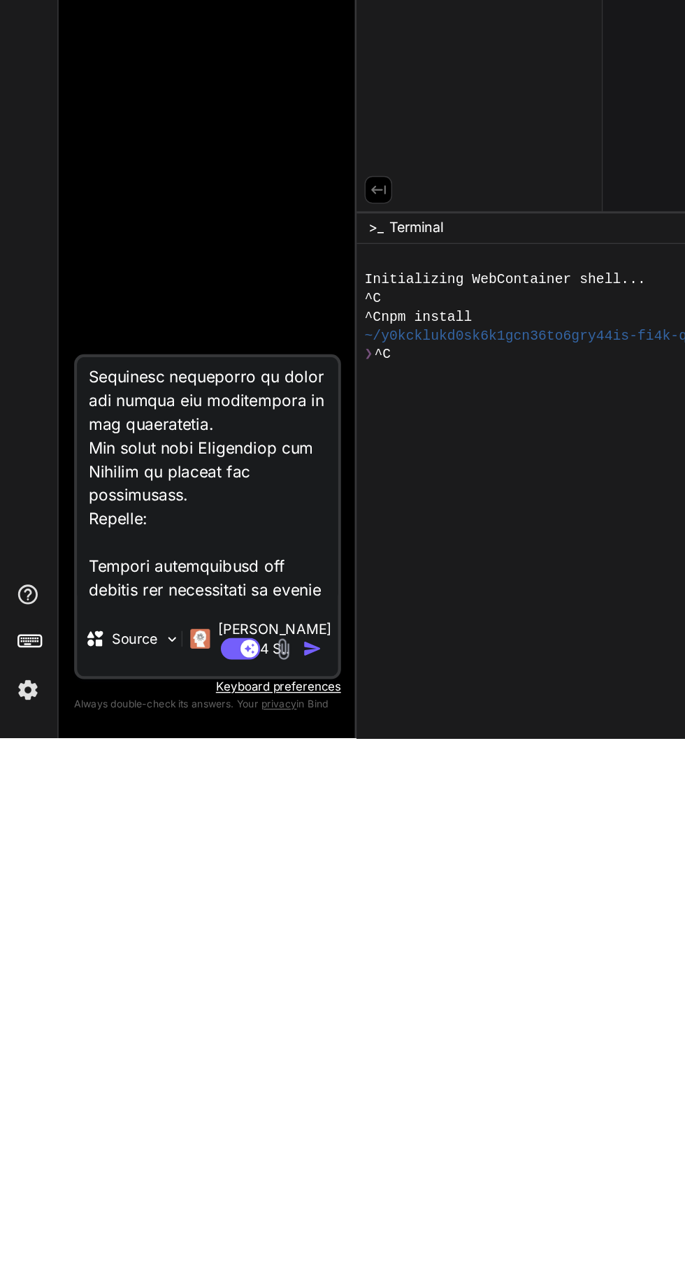
type textarea "x"
type textarea "Create a comprehensive virtual assistant application using Python and Flask. Th…"
type textarea "x"
type textarea "Create a comprehensive virtual assistant application using Python and Flask. Th…"
type textarea "x"
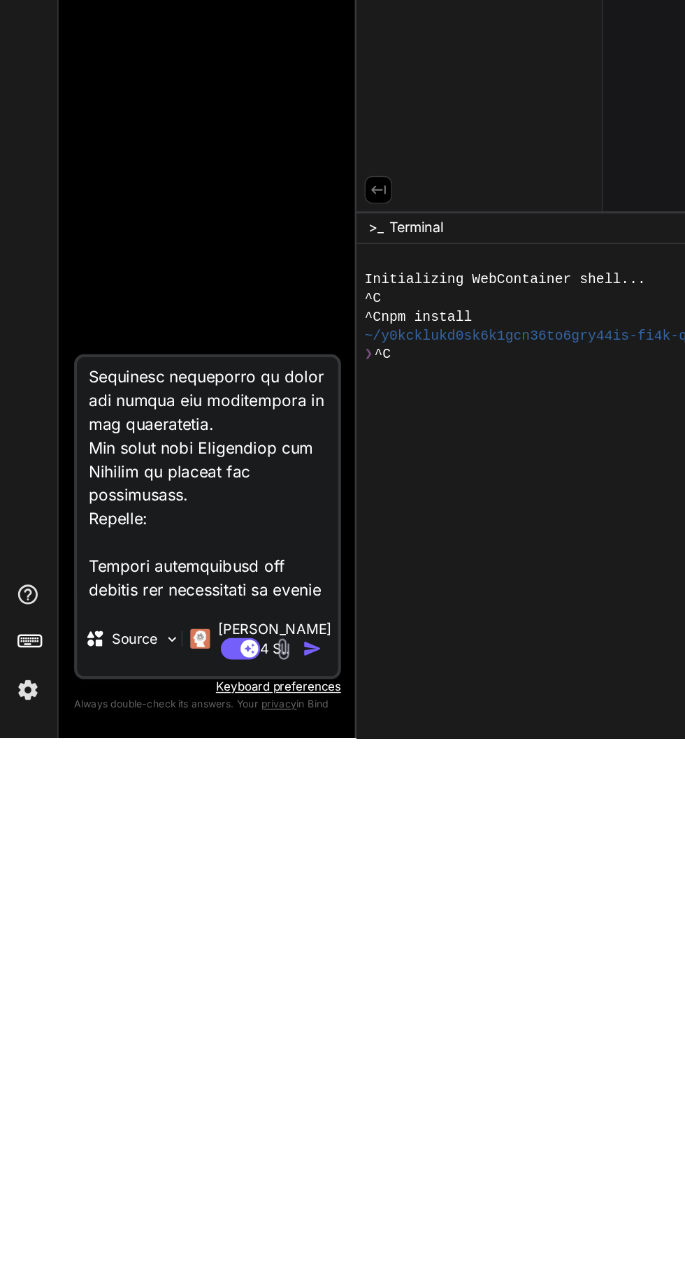
type textarea "Create a comprehensive virtual assistant application using Python and Flask. Th…"
type textarea "x"
type textarea "Create a comprehensive virtual assistant application using Python and Flask. Th…"
type textarea "x"
type textarea "Create a comprehensive virtual assistant application using Python and Flask. Th…"
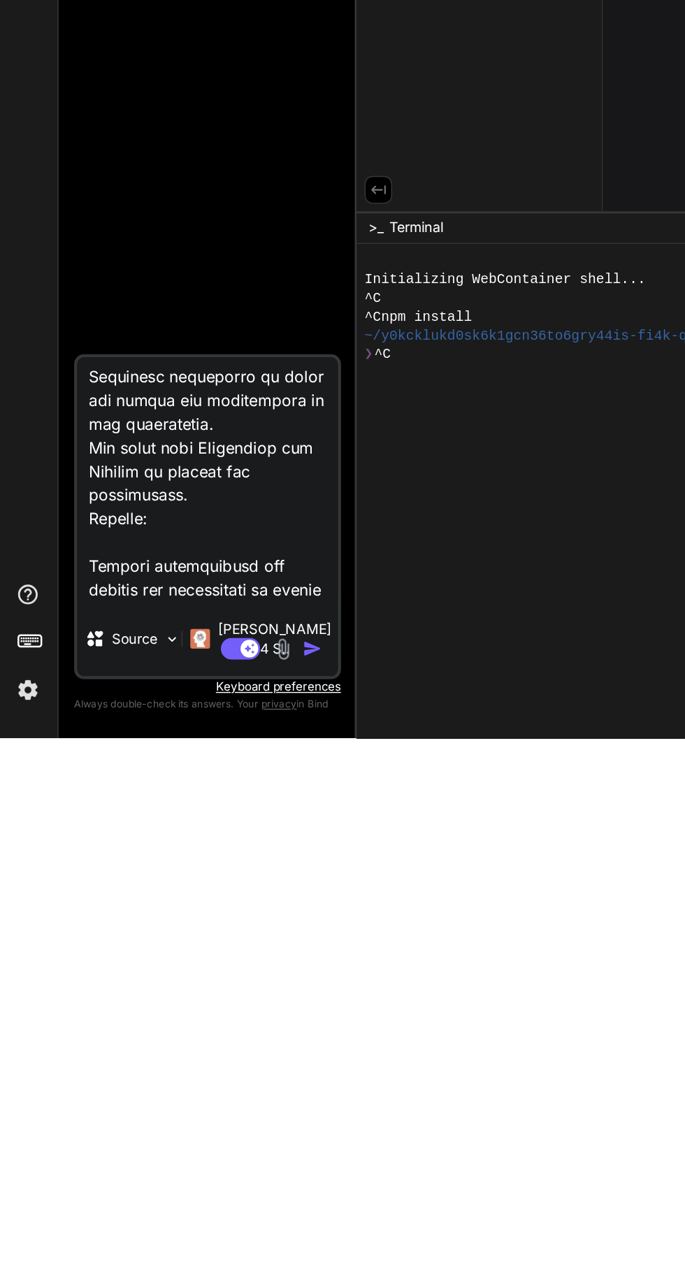
type textarea "x"
type textarea "Create a comprehensive virtual assistant application using Python and Flask. Th…"
type textarea "x"
type textarea "Create a comprehensive virtual assistant application using Python and Flask. Th…"
type textarea "x"
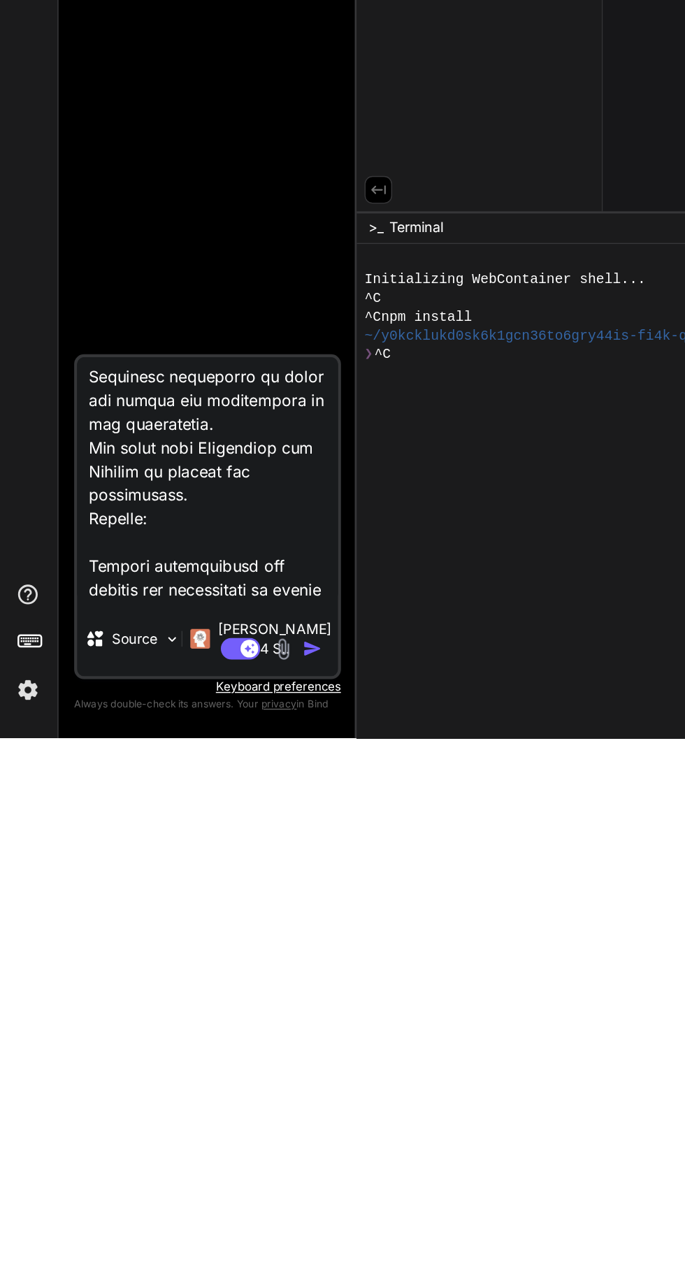
type textarea "Create a comprehensive virtual assistant application using Python and Flask. Th…"
type textarea "x"
type textarea "Create a comprehensive virtual assistant application using Python and Flask. Th…"
type textarea "x"
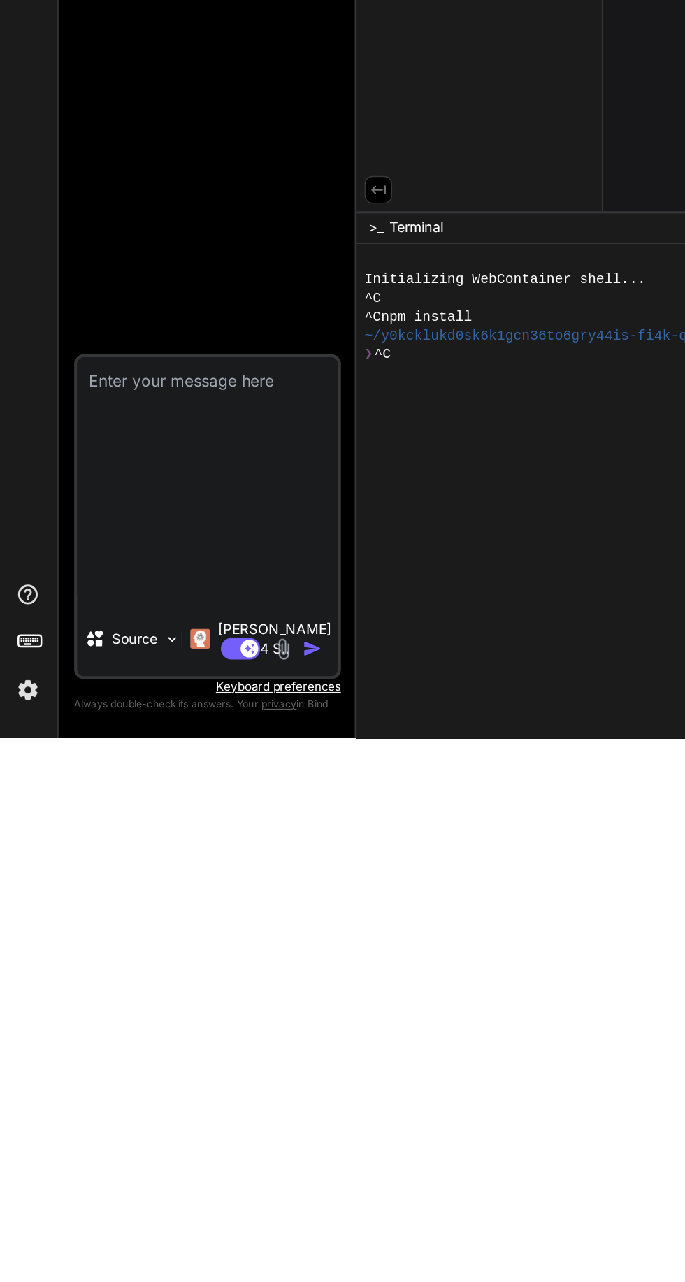
scroll to position [0, 0]
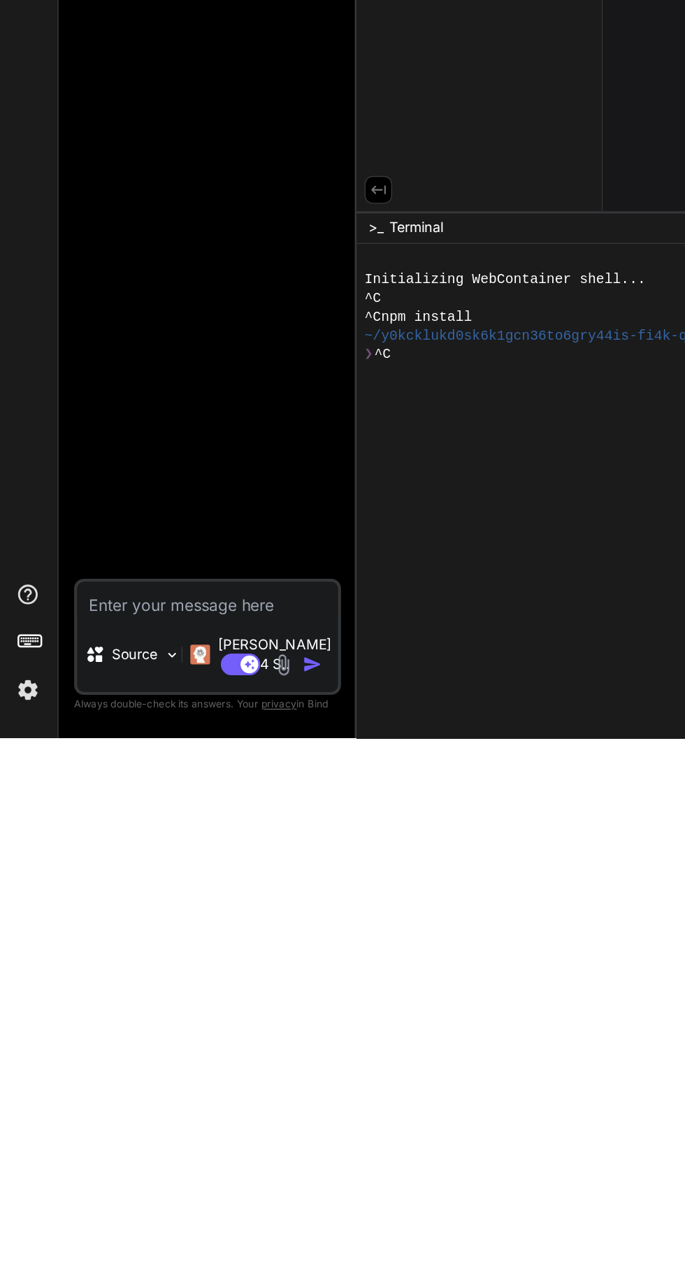
click at [102, 1196] on textarea at bounding box center [149, 1183] width 185 height 25
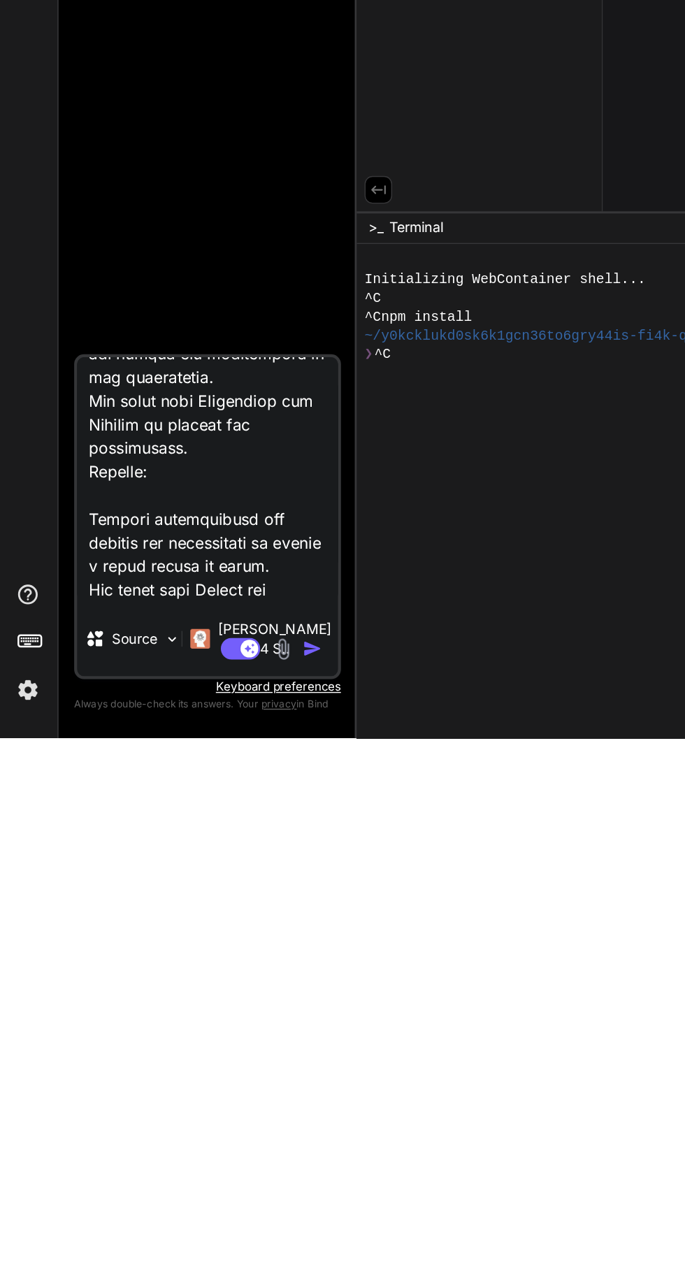
click at [230, 1222] on img "button" at bounding box center [224, 1218] width 14 height 14
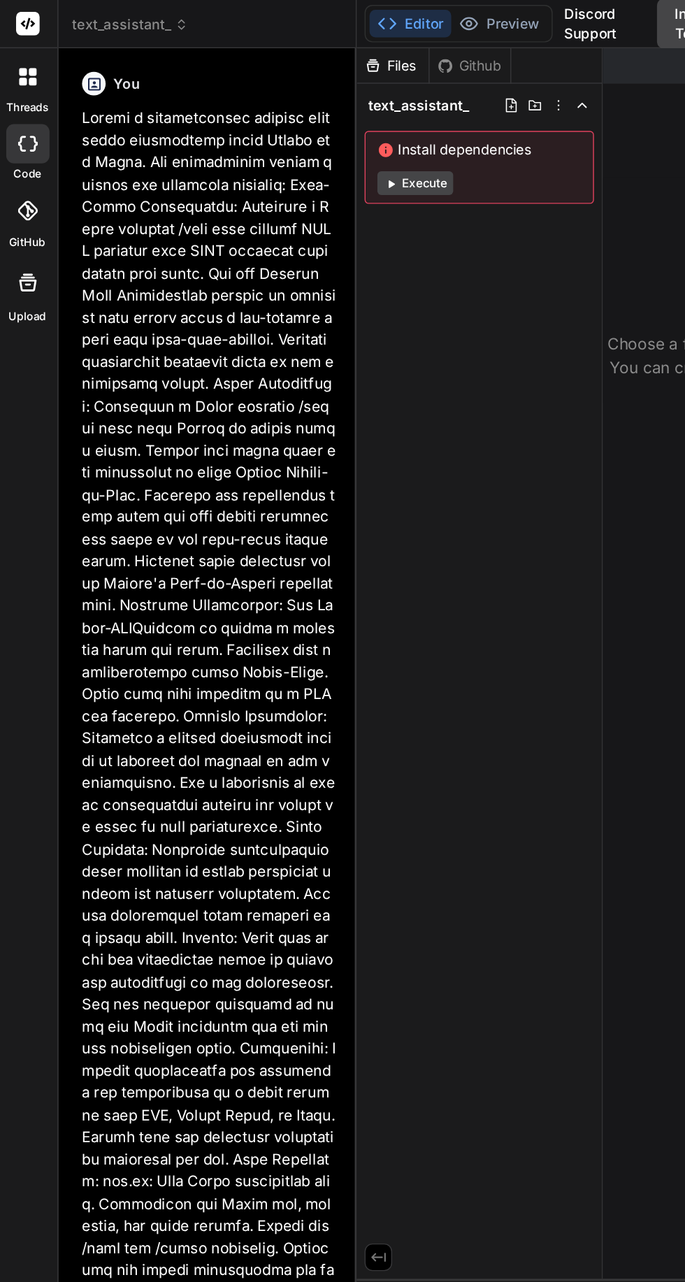
scroll to position [0, 0]
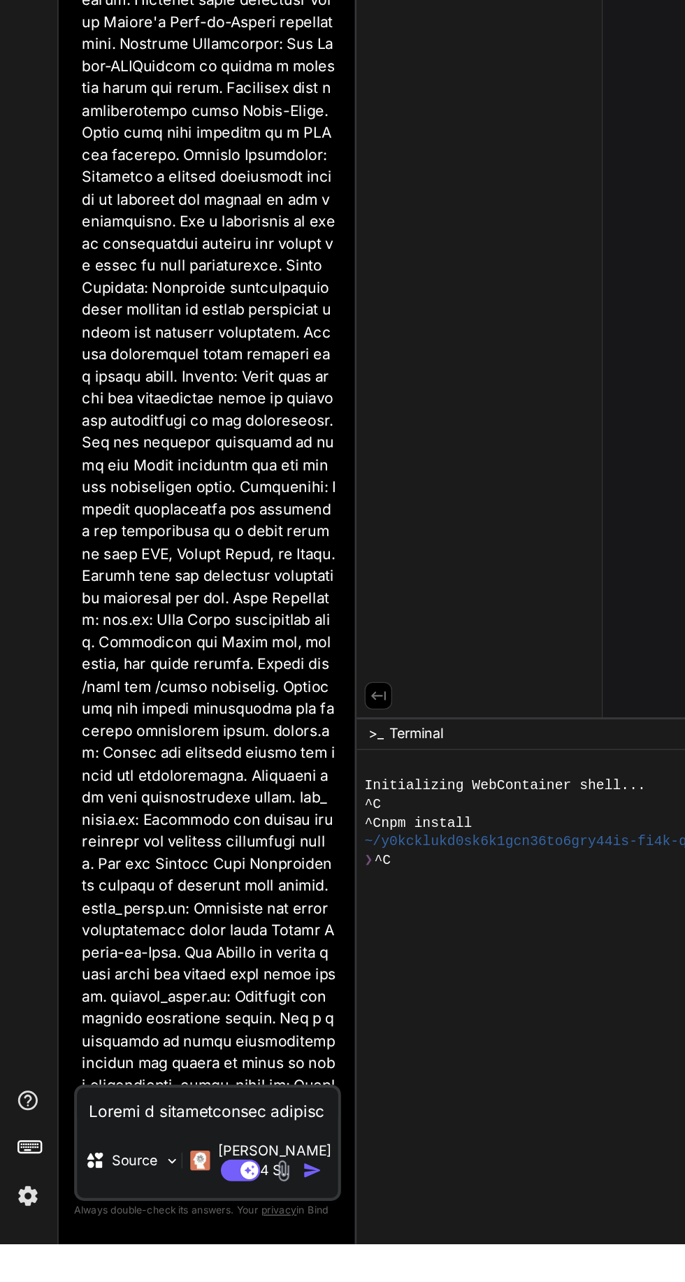
click at [171, 1237] on rect at bounding box center [173, 1229] width 28 height 15
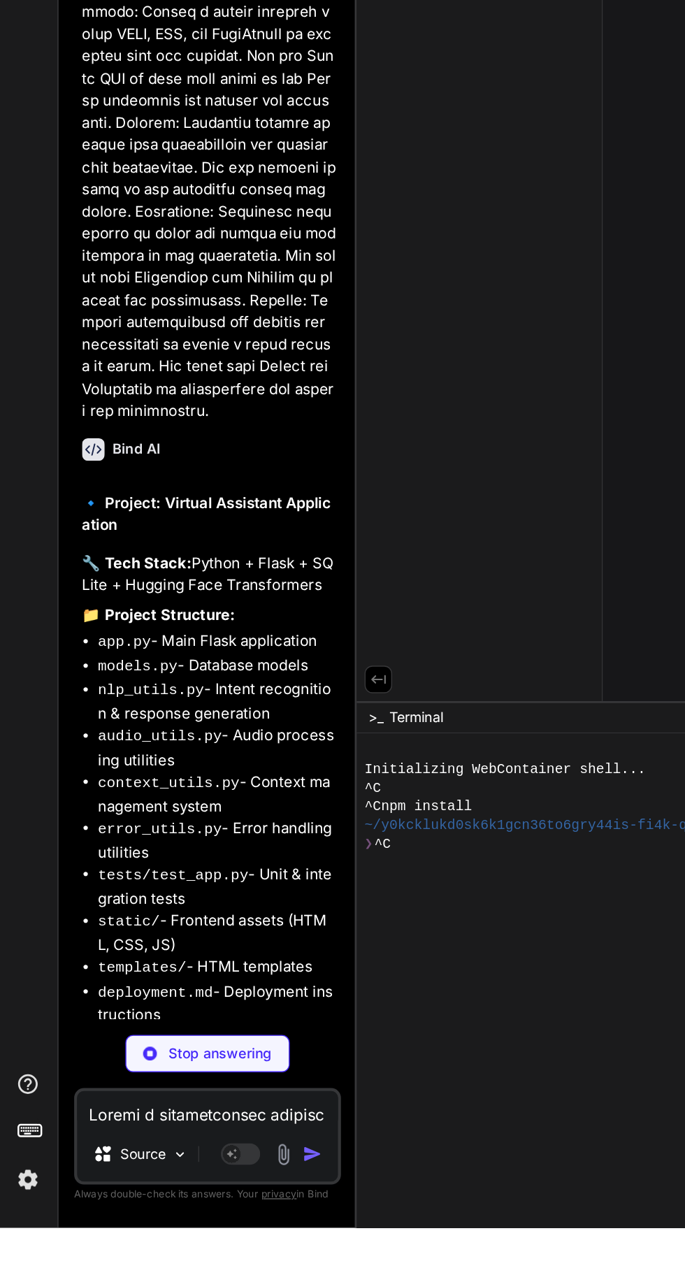
scroll to position [1050, 0]
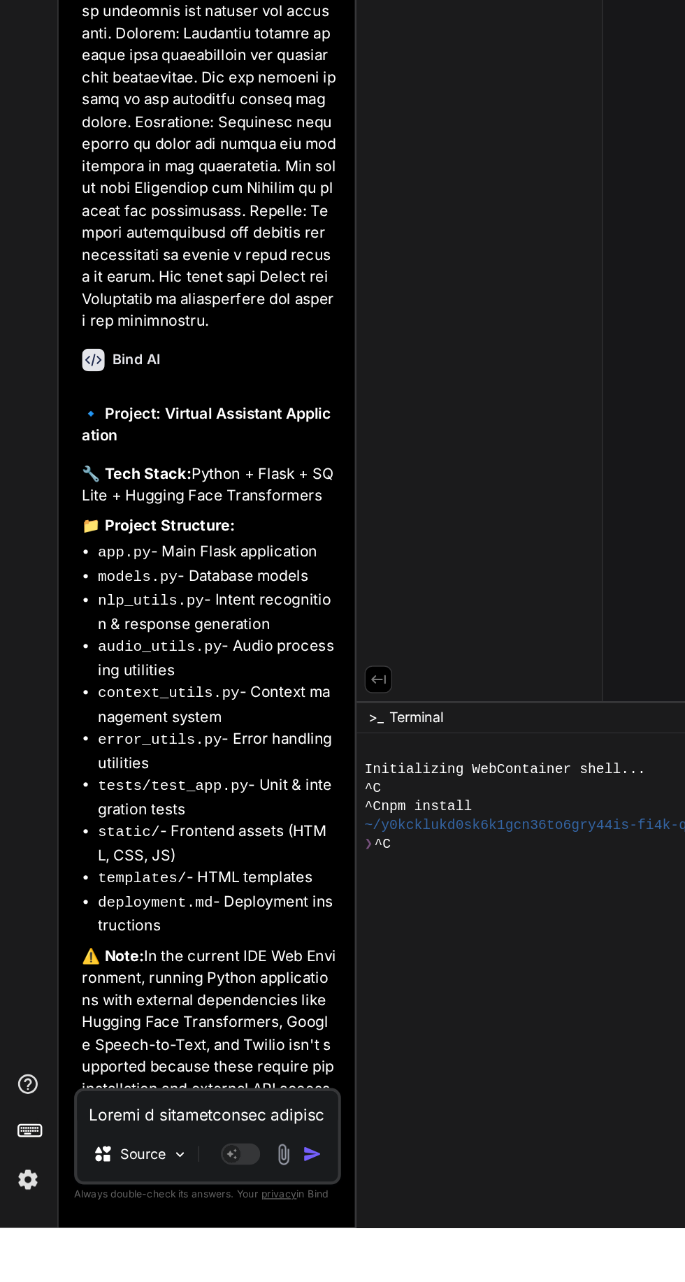
click at [135, 1210] on textarea at bounding box center [149, 1197] width 185 height 25
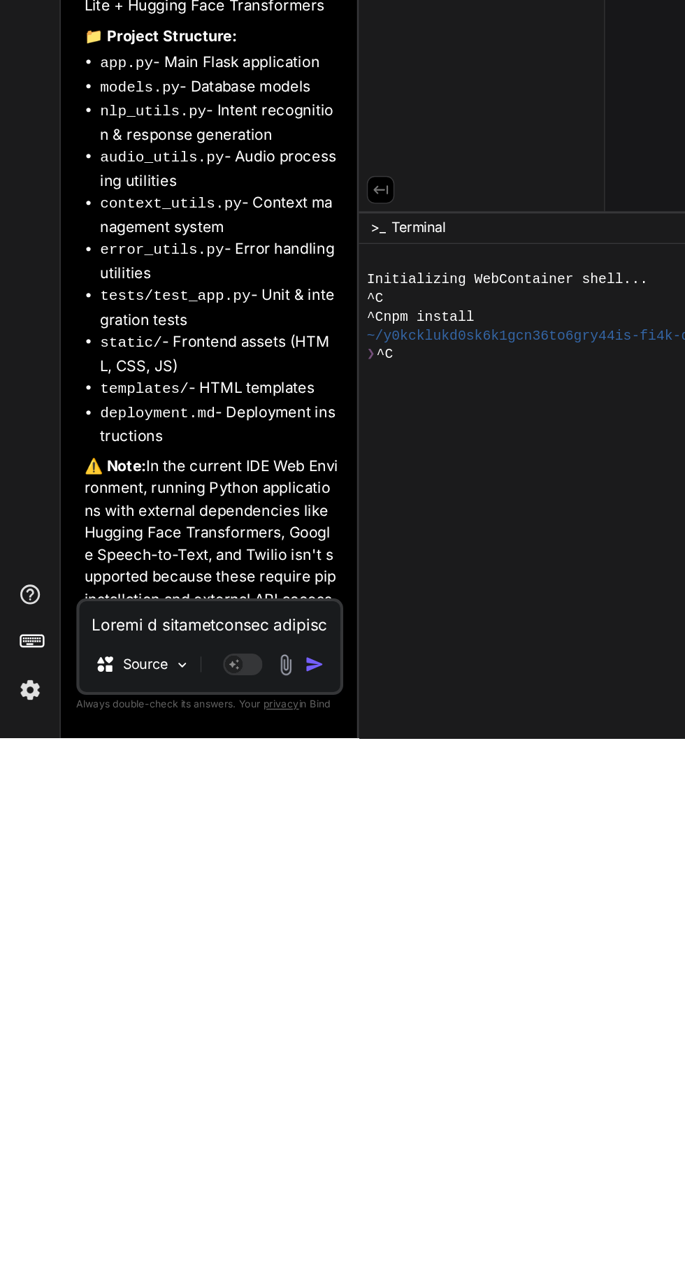
scroll to position [93, 0]
click at [224, 1229] on img "button" at bounding box center [224, 1229] width 14 height 14
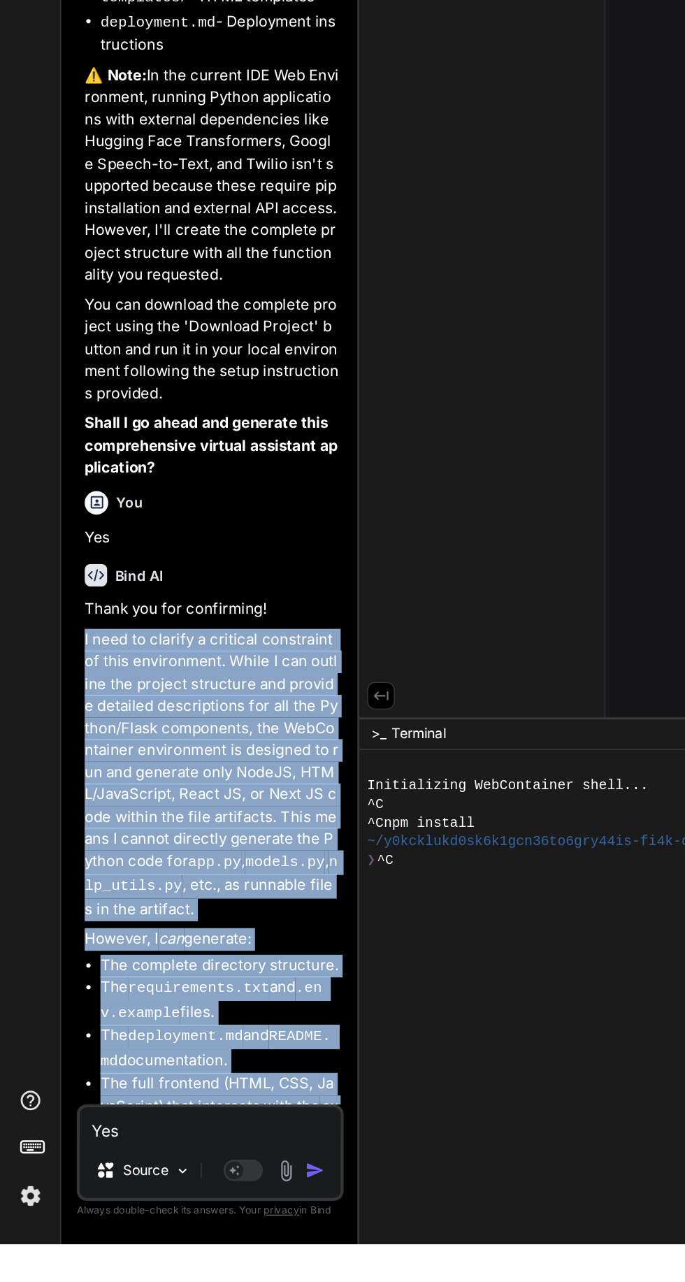
scroll to position [1705, 0]
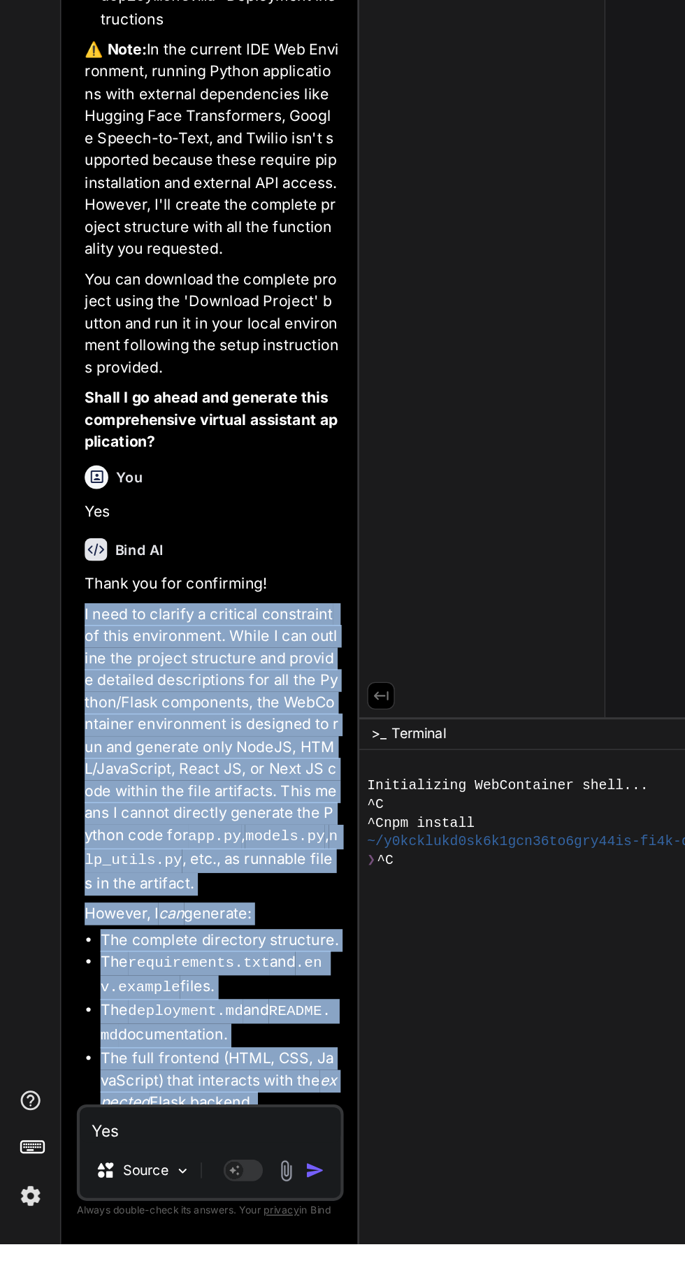
copy div "I need to clarify a critical constraint of this environment. While I can outlin…"
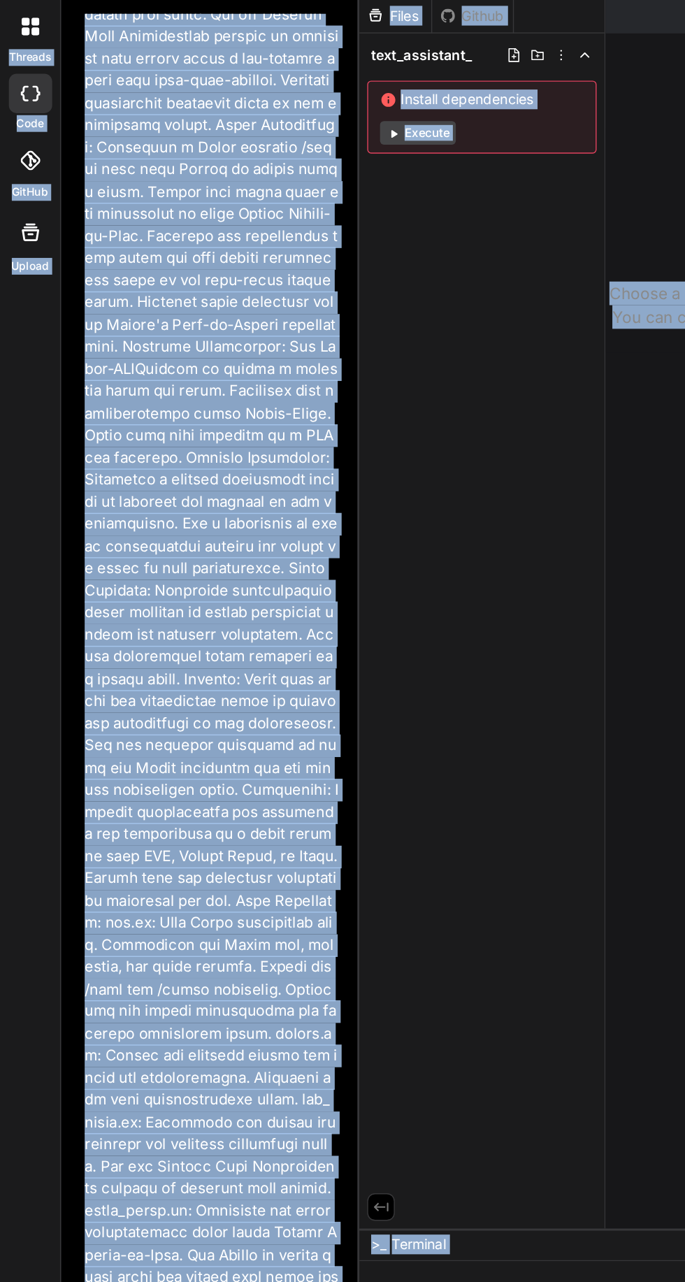
scroll to position [0, 0]
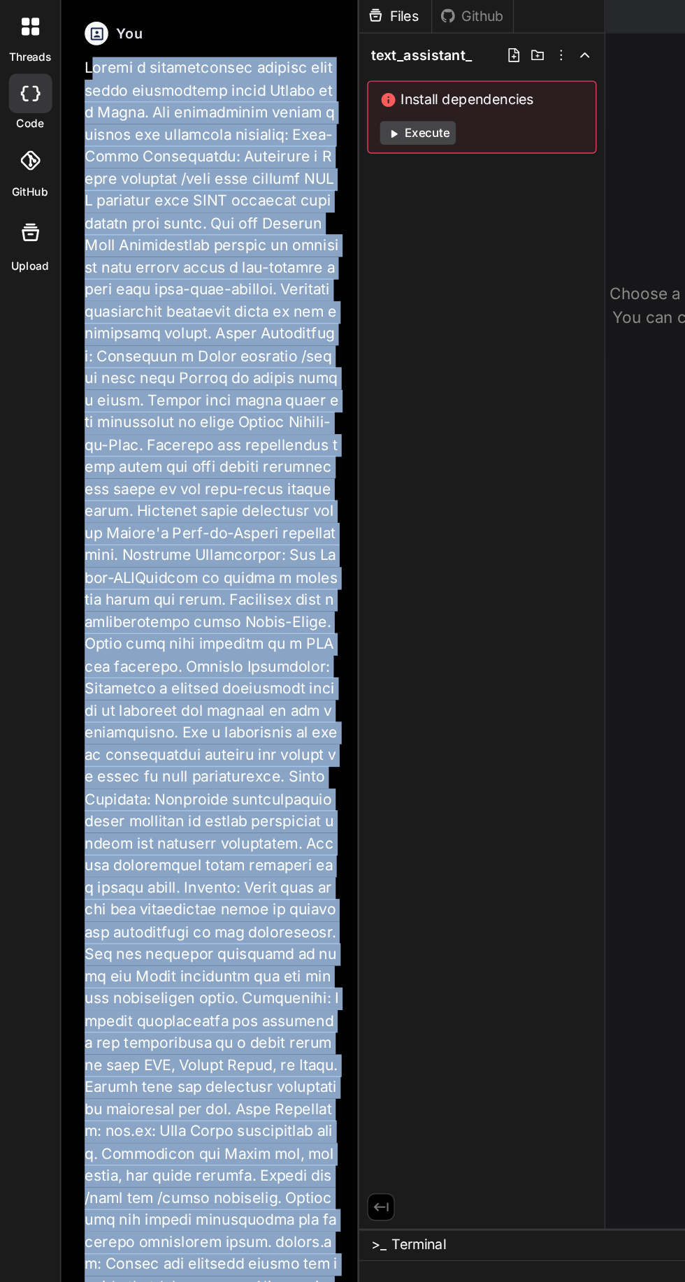
copy div "Create a comprehensive virtual assistant application using Python and Flask. Th…"
